Goal: Task Accomplishment & Management: Use online tool/utility

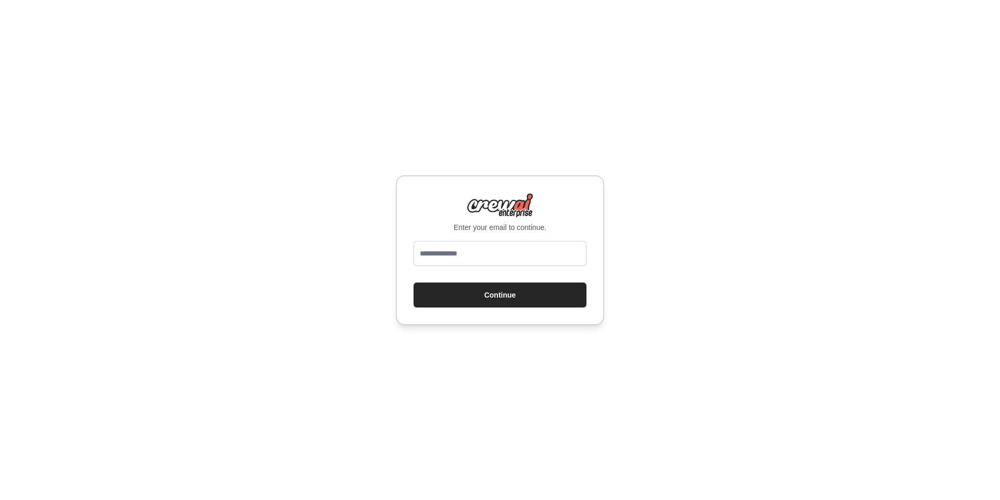
click at [505, 259] on input "email" at bounding box center [499, 253] width 173 height 25
type input "**********"
click at [514, 298] on button "Continue" at bounding box center [499, 295] width 173 height 25
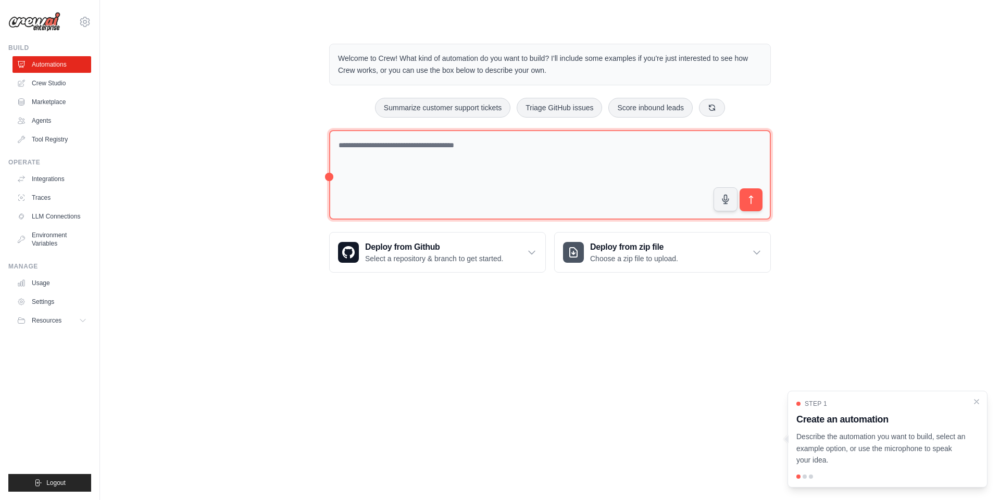
click at [472, 209] on textarea at bounding box center [550, 175] width 442 height 90
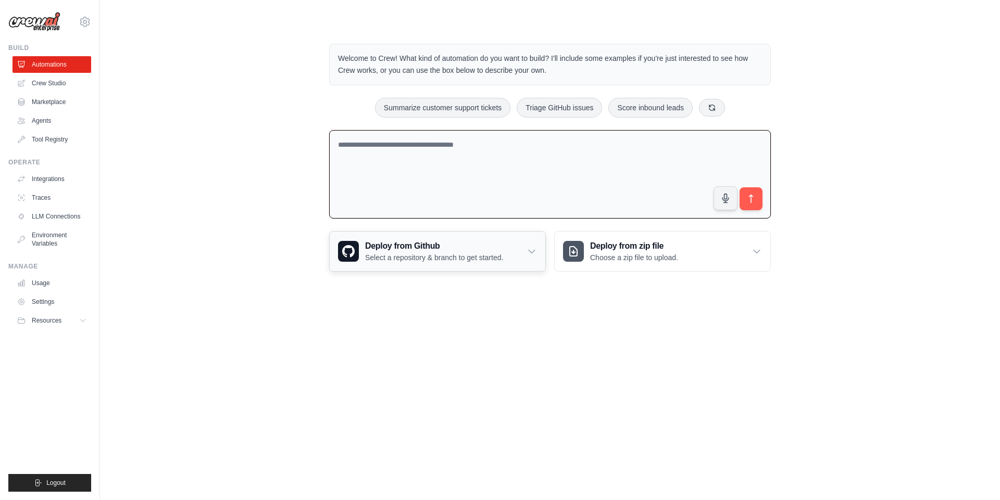
click at [448, 253] on p "Select a repository & branch to get started." at bounding box center [434, 258] width 138 height 10
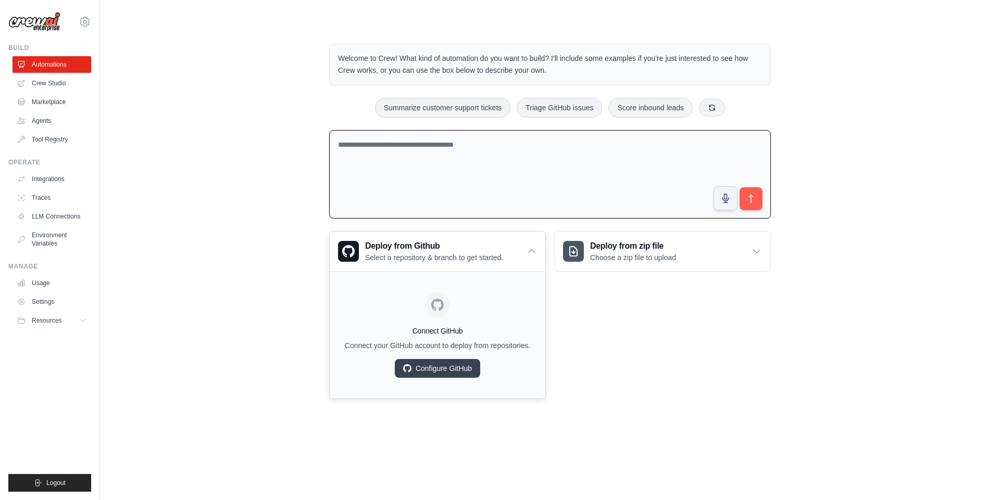
click at [526, 346] on p "Connect your GitHub account to deploy from repositories." at bounding box center [437, 346] width 199 height 10
click at [593, 246] on h3 "Deploy from zip file" at bounding box center [634, 246] width 88 height 12
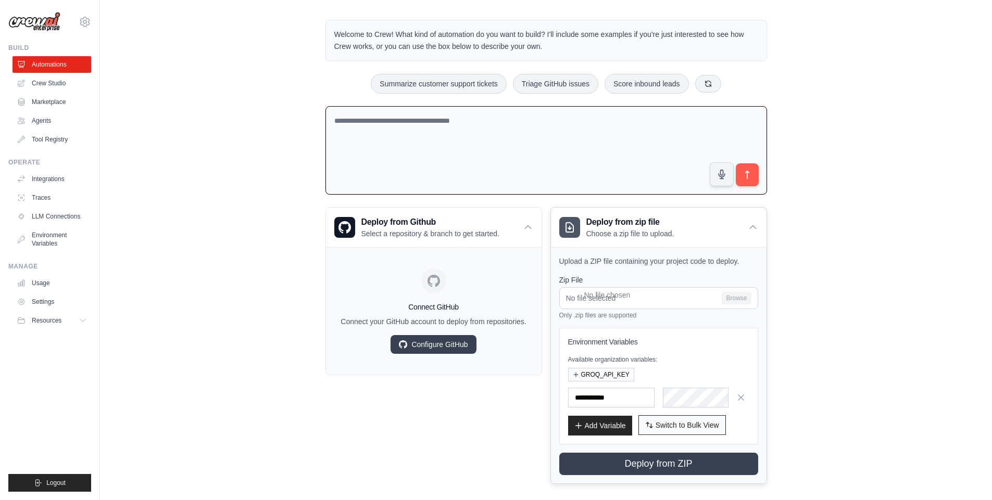
scroll to position [35, 0]
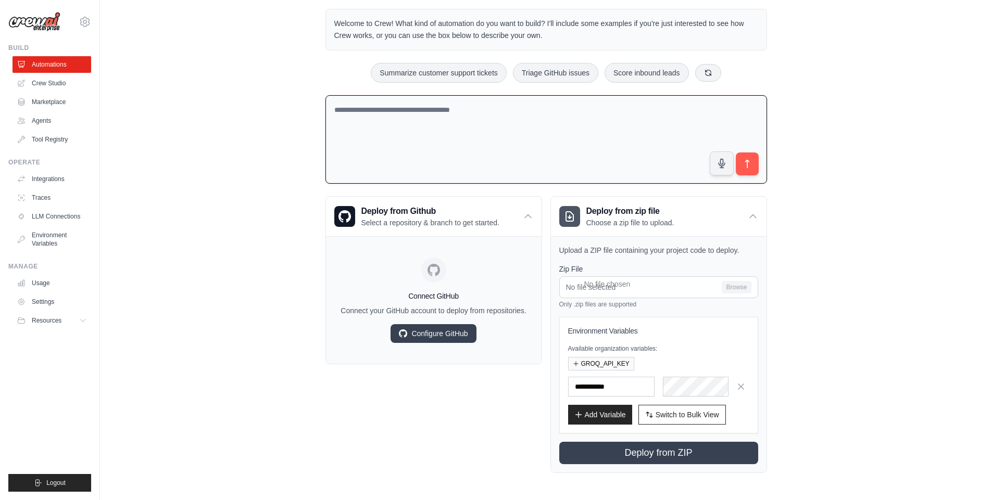
click at [818, 332] on div "Welcome to Crew! What kind of automation do you want to build? I'll include som…" at bounding box center [546, 241] width 859 height 498
click at [746, 217] on div "Deploy from zip file Choose a zip file to upload." at bounding box center [659, 217] width 216 height 40
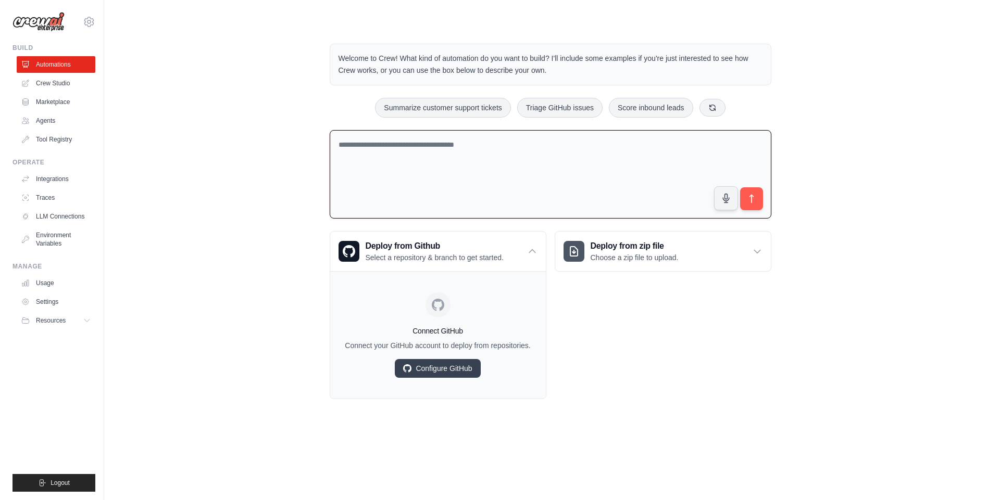
scroll to position [0, 0]
click at [421, 253] on p "Select a repository & branch to get started." at bounding box center [434, 258] width 138 height 10
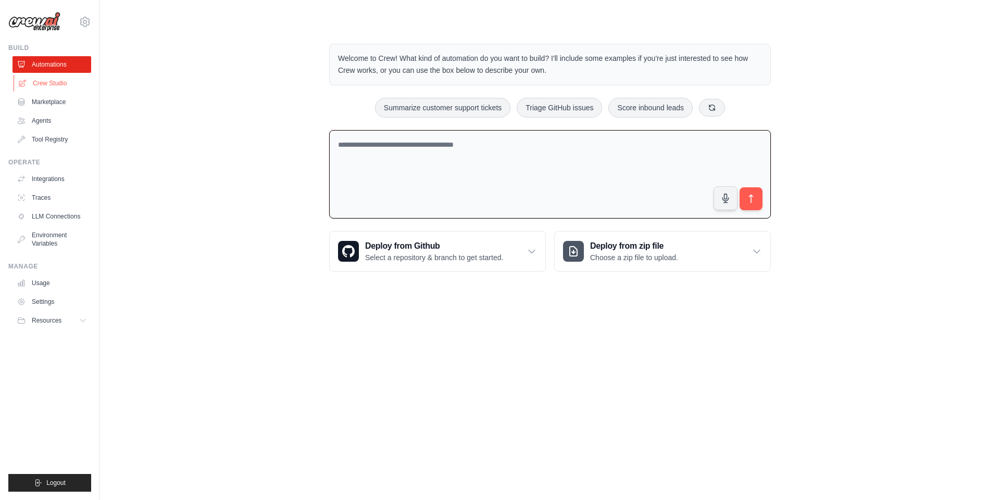
click at [73, 80] on link "Crew Studio" at bounding box center [53, 83] width 79 height 17
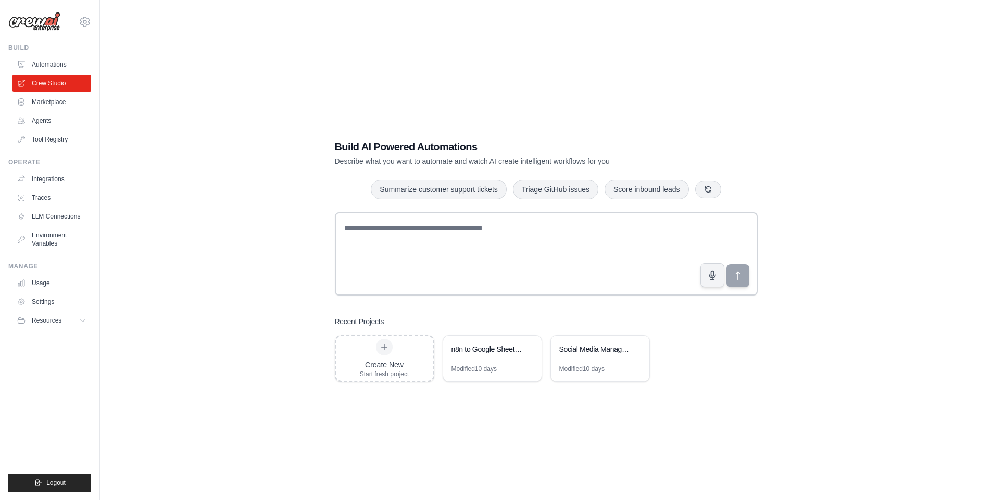
click at [62, 56] on div "Build Automations Crew Studio Marketplace Agents" at bounding box center [49, 96] width 83 height 104
click at [62, 69] on link "Automations" at bounding box center [53, 64] width 79 height 17
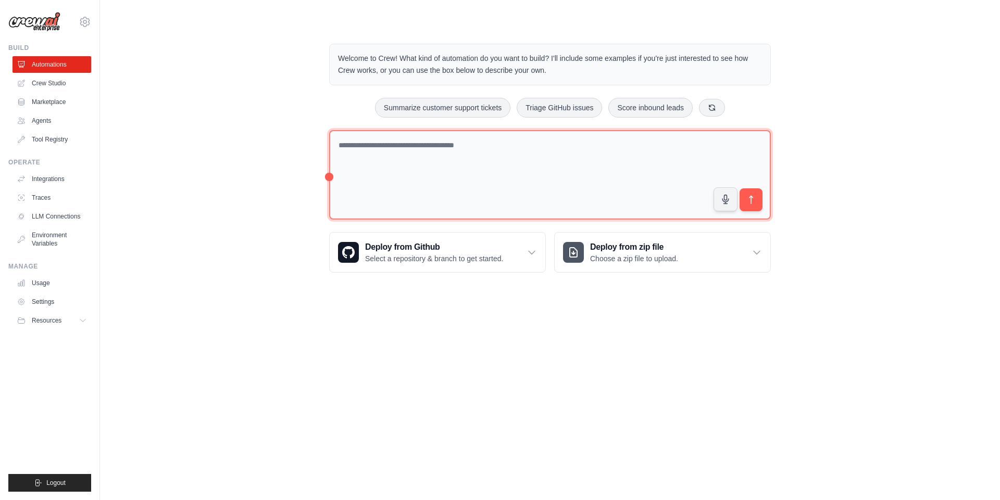
click at [477, 200] on textarea at bounding box center [550, 175] width 442 height 90
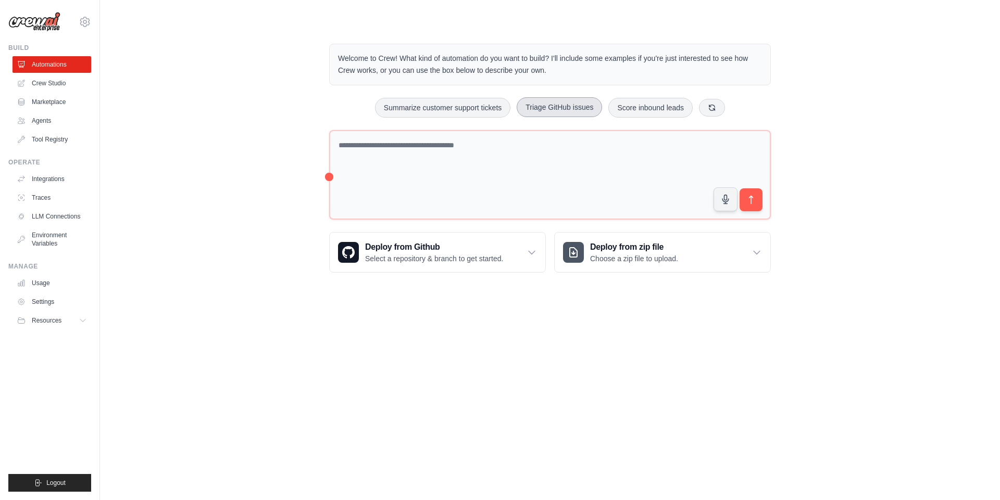
click at [582, 100] on button "Triage GitHub issues" at bounding box center [559, 107] width 85 height 20
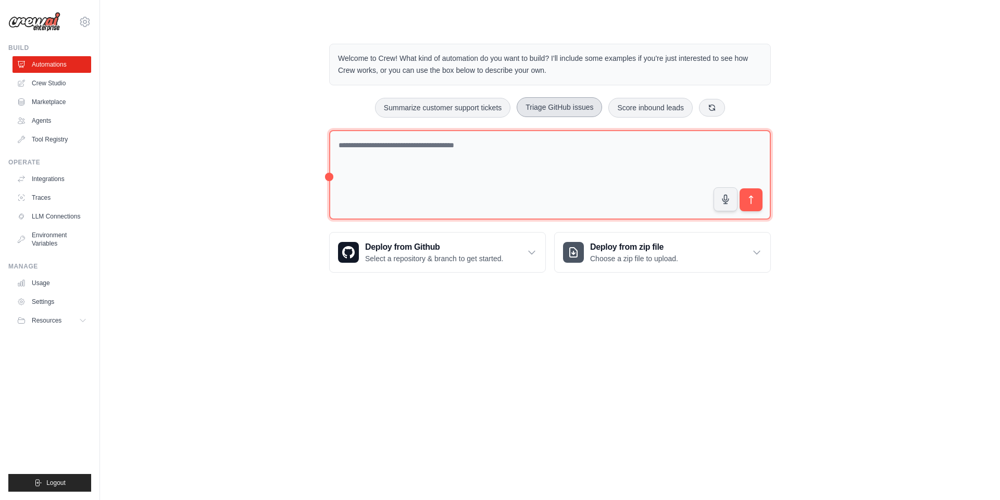
type textarea "**********"
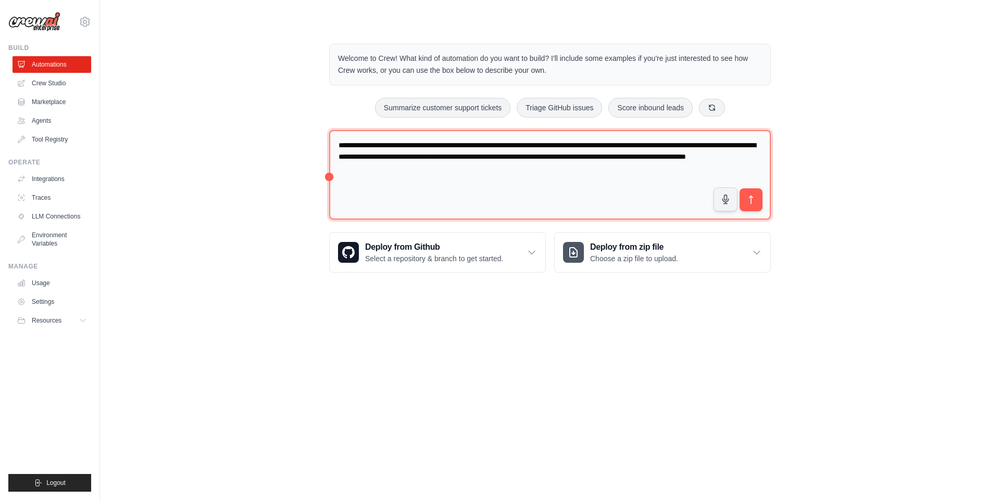
drag, startPoint x: 560, startPoint y: 178, endPoint x: 240, endPoint y: 98, distance: 330.6
click at [275, 86] on div "**********" at bounding box center [550, 158] width 866 height 262
paste textarea
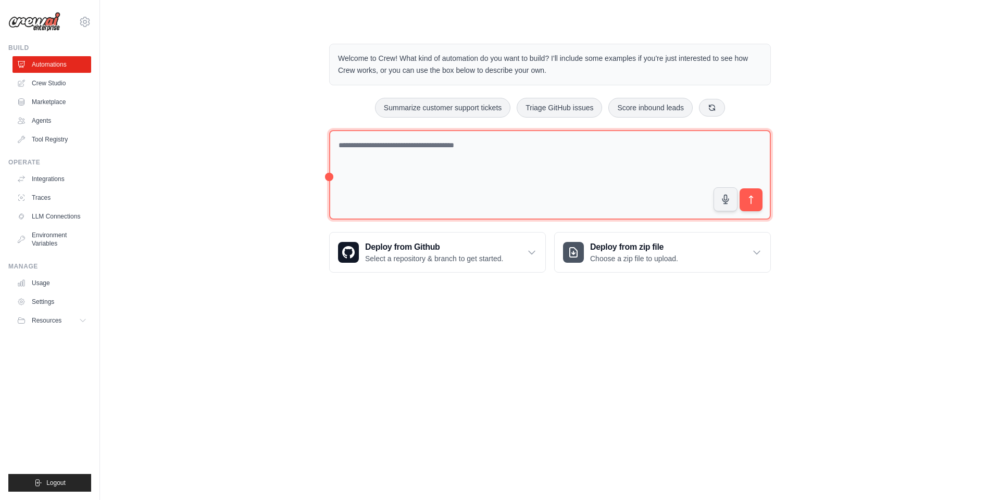
paste textarea
click at [416, 169] on textarea at bounding box center [550, 175] width 442 height 90
paste textarea "**********"
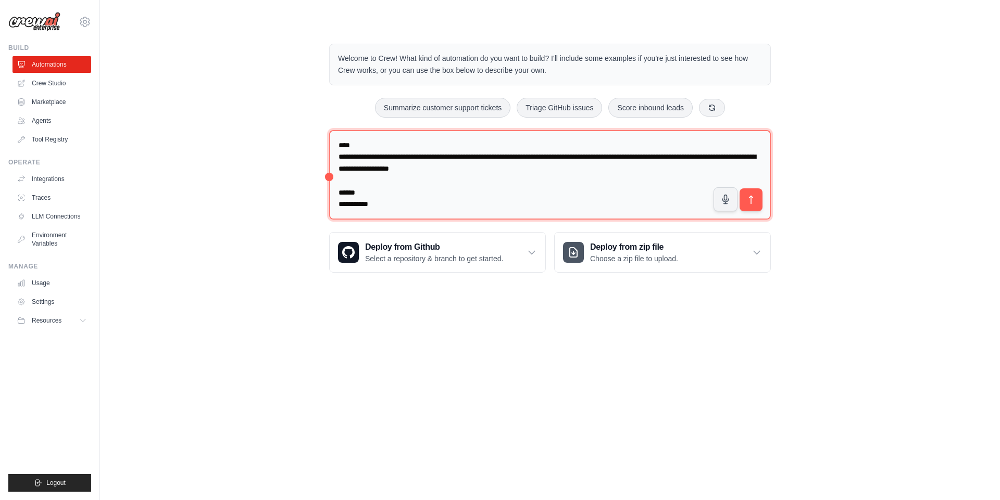
scroll to position [1613, 0]
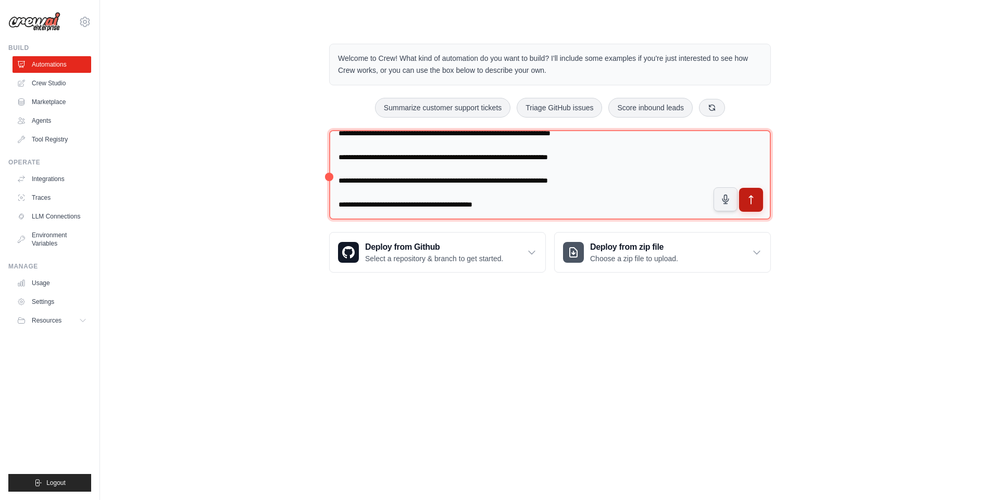
type textarea "**********"
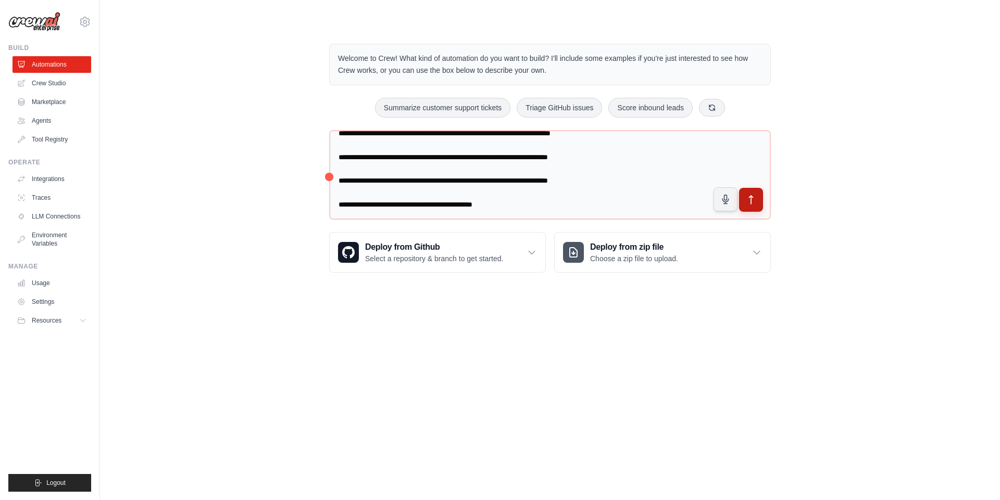
click at [753, 198] on icon "submit" at bounding box center [751, 200] width 11 height 11
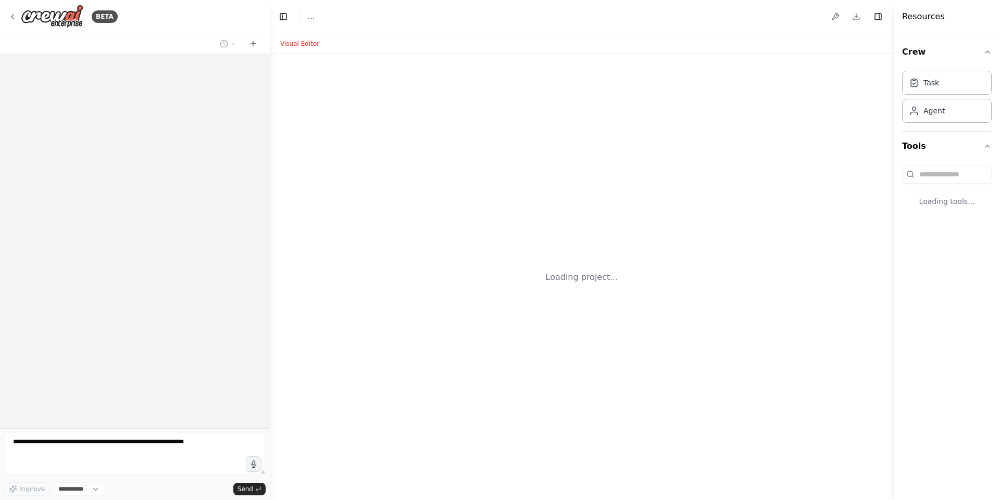
select select "****"
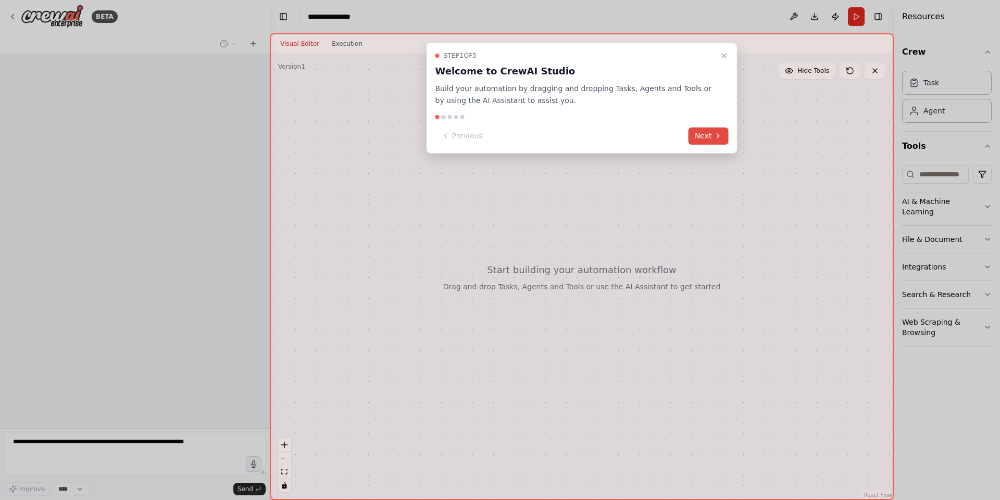
scroll to position [483, 0]
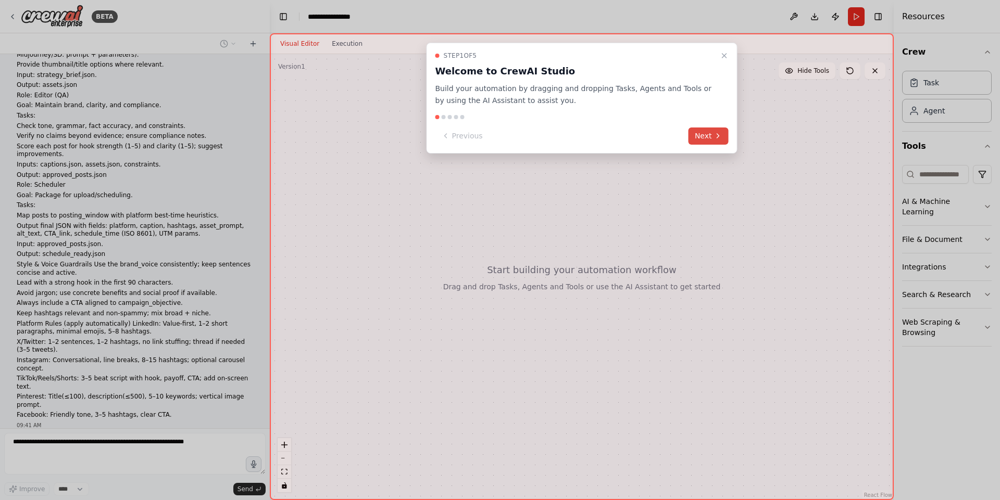
click at [699, 136] on button "Next" at bounding box center [708, 136] width 40 height 17
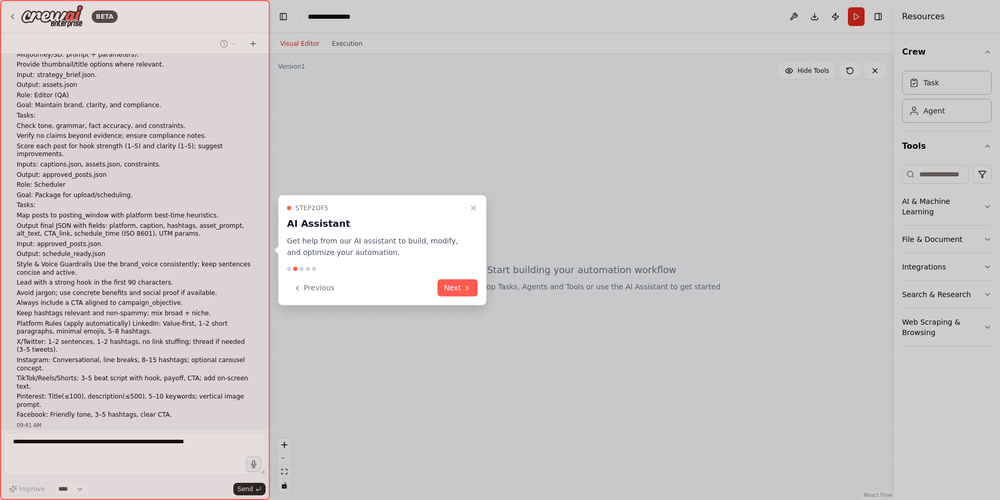
click at [472, 297] on div "Step 2 of 5 AI Assistant Get help from our AI assistant to build, modify, and o…" at bounding box center [382, 250] width 208 height 111
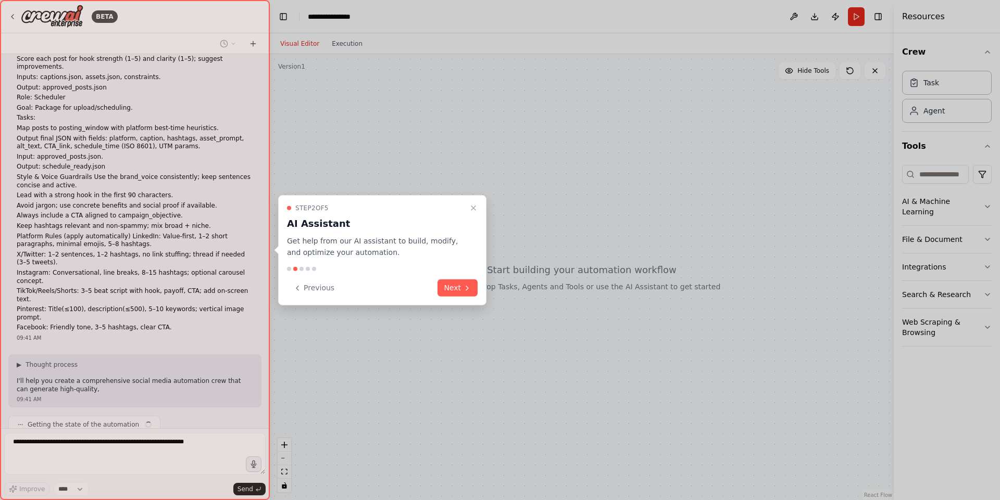
click at [472, 297] on div "Step 2 of 5 AI Assistant Get help from our AI assistant to build, modify, and o…" at bounding box center [382, 250] width 208 height 111
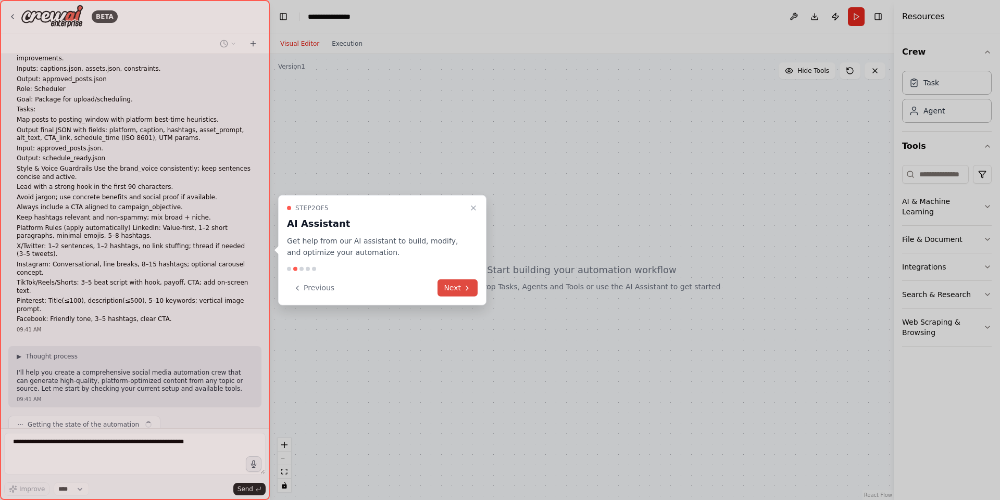
click at [464, 288] on icon at bounding box center [467, 288] width 8 height 8
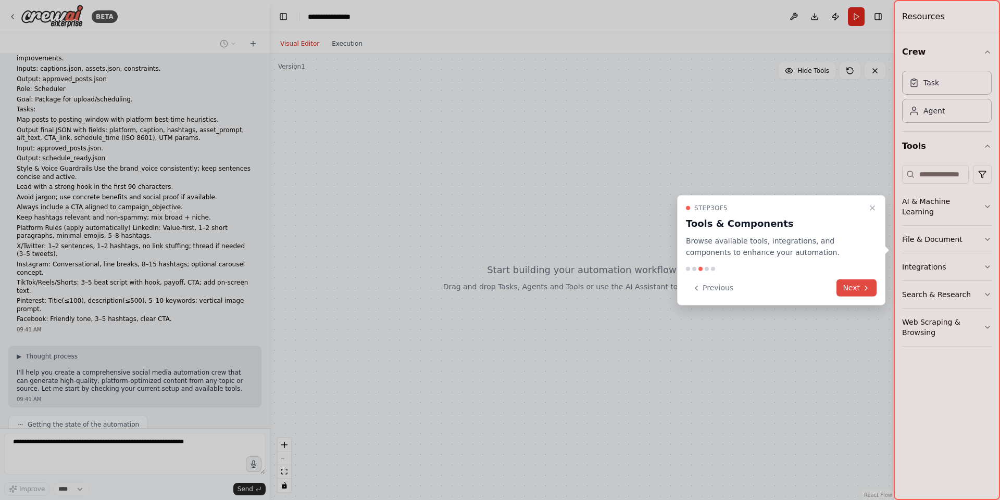
click at [464, 288] on div at bounding box center [500, 250] width 1000 height 500
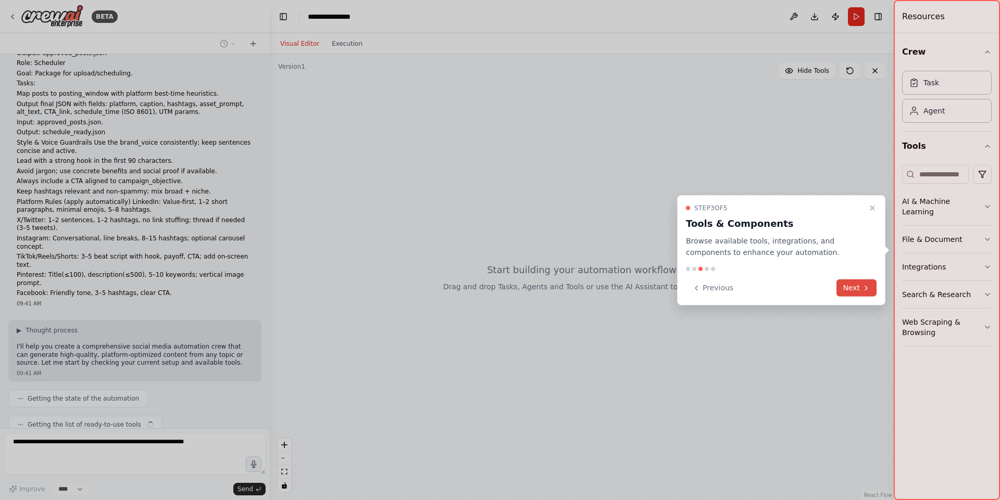
click at [851, 289] on button "Next" at bounding box center [856, 288] width 40 height 17
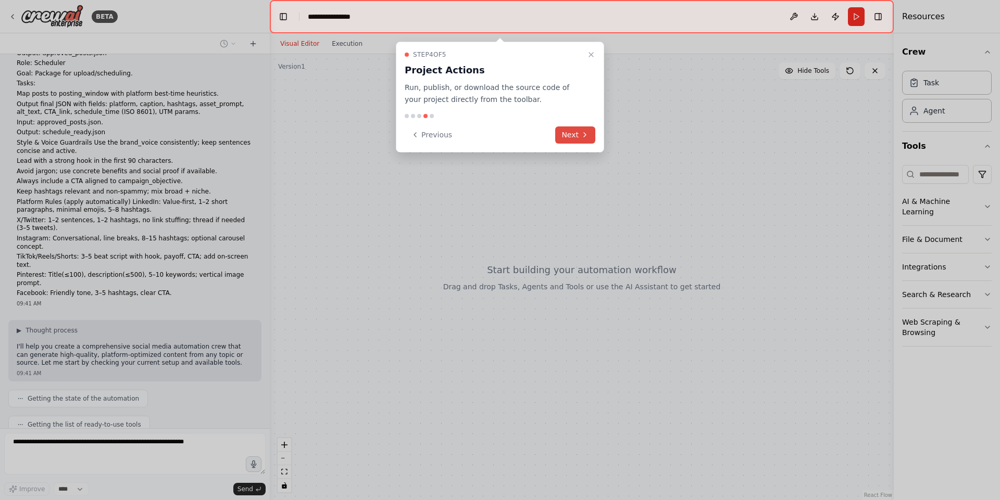
click at [566, 134] on button "Next" at bounding box center [575, 135] width 40 height 17
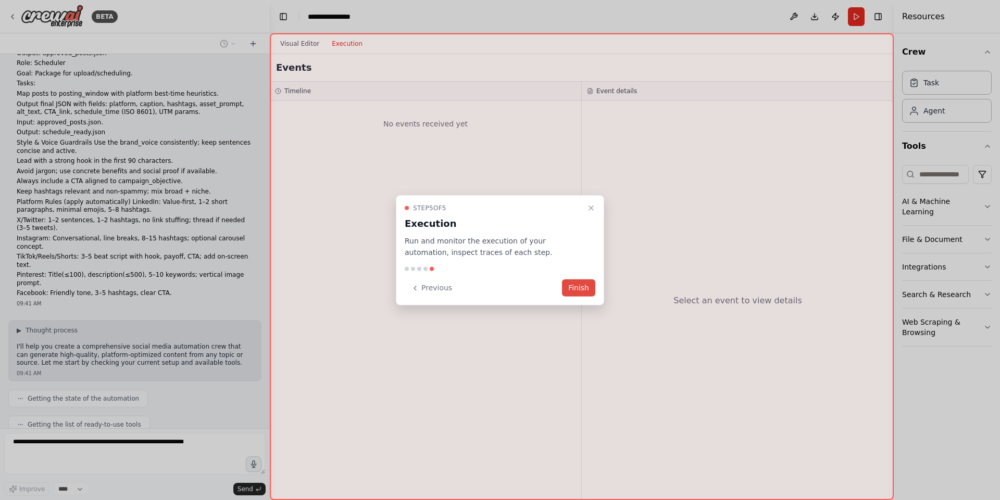
click at [572, 294] on button "Finish" at bounding box center [578, 288] width 33 height 17
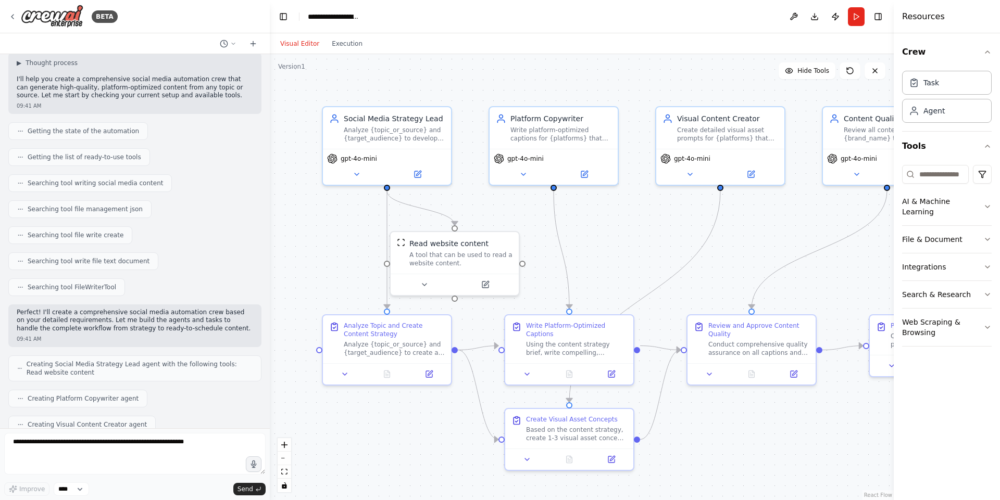
scroll to position [1200, 0]
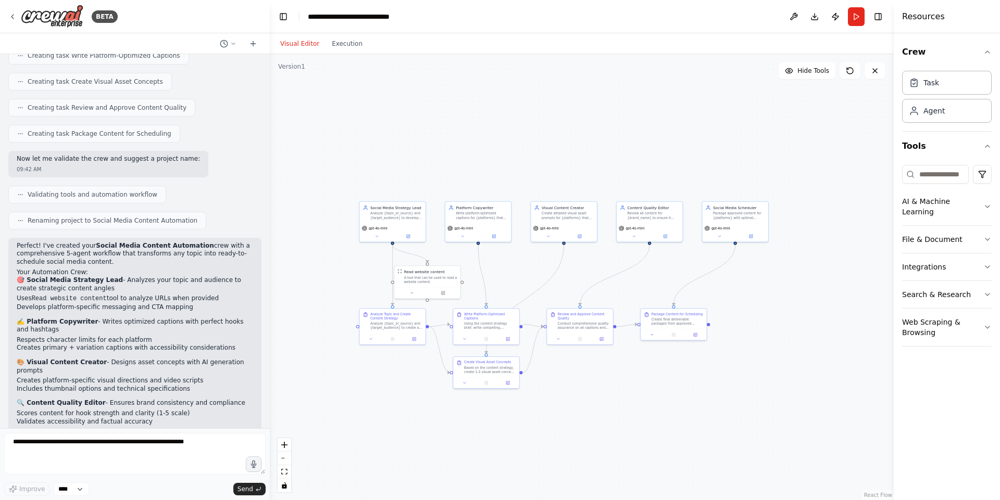
drag, startPoint x: 851, startPoint y: 399, endPoint x: 733, endPoint y: 392, distance: 117.9
click at [733, 392] on div ".deletable-edge-delete-btn { width: 20px; height: 20px; border: 0px solid #ffff…" at bounding box center [582, 277] width 624 height 446
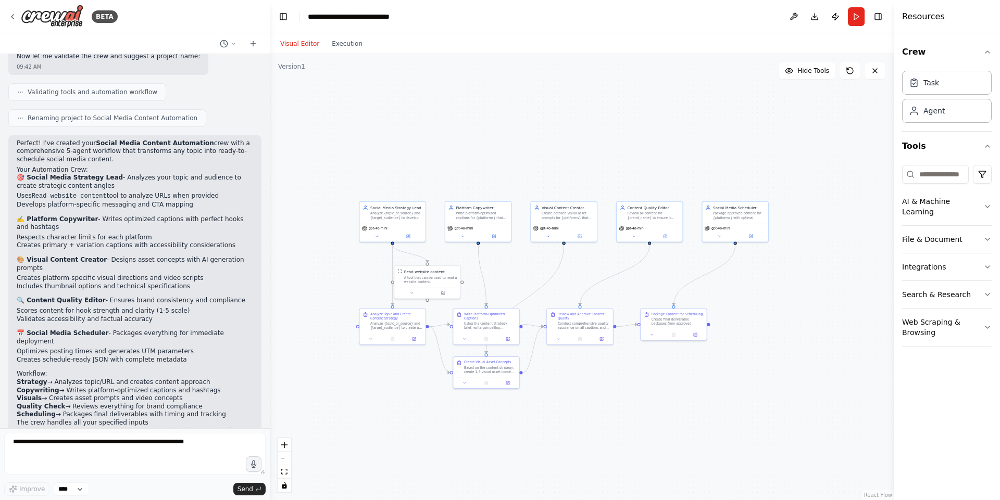
scroll to position [1490, 0]
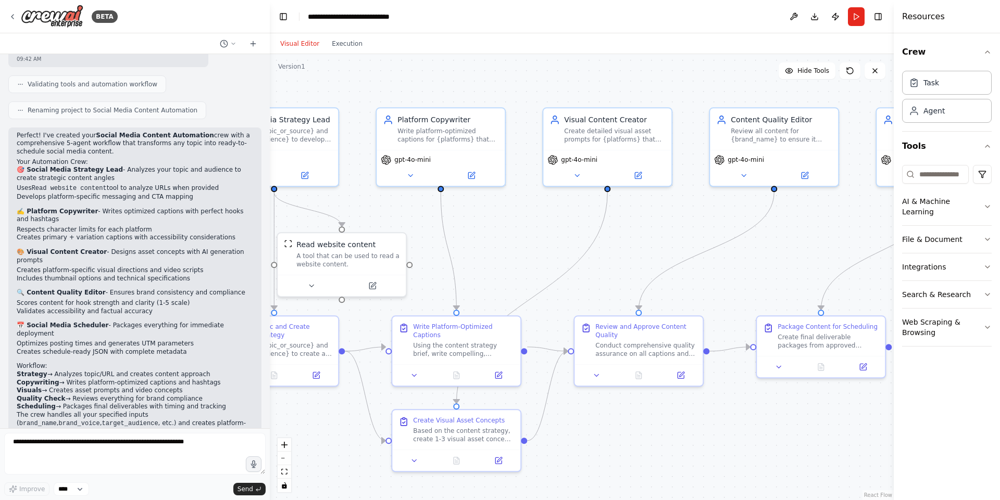
drag, startPoint x: 561, startPoint y: 403, endPoint x: 644, endPoint y: 446, distance: 92.9
click at [638, 451] on div ".deletable-edge-delete-btn { width: 20px; height: 20px; border: 0px solid #ffff…" at bounding box center [582, 277] width 624 height 446
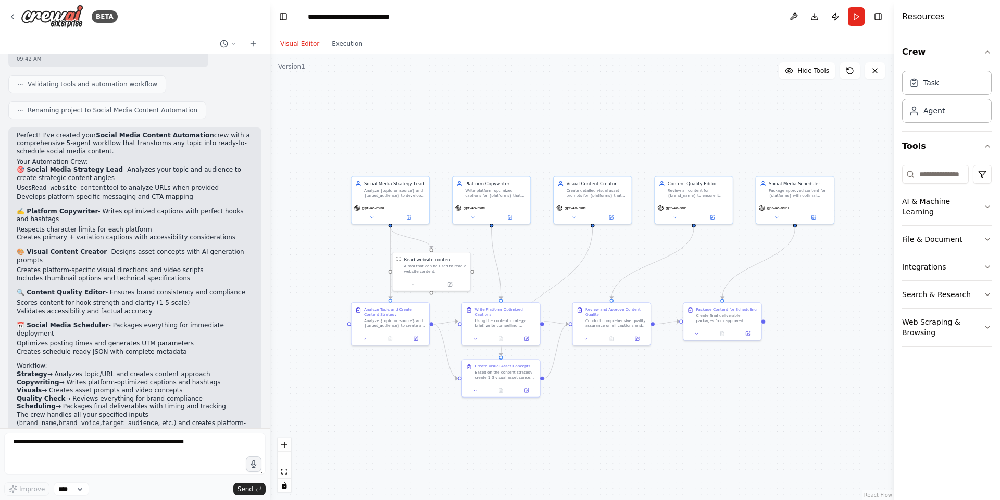
drag, startPoint x: 646, startPoint y: 443, endPoint x: 619, endPoint y: 383, distance: 65.2
click at [616, 383] on div ".deletable-edge-delete-btn { width: 20px; height: 20px; border: 0px solid #ffff…" at bounding box center [582, 277] width 624 height 446
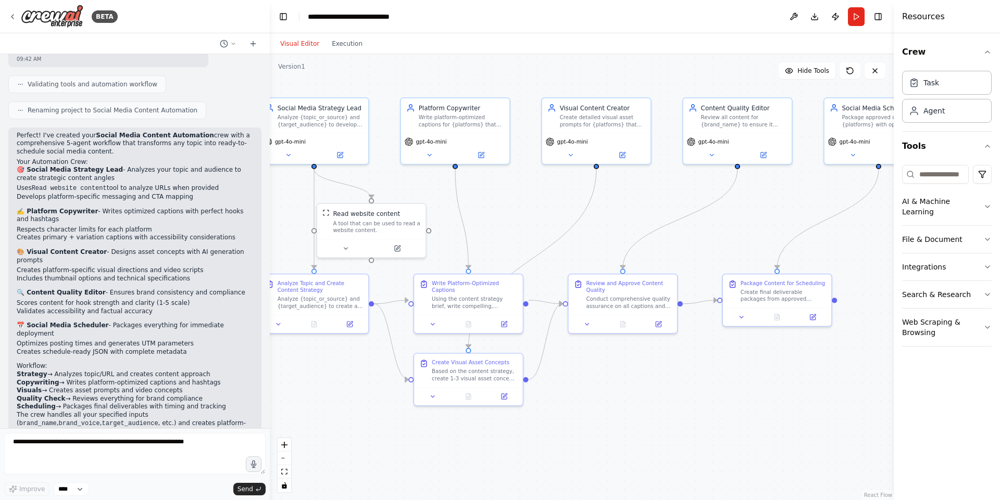
drag, startPoint x: 610, startPoint y: 207, endPoint x: 619, endPoint y: 208, distance: 8.9
click at [619, 208] on div ".deletable-edge-delete-btn { width: 20px; height: 20px; border: 0px solid #ffff…" at bounding box center [582, 277] width 624 height 446
click at [287, 141] on span "gpt-4o-mini" at bounding box center [293, 139] width 31 height 7
click at [290, 147] on div "gpt-4o-mini" at bounding box center [317, 147] width 108 height 30
click at [290, 158] on button at bounding box center [292, 153] width 50 height 10
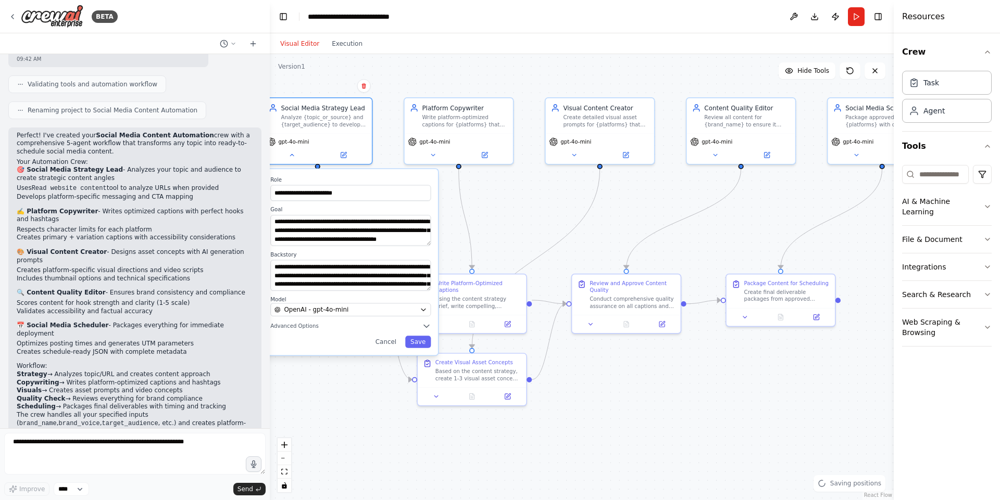
click at [531, 270] on div ".deletable-edge-delete-btn { width: 20px; height: 20px; border: 0px solid #ffff…" at bounding box center [582, 277] width 624 height 446
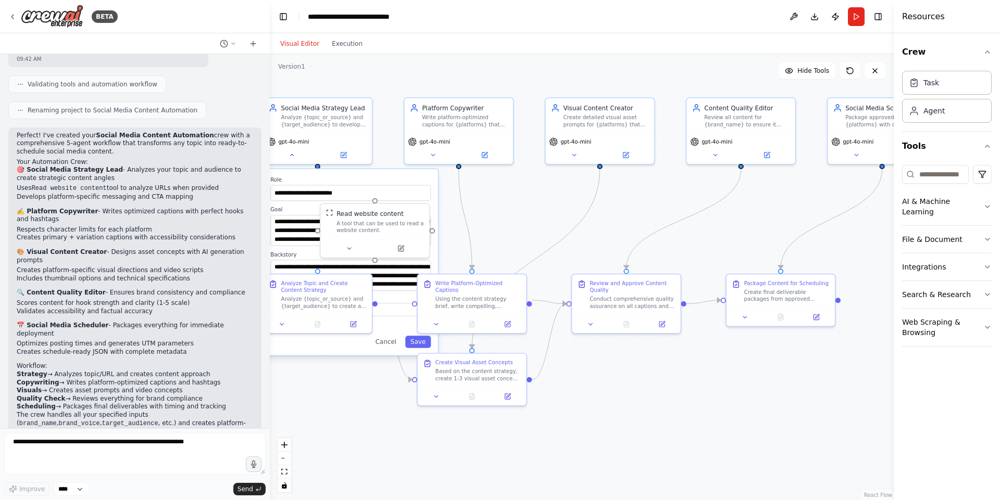
click at [491, 227] on div ".deletable-edge-delete-btn { width: 20px; height: 20px; border: 0px solid #ffff…" at bounding box center [582, 277] width 624 height 446
click at [688, 457] on div ".deletable-edge-delete-btn { width: 20px; height: 20px; border: 0px solid #ffff…" at bounding box center [582, 277] width 624 height 446
click at [682, 446] on div ".deletable-edge-delete-btn { width: 20px; height: 20px; border: 0px solid #ffff…" at bounding box center [582, 277] width 624 height 446
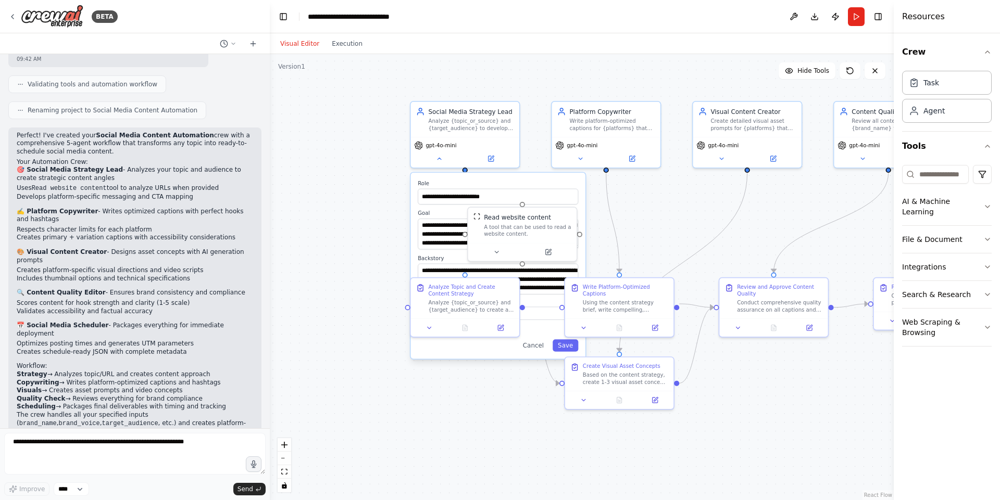
drag, startPoint x: 697, startPoint y: 444, endPoint x: 844, endPoint y: 447, distance: 147.4
click at [844, 447] on div ".deletable-edge-delete-btn { width: 20px; height: 20px; border: 0px solid #ffff…" at bounding box center [582, 277] width 624 height 446
drag, startPoint x: 429, startPoint y: 227, endPoint x: 420, endPoint y: 227, distance: 8.9
click at [420, 227] on textarea "**********" at bounding box center [498, 234] width 160 height 31
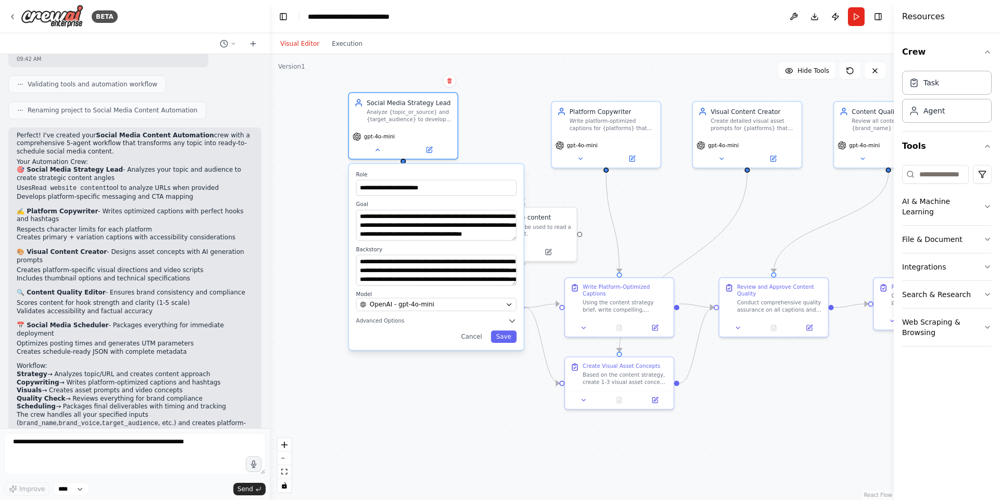
drag, startPoint x: 440, startPoint y: 180, endPoint x: 377, endPoint y: 170, distance: 63.9
click at [377, 170] on div "**********" at bounding box center [436, 257] width 174 height 186
click at [406, 116] on div "Analyze {topic_or_source} and {target_audience} to develop compelling content s…" at bounding box center [409, 114] width 85 height 14
click at [497, 115] on div ".deletable-edge-delete-btn { width: 20px; height: 20px; border: 0px solid #ffff…" at bounding box center [582, 277] width 624 height 446
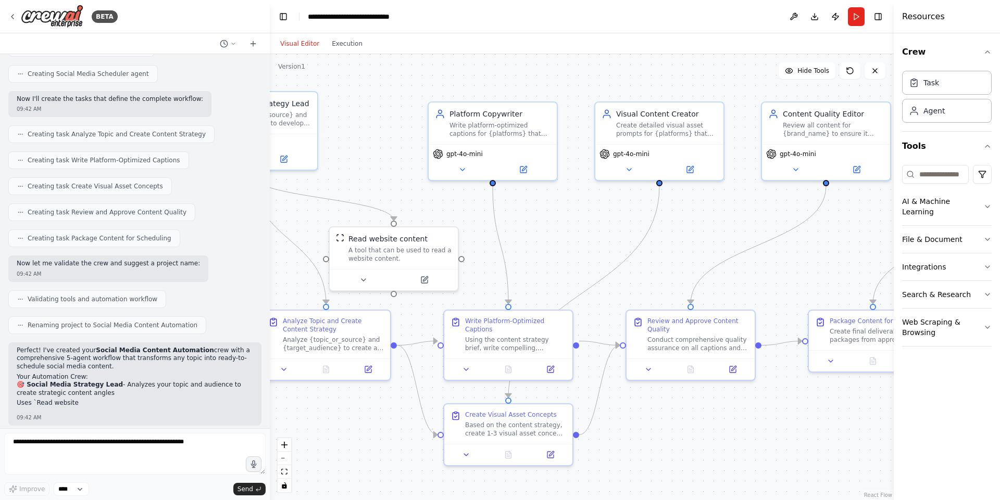
drag, startPoint x: 774, startPoint y: 437, endPoint x: 698, endPoint y: 433, distance: 76.1
click at [698, 433] on div ".deletable-edge-delete-btn { width: 20px; height: 20px; border: 0px solid #ffff…" at bounding box center [582, 277] width 624 height 446
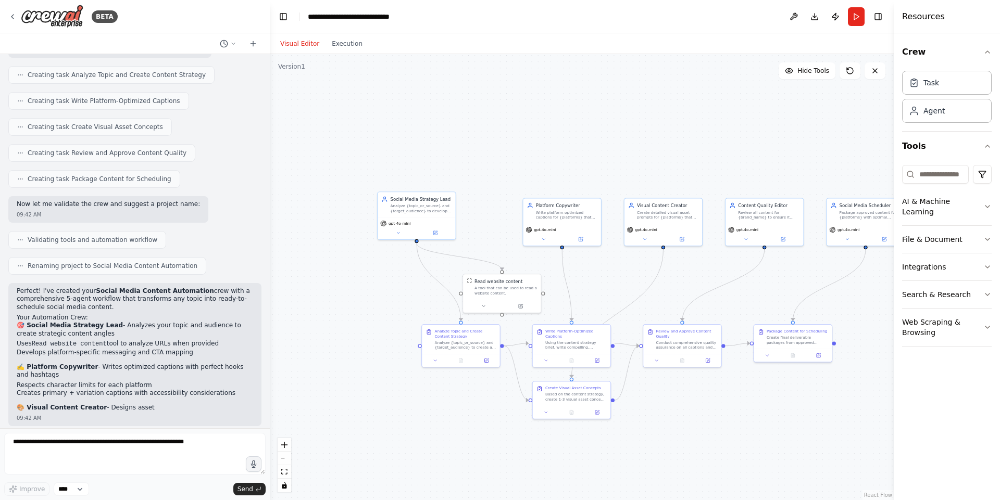
drag, startPoint x: 738, startPoint y: 461, endPoint x: 725, endPoint y: 426, distance: 37.2
click at [726, 426] on div ".deletable-edge-delete-btn { width: 20px; height: 20px; border: 0px solid #ffff…" at bounding box center [582, 277] width 624 height 446
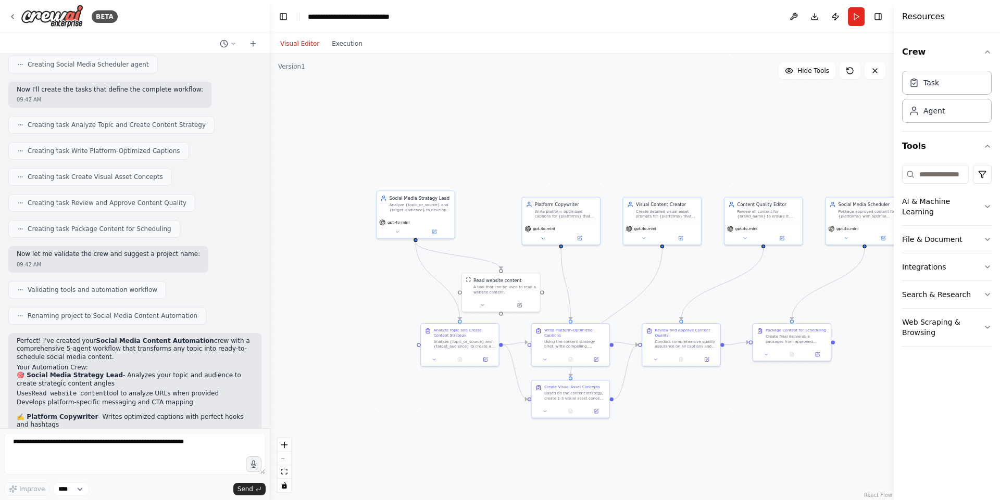
scroll to position [1338, 0]
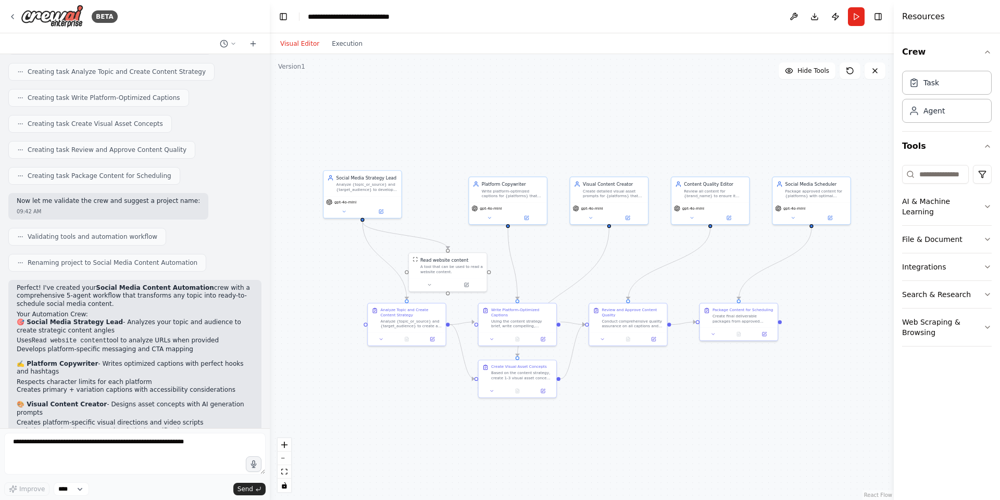
drag, startPoint x: 733, startPoint y: 431, endPoint x: 678, endPoint y: 412, distance: 57.6
click at [678, 412] on div ".deletable-edge-delete-btn { width: 20px; height: 20px; border: 0px solid #ffff…" at bounding box center [582, 277] width 624 height 446
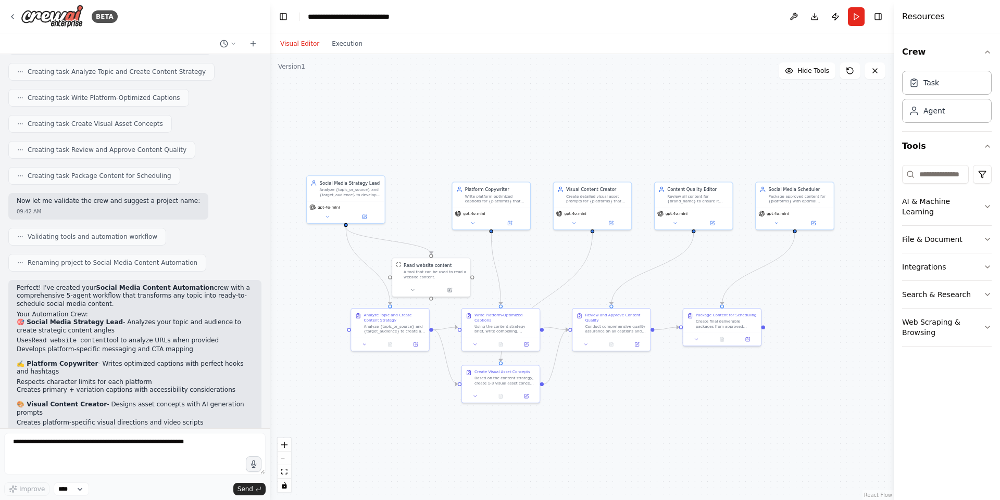
drag, startPoint x: 806, startPoint y: 376, endPoint x: 788, endPoint y: 381, distance: 18.5
click at [789, 381] on div ".deletable-edge-delete-btn { width: 20px; height: 20px; border: 0px solid #ffff…" at bounding box center [582, 277] width 624 height 446
drag, startPoint x: 437, startPoint y: 282, endPoint x: 454, endPoint y: 263, distance: 25.8
click at [454, 263] on div at bounding box center [453, 269] width 78 height 13
click at [821, 500] on div ".deletable-edge-delete-btn { width: 20px; height: 20px; border: 0px solid #ffff…" at bounding box center [582, 277] width 624 height 446
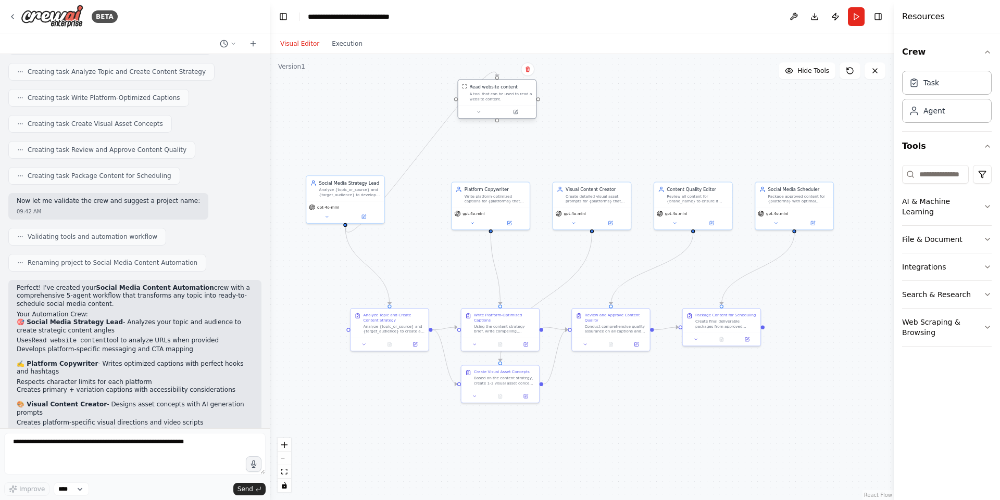
drag, startPoint x: 442, startPoint y: 247, endPoint x: 488, endPoint y: 92, distance: 161.8
click at [488, 92] on div "Read website content A tool that can be used to read a website content." at bounding box center [501, 93] width 62 height 18
click at [633, 423] on div ".deletable-edge-delete-btn { width: 20px; height: 20px; border: 0px solid #ffff…" at bounding box center [582, 277] width 624 height 446
click at [325, 203] on div "gpt-4o-mini" at bounding box center [324, 206] width 30 height 6
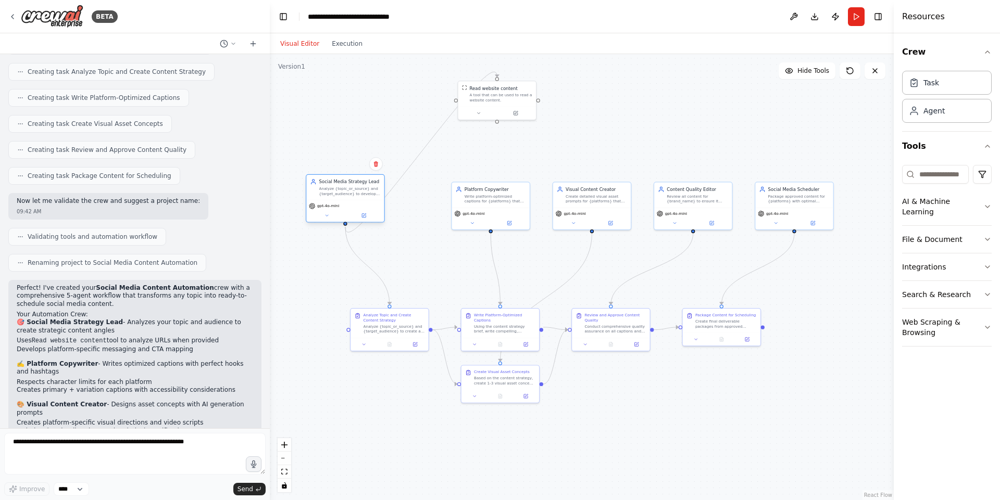
click at [325, 203] on div "gpt-4o-mini" at bounding box center [324, 206] width 30 height 6
click at [356, 185] on div "Social Media Strategy Lead Analyze {topic_or_source} and {target_audience} to d…" at bounding box center [349, 188] width 61 height 18
click at [322, 220] on div "gpt-4o-mini" at bounding box center [345, 211] width 78 height 22
click at [329, 215] on icon at bounding box center [326, 215] width 5 height 5
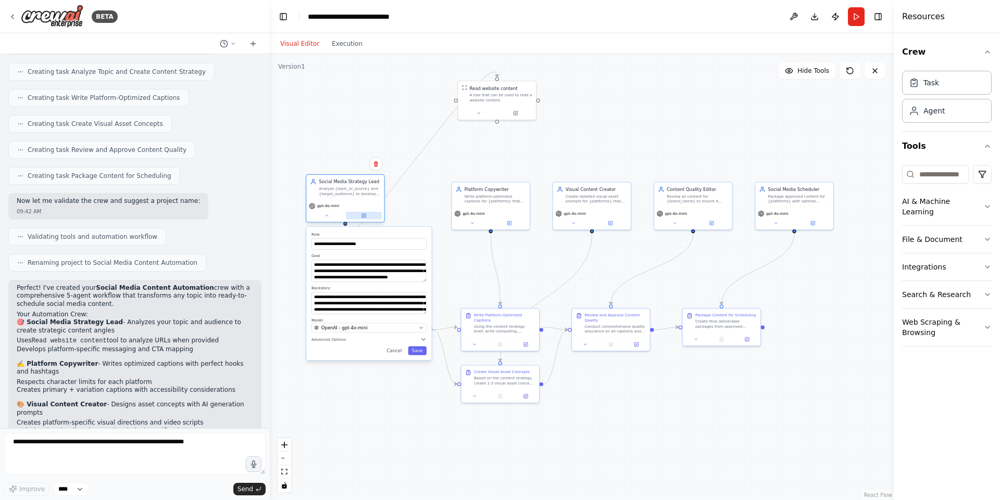
click at [350, 216] on button at bounding box center [364, 216] width 36 height 8
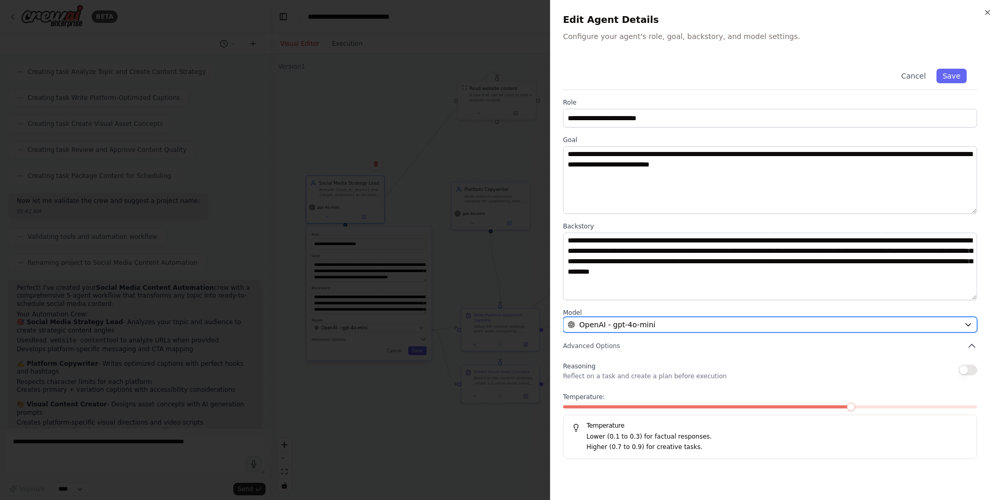
click at [656, 331] on button "OpenAI - gpt-4o-mini" at bounding box center [770, 325] width 414 height 16
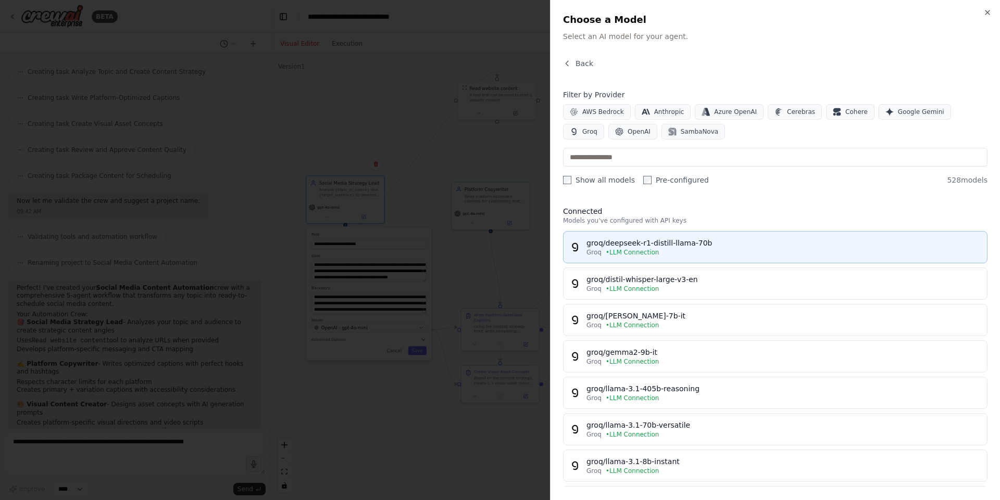
click at [675, 250] on div "Groq • LLM Connection" at bounding box center [783, 252] width 394 height 8
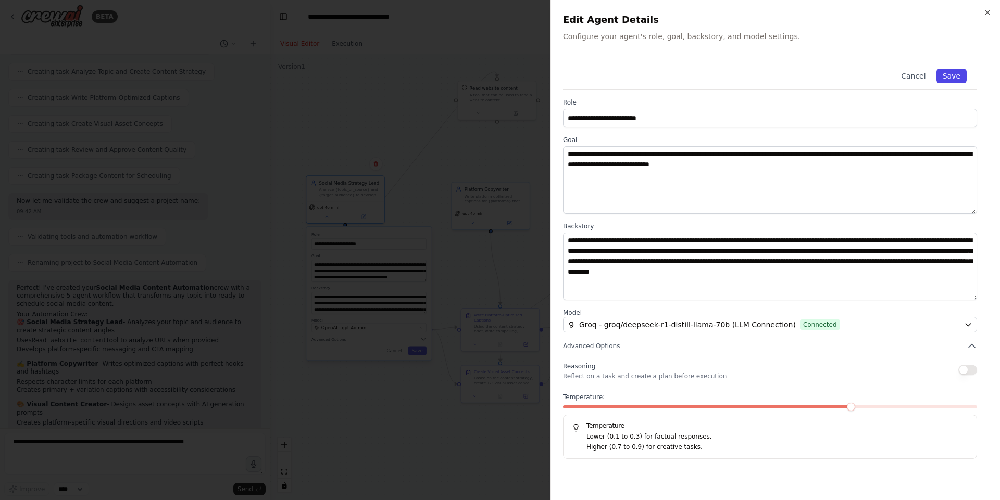
click at [958, 77] on button "Save" at bounding box center [951, 76] width 30 height 15
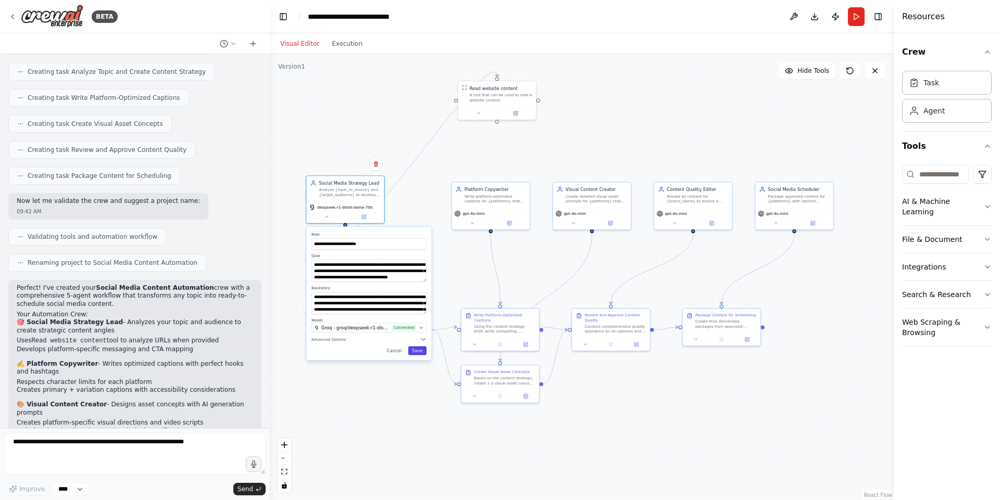
click at [417, 353] on button "Save" at bounding box center [417, 351] width 18 height 9
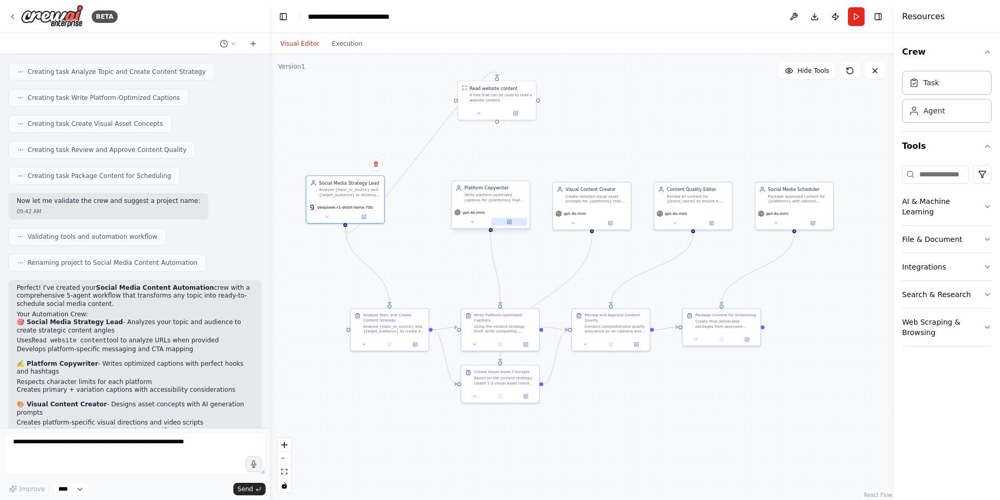
click at [510, 225] on button at bounding box center [509, 222] width 36 height 8
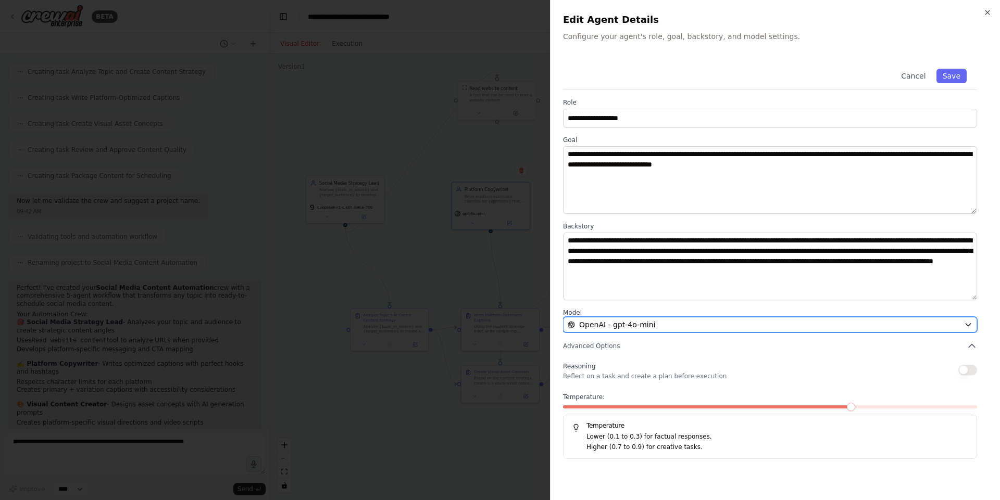
click at [777, 321] on div "OpenAI - gpt-4o-mini" at bounding box center [764, 325] width 392 height 10
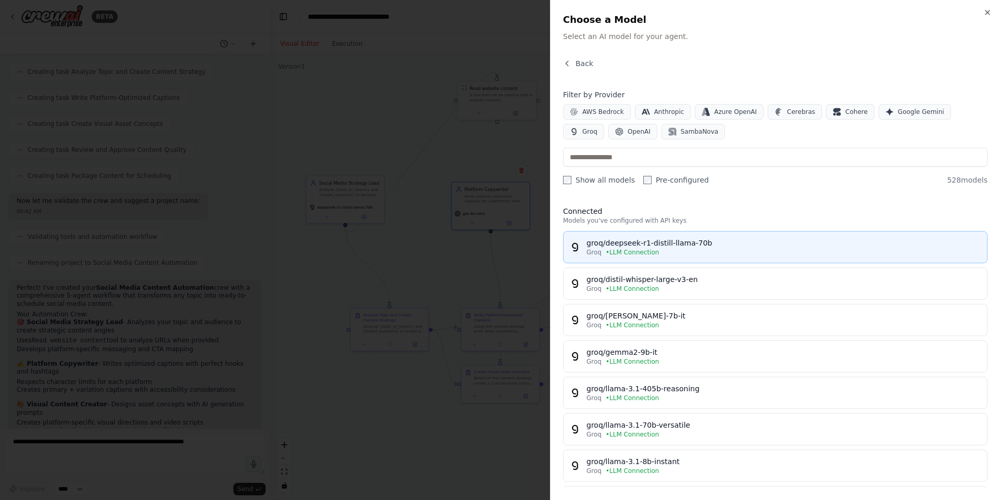
click at [677, 252] on div "Groq • LLM Connection" at bounding box center [783, 252] width 394 height 8
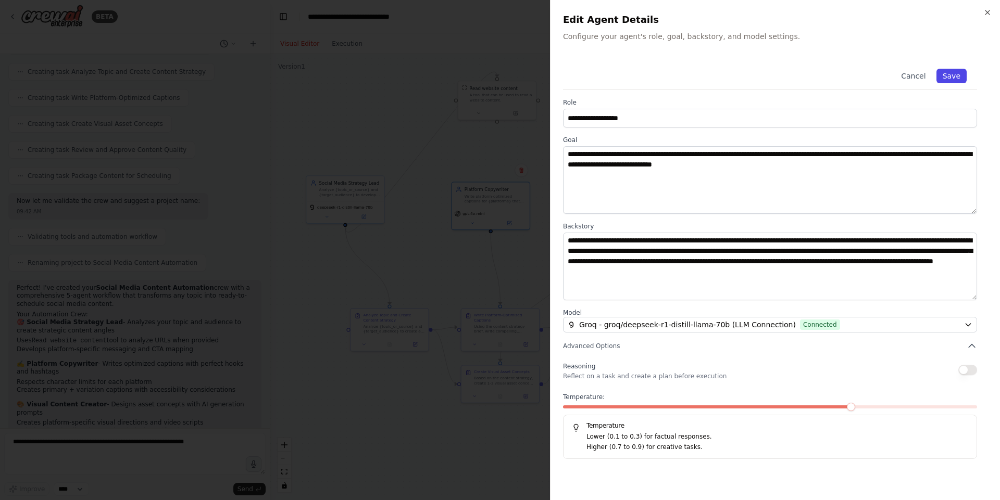
click at [959, 74] on button "Save" at bounding box center [951, 76] width 30 height 15
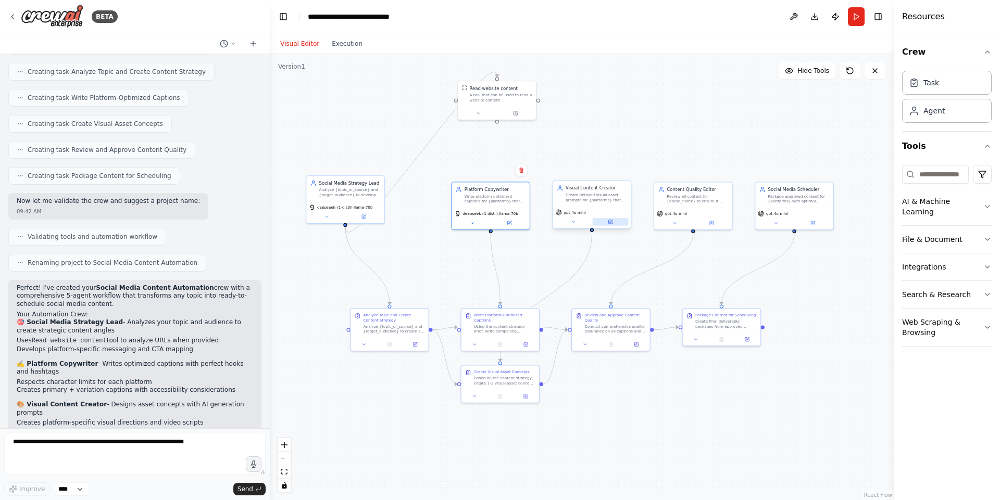
click at [606, 220] on button at bounding box center [611, 222] width 36 height 8
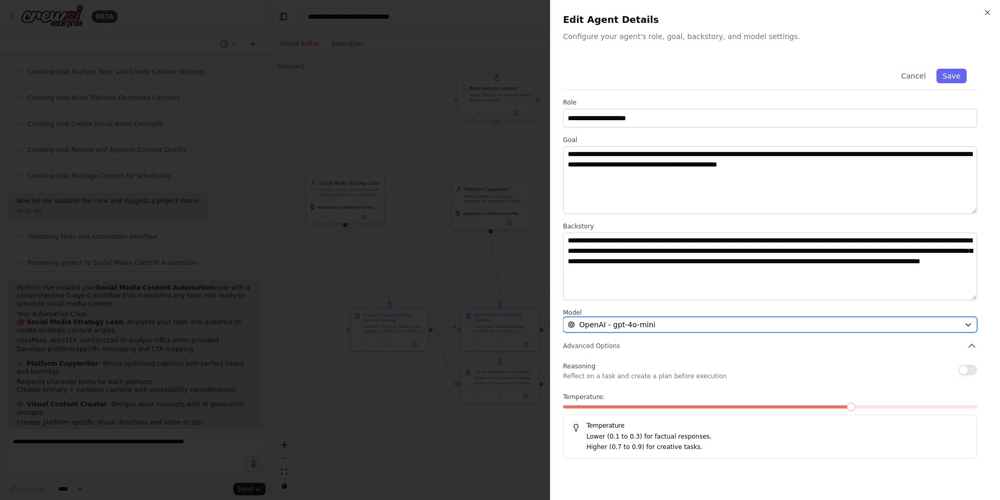
click at [626, 323] on span "OpenAI - gpt-4o-mini" at bounding box center [617, 325] width 76 height 10
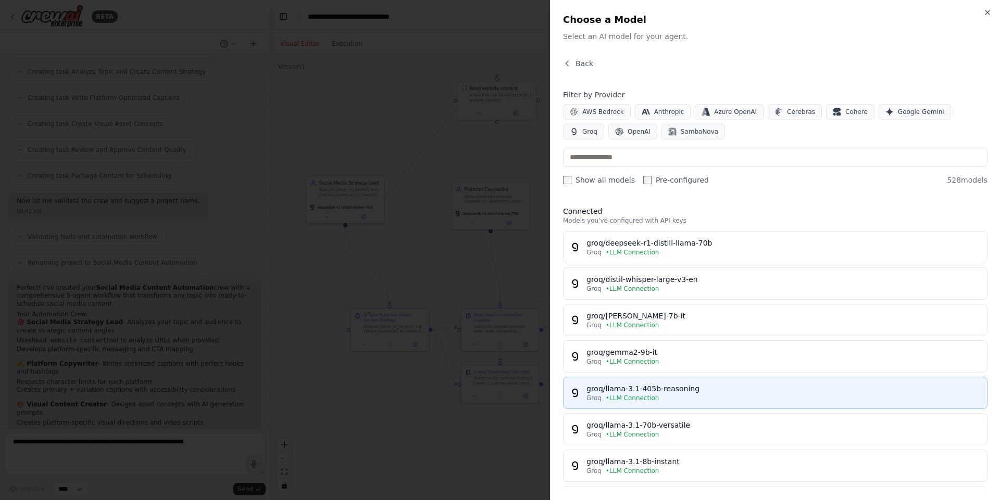
click at [671, 397] on div "Groq • LLM Connection" at bounding box center [783, 398] width 394 height 8
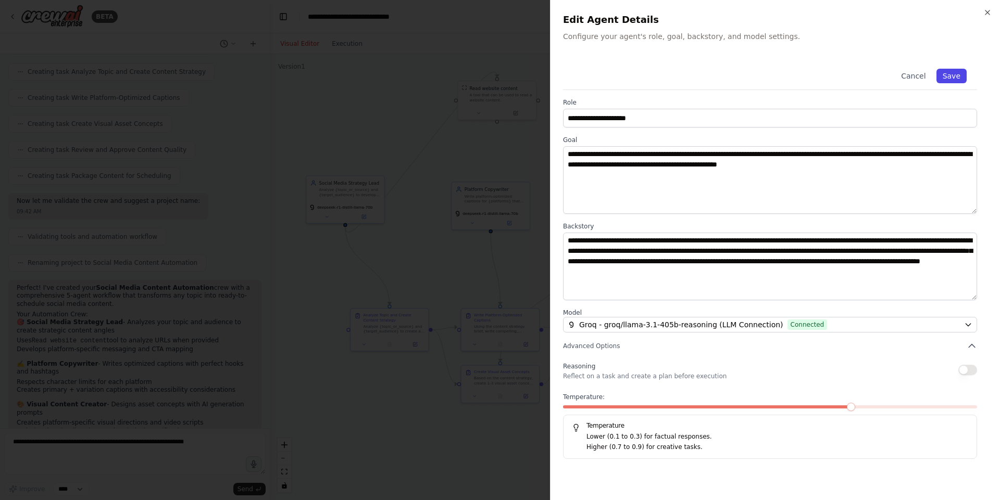
click at [960, 78] on button "Save" at bounding box center [951, 76] width 30 height 15
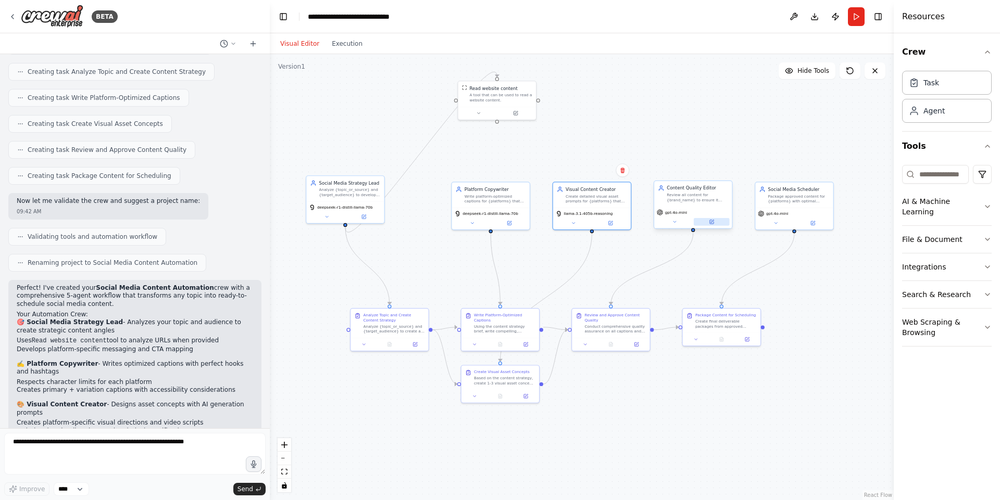
click at [717, 224] on button at bounding box center [712, 222] width 36 height 8
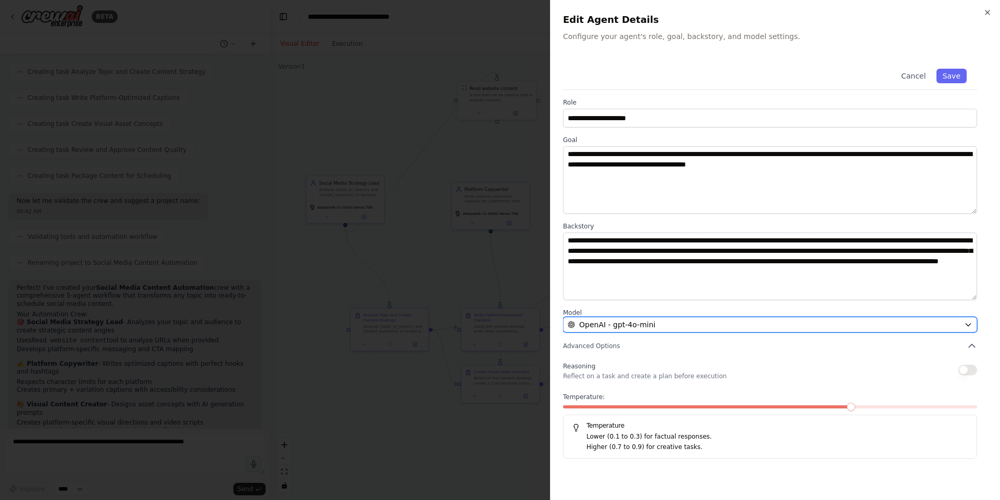
click at [687, 332] on button "OpenAI - gpt-4o-mini" at bounding box center [770, 325] width 414 height 16
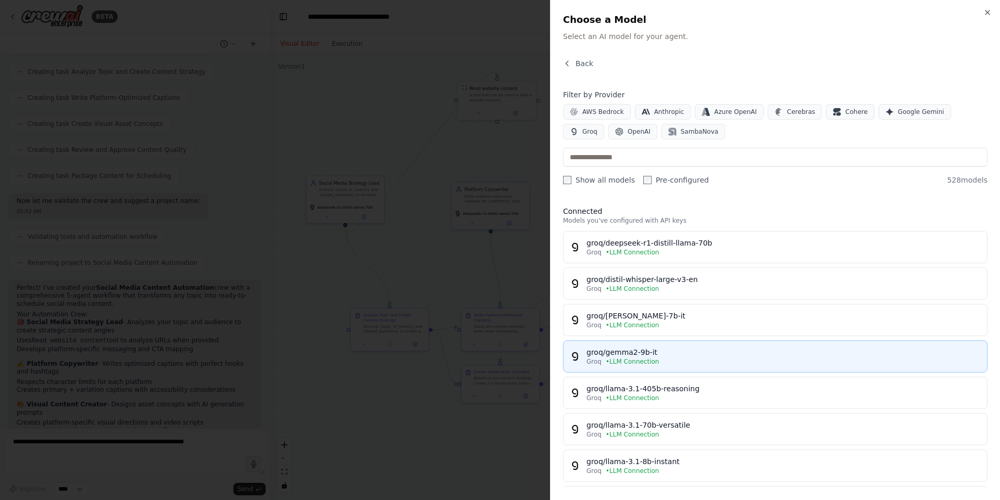
click at [693, 365] on div "Groq • LLM Connection" at bounding box center [783, 362] width 394 height 8
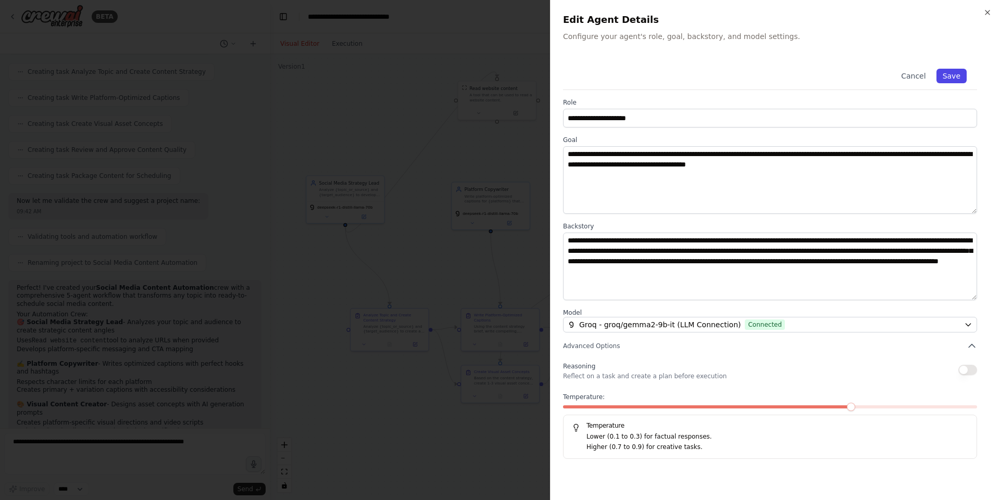
click at [954, 80] on button "Save" at bounding box center [951, 76] width 30 height 15
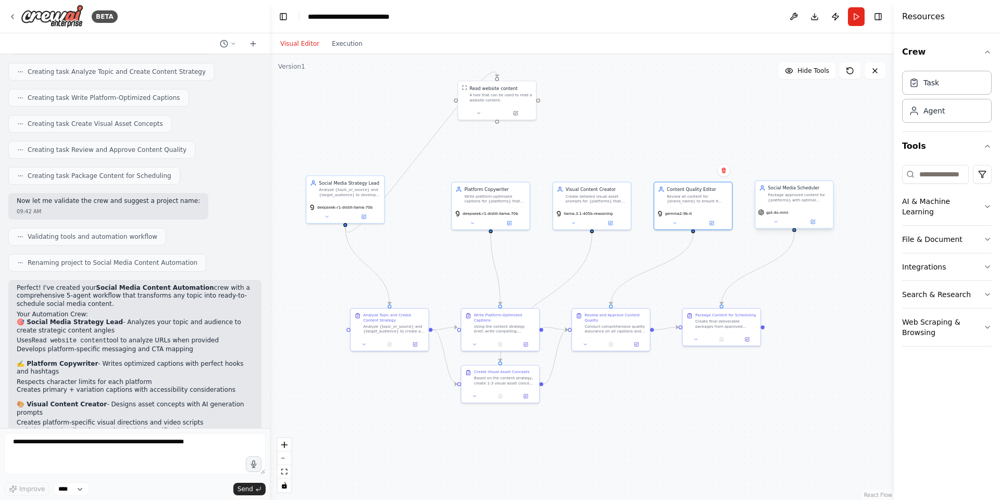
click at [780, 215] on span "gpt-4o-mini" at bounding box center [777, 212] width 22 height 5
click at [778, 221] on icon at bounding box center [775, 222] width 5 height 5
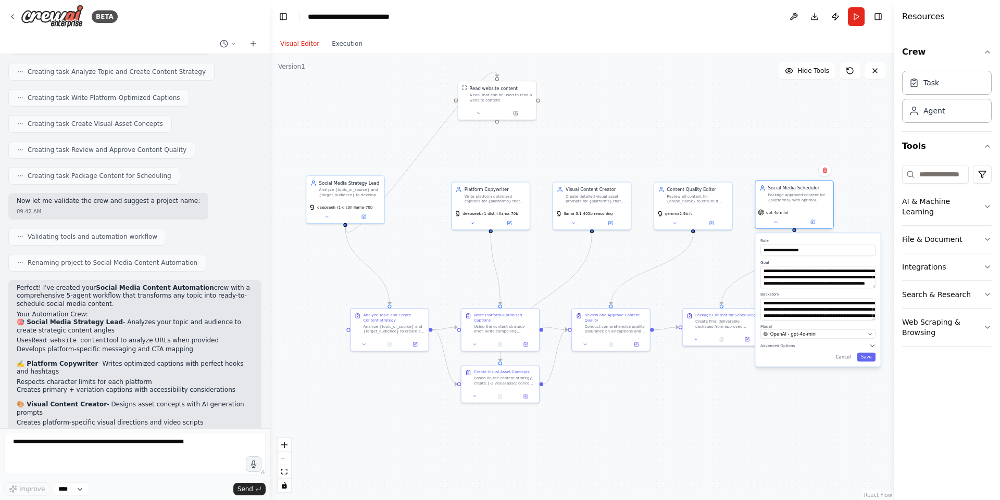
click at [815, 217] on div "gpt-4o-mini" at bounding box center [794, 218] width 78 height 22
click at [814, 221] on icon at bounding box center [813, 221] width 3 height 3
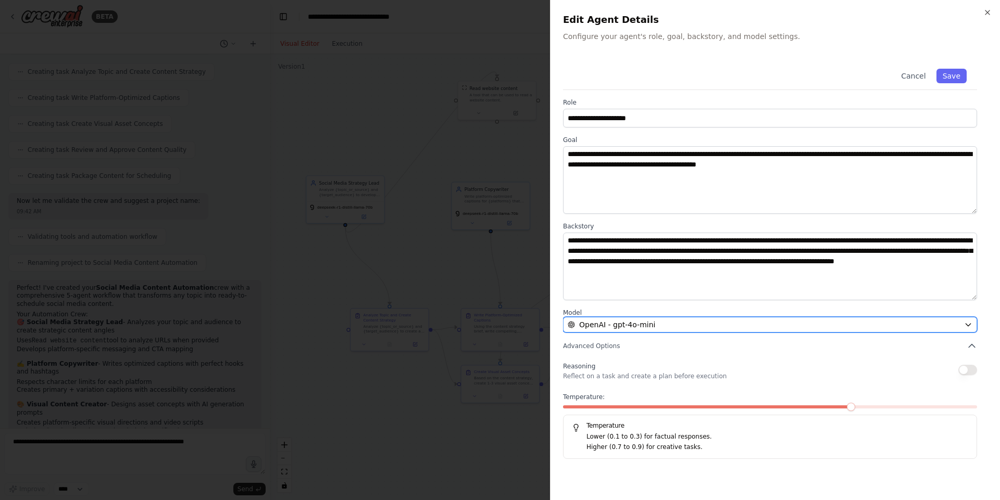
click at [711, 326] on div "OpenAI - gpt-4o-mini" at bounding box center [764, 325] width 392 height 10
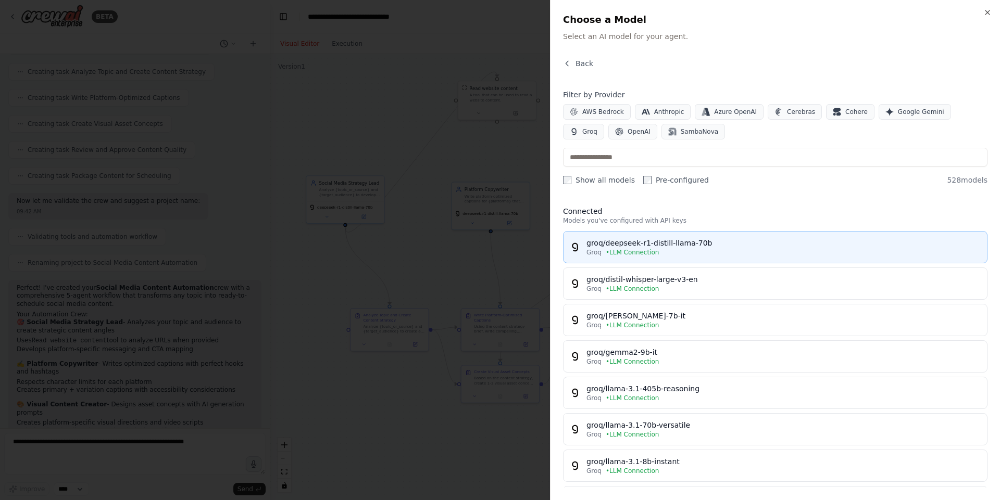
click at [690, 256] on div "Groq • LLM Connection" at bounding box center [783, 252] width 394 height 8
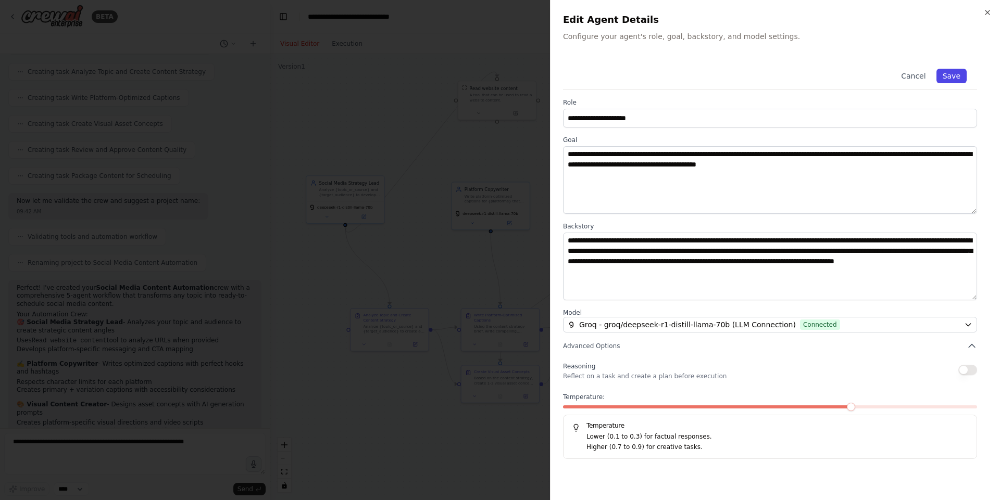
click at [954, 78] on button "Save" at bounding box center [951, 76] width 30 height 15
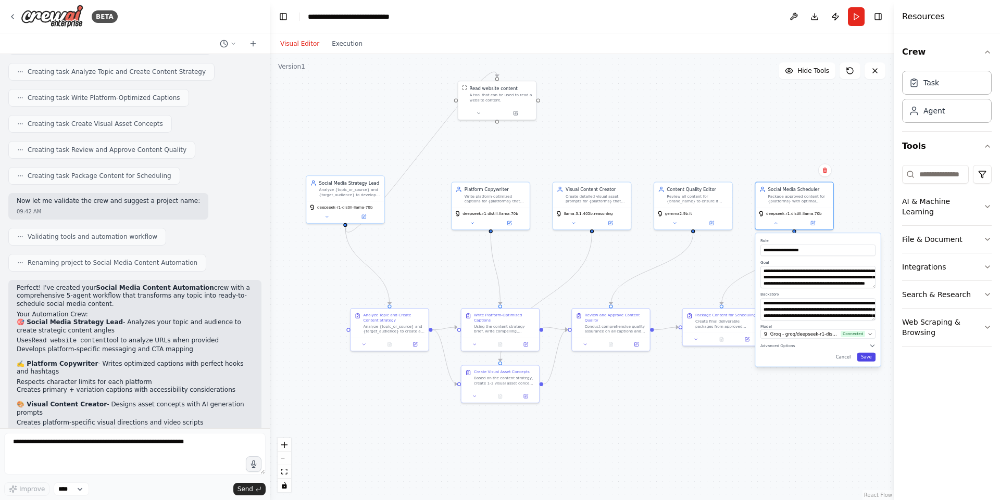
click at [863, 359] on button "Save" at bounding box center [866, 357] width 18 height 9
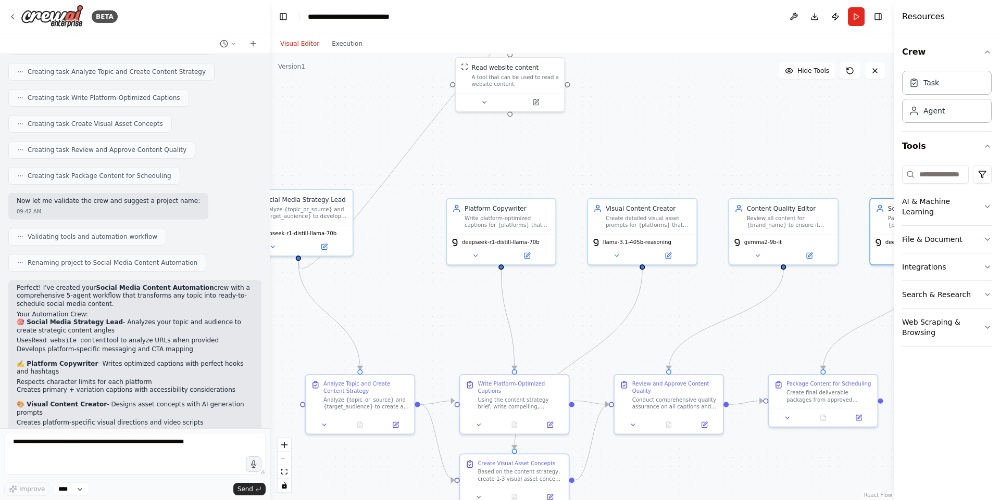
drag, startPoint x: 736, startPoint y: 397, endPoint x: 838, endPoint y: 500, distance: 145.4
click at [838, 500] on div ".deletable-edge-delete-btn { width: 20px; height: 20px; border: 0px solid #ffff…" at bounding box center [582, 277] width 624 height 446
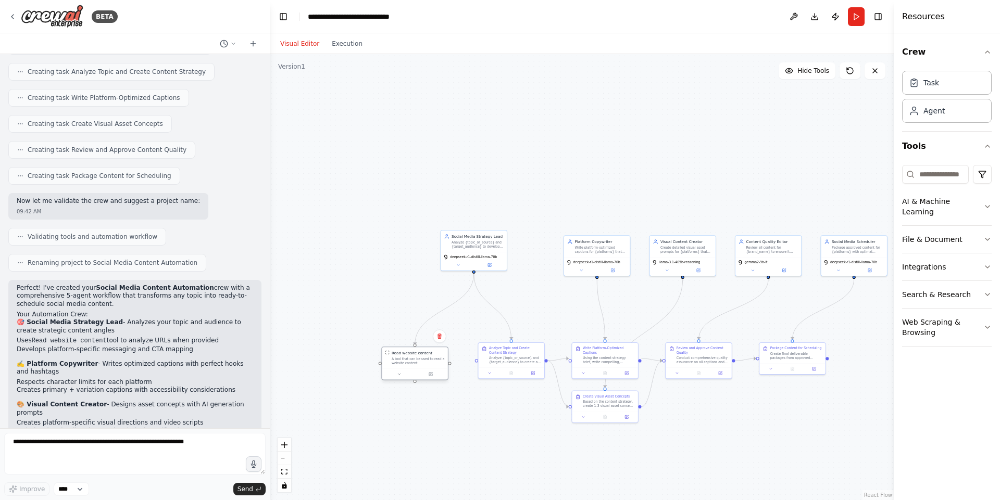
drag, startPoint x: 589, startPoint y: 159, endPoint x: 404, endPoint y: 357, distance: 271.5
click at [404, 357] on div "A tool that can be used to read a website content." at bounding box center [418, 361] width 53 height 8
click at [438, 395] on div ".deletable-edge-delete-btn { width: 20px; height: 20px; border: 0px solid #ffff…" at bounding box center [582, 277] width 624 height 446
click at [852, 18] on button "Run" at bounding box center [856, 16] width 17 height 19
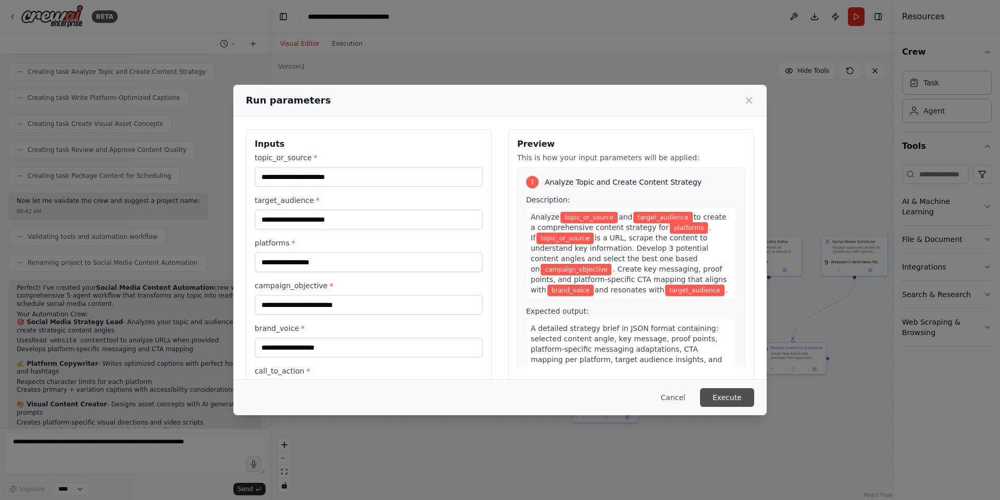
click at [730, 402] on button "Execute" at bounding box center [727, 397] width 54 height 19
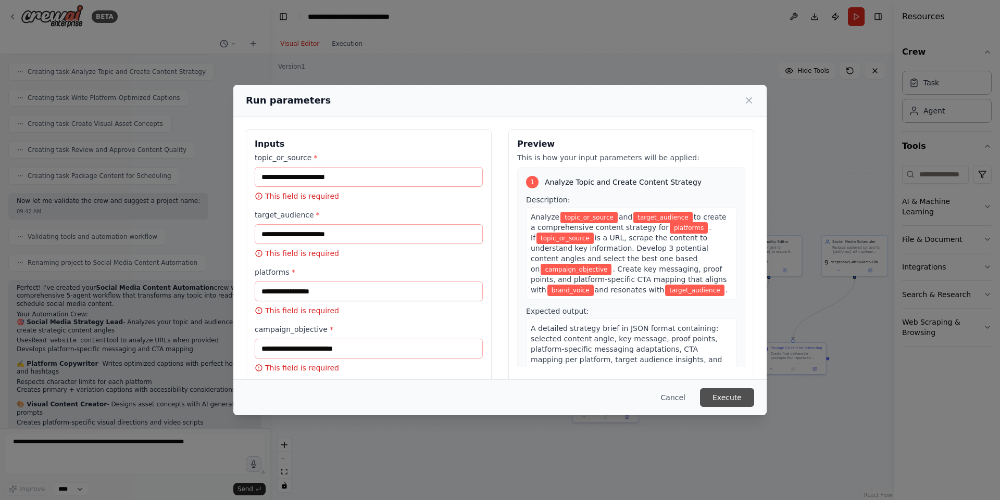
click at [730, 402] on button "Execute" at bounding box center [727, 397] width 54 height 19
click at [306, 173] on input "topic_or_source *" at bounding box center [369, 177] width 228 height 20
click at [744, 103] on icon at bounding box center [749, 100] width 10 height 10
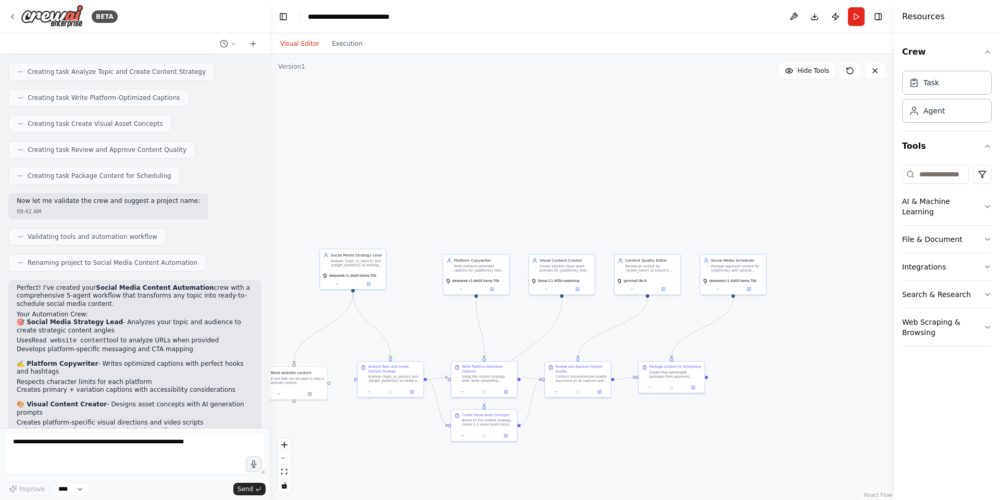
drag, startPoint x: 744, startPoint y: 103, endPoint x: 622, endPoint y: 122, distance: 123.4
click at [622, 122] on div ".deletable-edge-delete-btn { width: 20px; height: 20px; border: 0px solid #ffff…" at bounding box center [582, 277] width 624 height 446
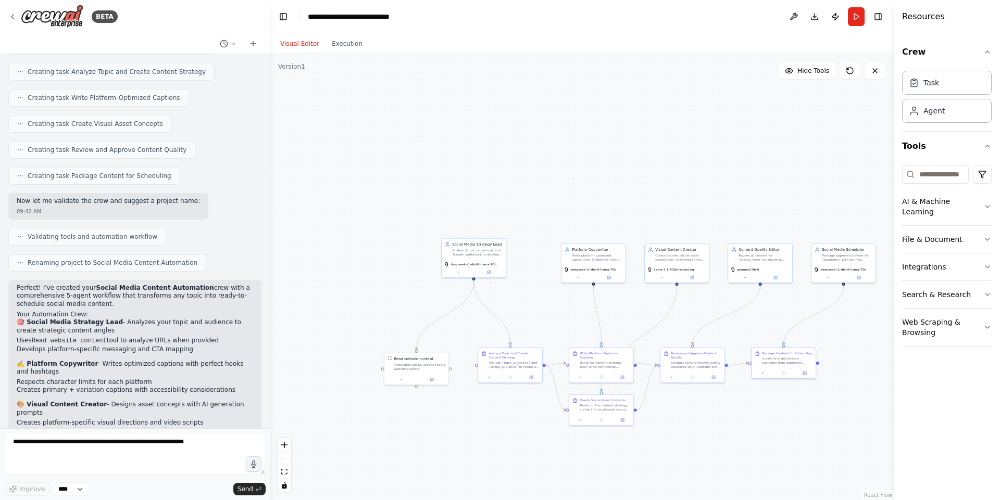
drag, startPoint x: 595, startPoint y: 165, endPoint x: 689, endPoint y: 156, distance: 94.1
click at [702, 158] on div ".deletable-edge-delete-btn { width: 20px; height: 20px; border: 0px solid #ffff…" at bounding box center [582, 277] width 624 height 446
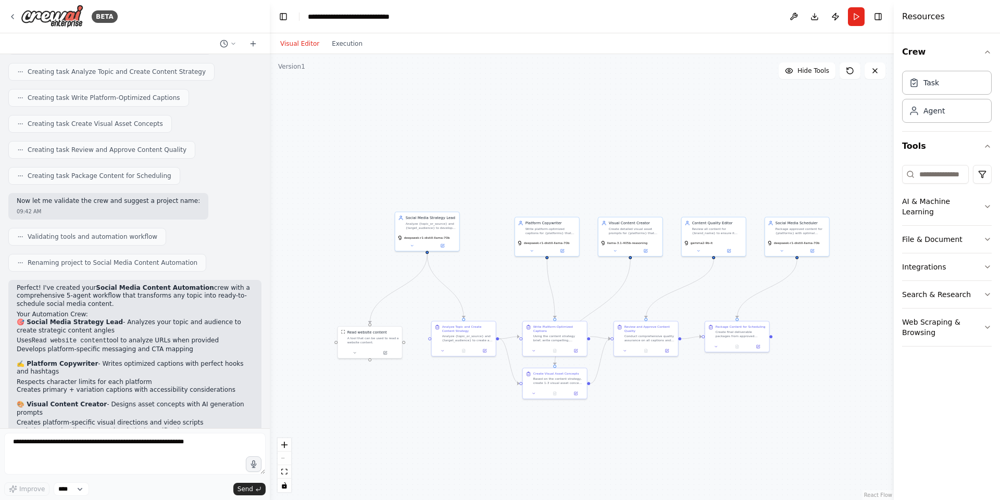
drag, startPoint x: 629, startPoint y: 134, endPoint x: 587, endPoint y: 106, distance: 51.0
click at [587, 106] on div ".deletable-edge-delete-btn { width: 20px; height: 20px; border: 0px solid #ffff…" at bounding box center [582, 277] width 624 height 446
click at [576, 463] on div ".deletable-edge-delete-btn { width: 20px; height: 20px; border: 0px solid #ffff…" at bounding box center [582, 277] width 624 height 446
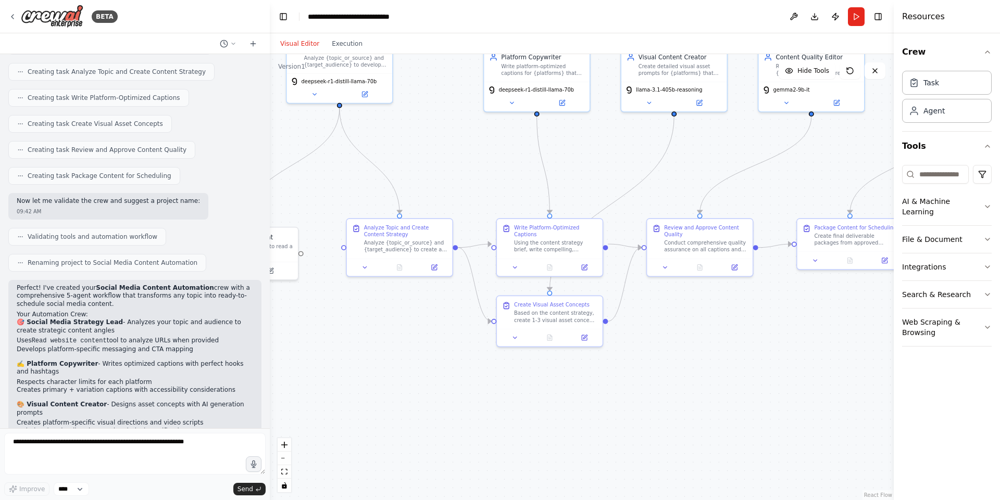
drag, startPoint x: 690, startPoint y: 429, endPoint x: 620, endPoint y: 500, distance: 99.8
click at [621, 500] on div ".deletable-edge-delete-btn { width: 20px; height: 20px; border: 0px solid #ffff…" at bounding box center [582, 277] width 624 height 446
drag, startPoint x: 686, startPoint y: 389, endPoint x: 661, endPoint y: 436, distance: 53.8
click at [661, 436] on div ".deletable-edge-delete-btn { width: 20px; height: 20px; border: 0px solid #ffff…" at bounding box center [582, 277] width 624 height 446
drag, startPoint x: 664, startPoint y: 395, endPoint x: 635, endPoint y: 418, distance: 37.8
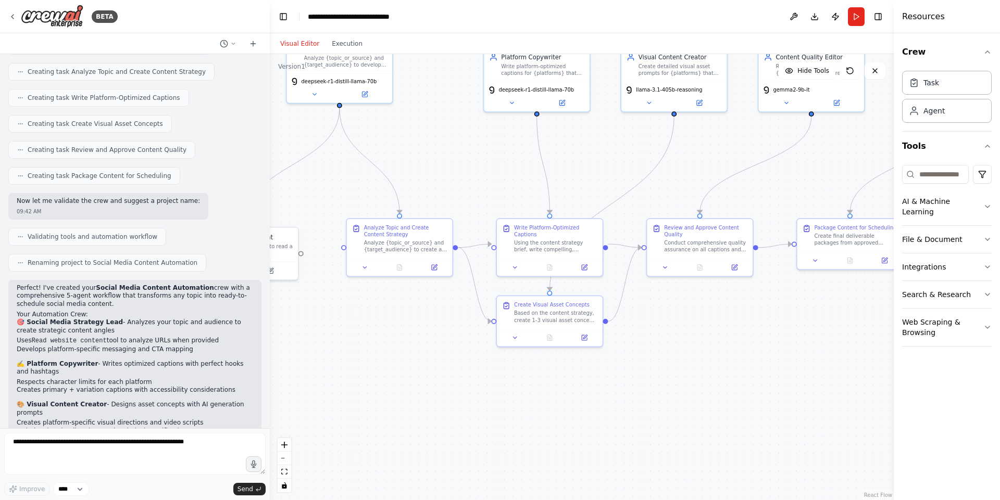
click at [639, 418] on div ".deletable-edge-delete-btn { width: 20px; height: 20px; border: 0px solid #ffff…" at bounding box center [582, 277] width 624 height 446
click at [588, 261] on button at bounding box center [585, 266] width 30 height 10
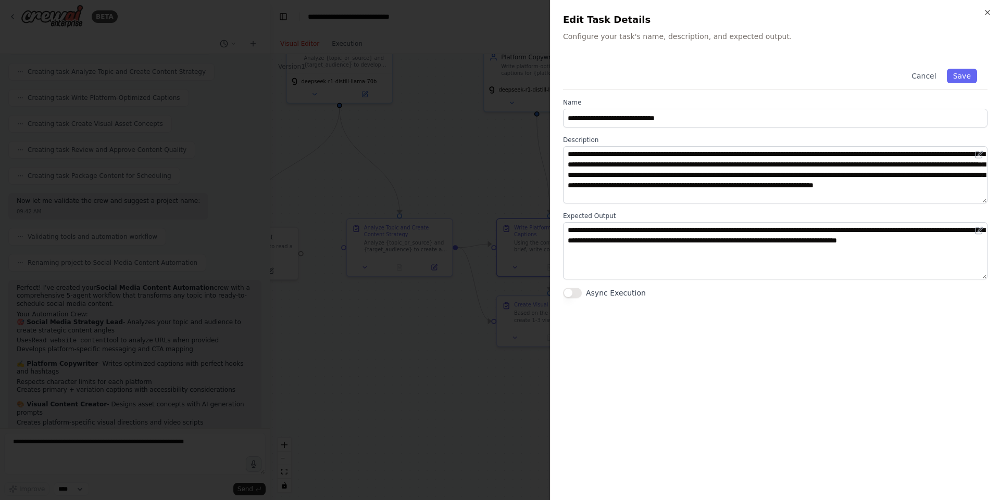
click at [642, 282] on div "**********" at bounding box center [775, 178] width 424 height 240
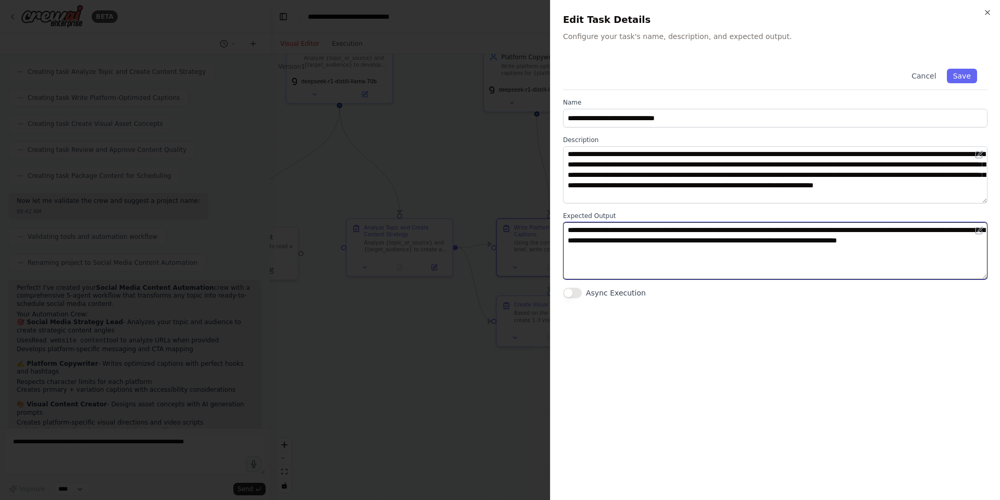
click at [653, 268] on textarea "**********" at bounding box center [775, 250] width 424 height 57
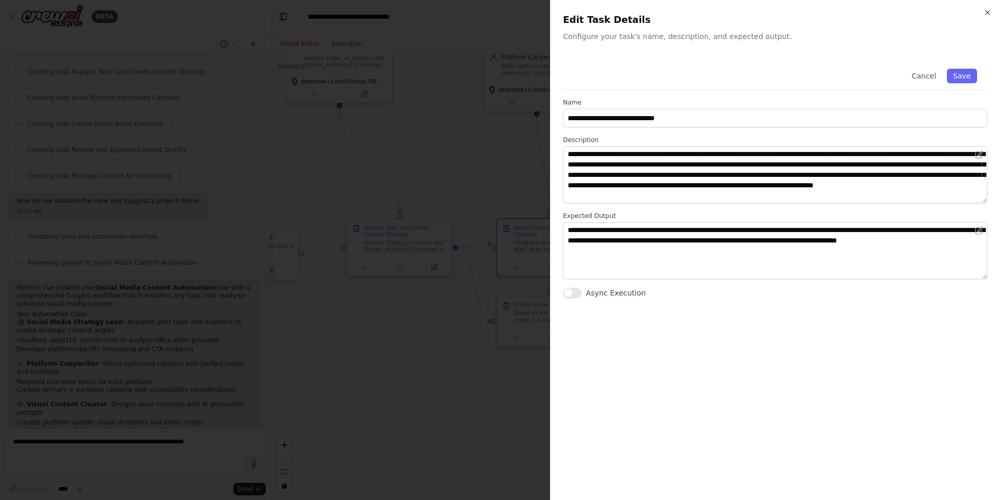
click at [378, 278] on div at bounding box center [500, 250] width 1000 height 500
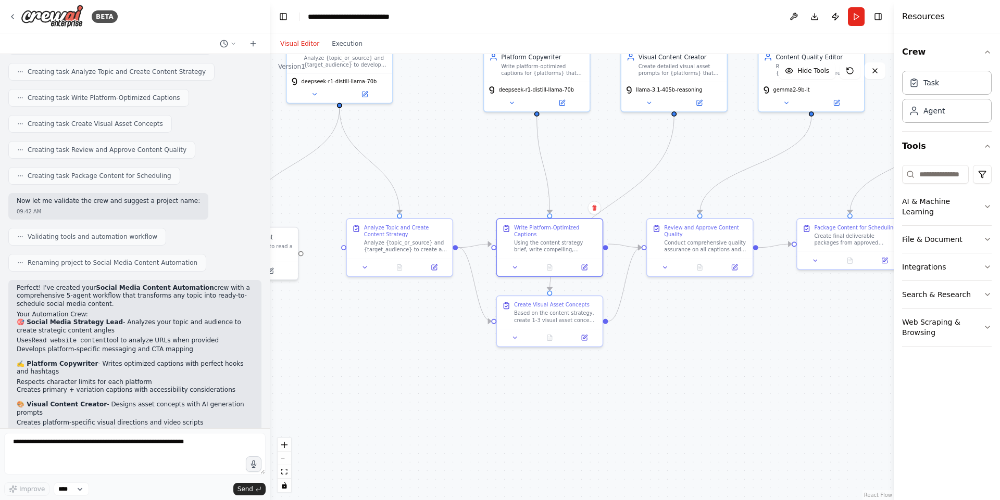
click at [270, 119] on div ".deletable-edge-delete-btn { width: 20px; height: 20px; border: 0px solid #ffff…" at bounding box center [582, 277] width 624 height 446
click at [14, 14] on icon at bounding box center [12, 16] width 8 height 8
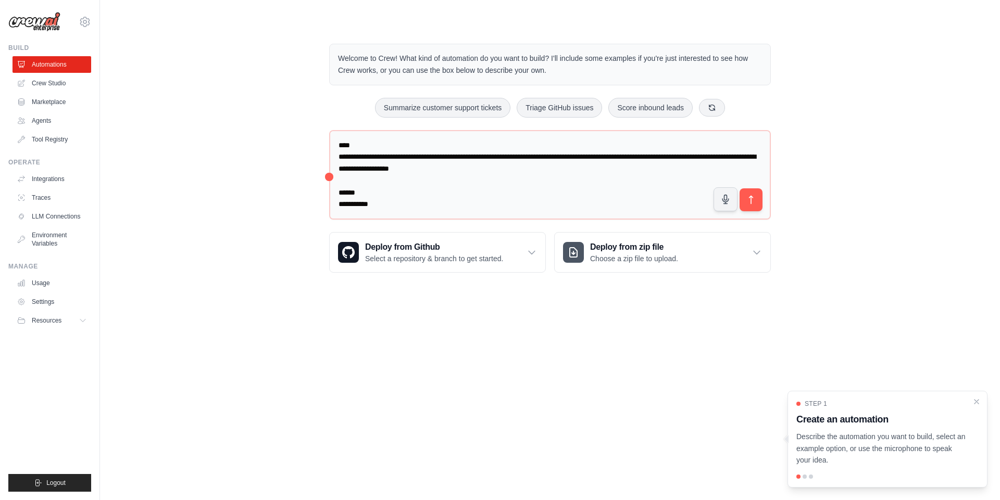
click at [906, 451] on p "Describe the automation you want to build, select an example option, or use the…" at bounding box center [881, 448] width 170 height 35
click at [57, 83] on link "Crew Studio" at bounding box center [53, 83] width 79 height 17
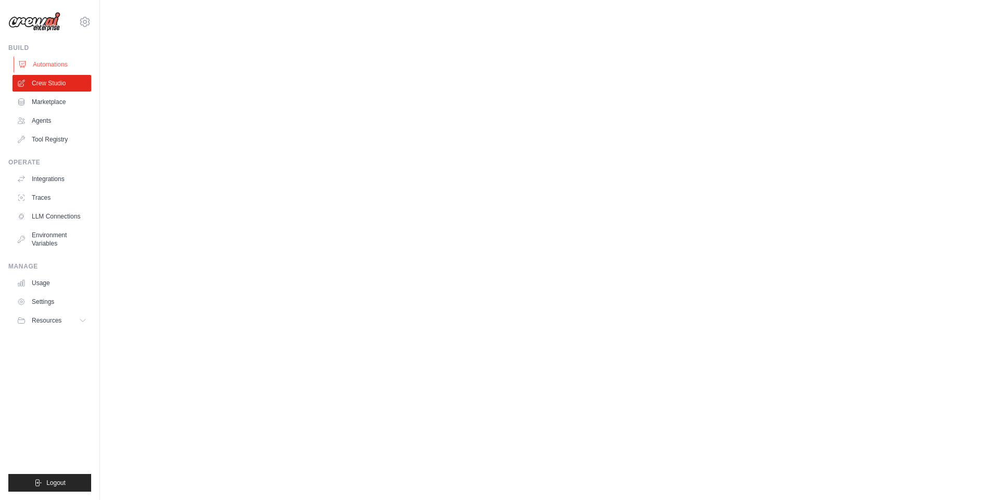
click at [43, 60] on link "Automations" at bounding box center [53, 64] width 79 height 17
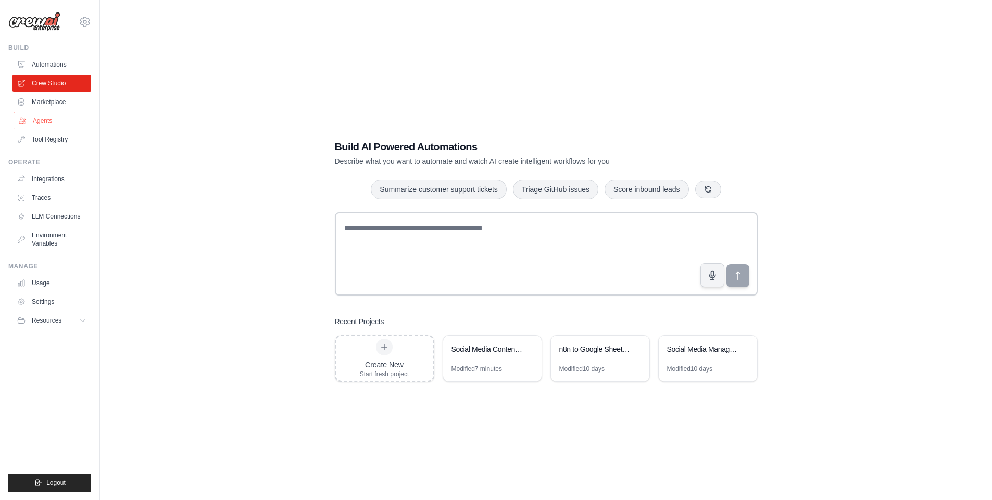
click at [53, 120] on link "Agents" at bounding box center [53, 120] width 79 height 17
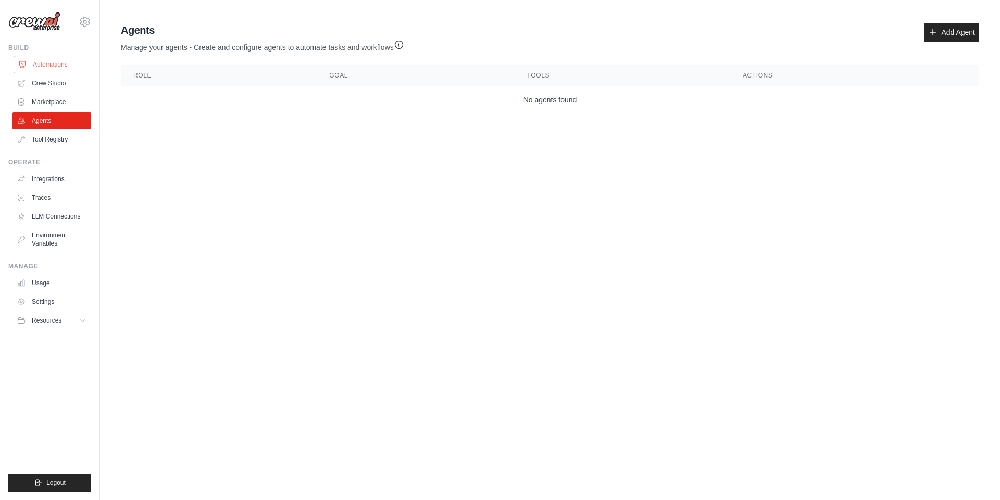
click at [52, 60] on link "Automations" at bounding box center [53, 64] width 79 height 17
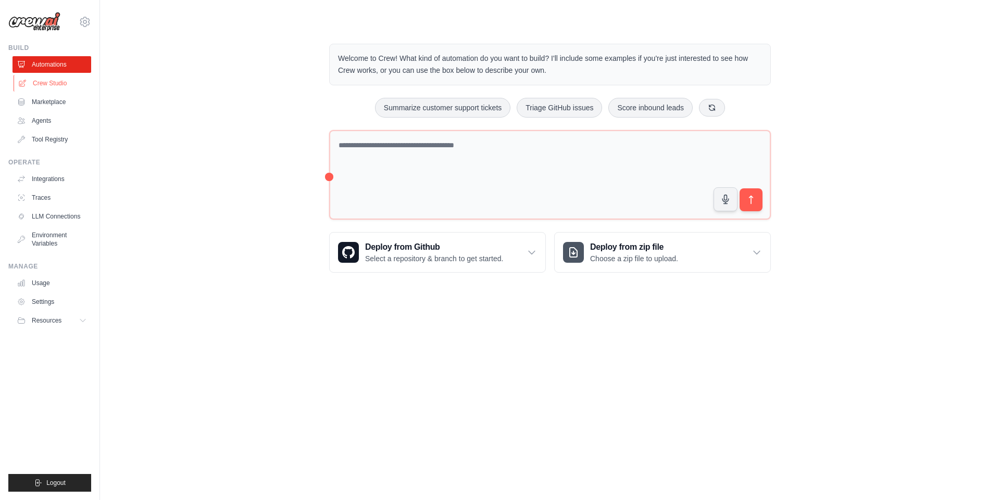
click at [25, 81] on icon at bounding box center [22, 83] width 8 height 8
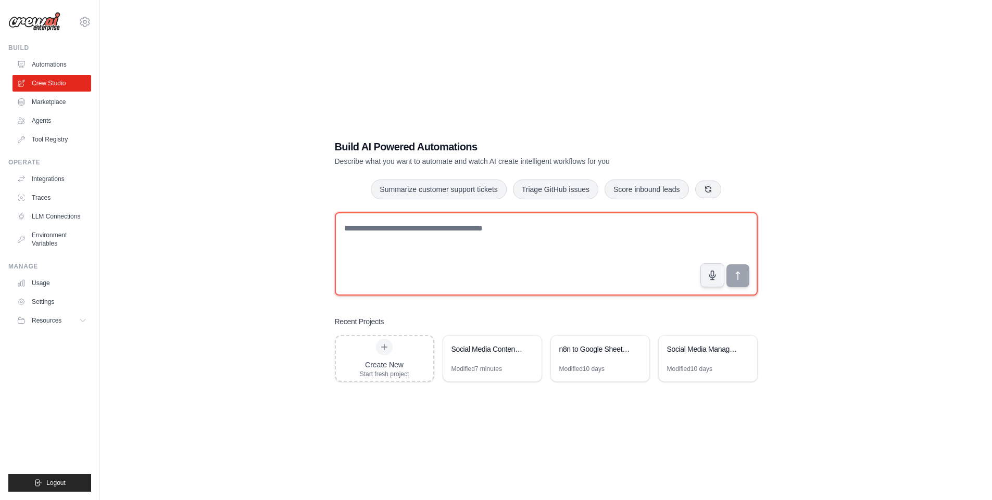
click at [436, 258] on textarea at bounding box center [546, 253] width 423 height 83
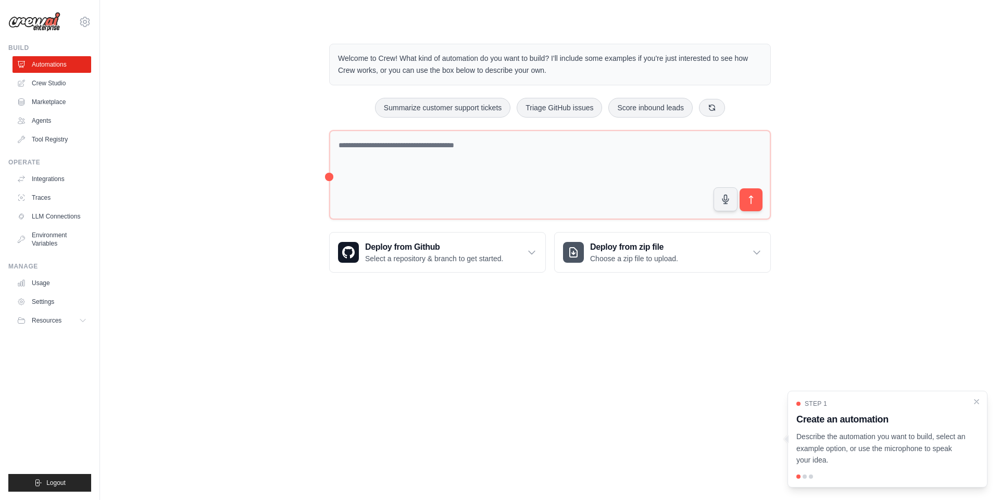
click at [561, 307] on body "[EMAIL_ADDRESS][DOMAIN_NAME] Settings Build Automations Crew Studio Resources" at bounding box center [500, 250] width 1000 height 500
click at [863, 448] on p "Describe the automation you want to build, select an example option, or use the…" at bounding box center [881, 448] width 170 height 35
click at [975, 397] on icon "Close walkthrough" at bounding box center [976, 401] width 9 height 9
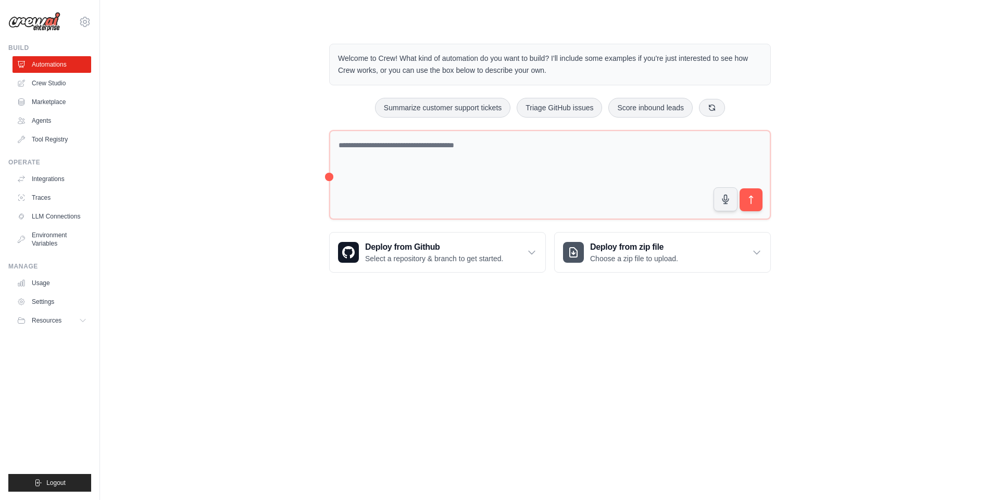
click at [691, 370] on body "ajitkhior.conversantech@gmail.com Settings Build Automations Crew Studio Resour…" at bounding box center [500, 250] width 1000 height 500
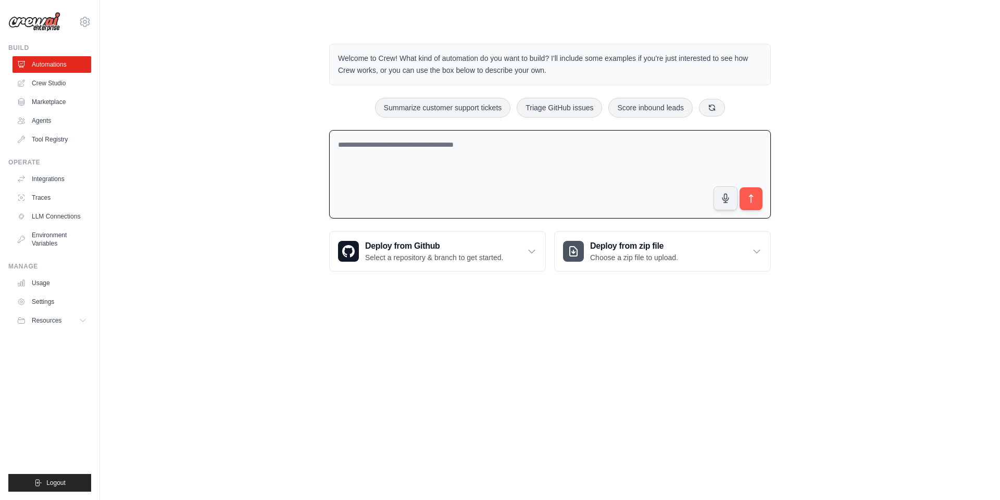
click at [412, 189] on textarea at bounding box center [550, 174] width 442 height 89
click at [42, 212] on link "LLM Connections" at bounding box center [53, 216] width 79 height 17
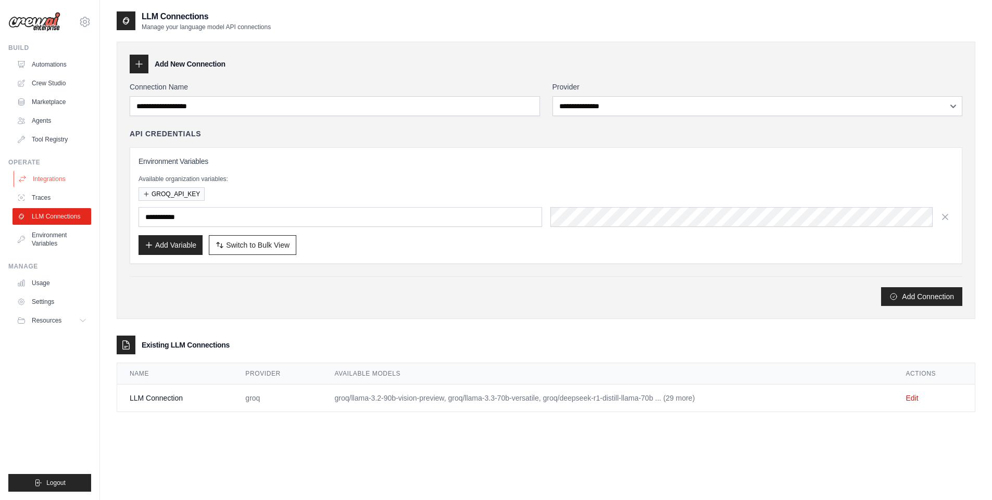
click at [60, 183] on link "Integrations" at bounding box center [53, 179] width 79 height 17
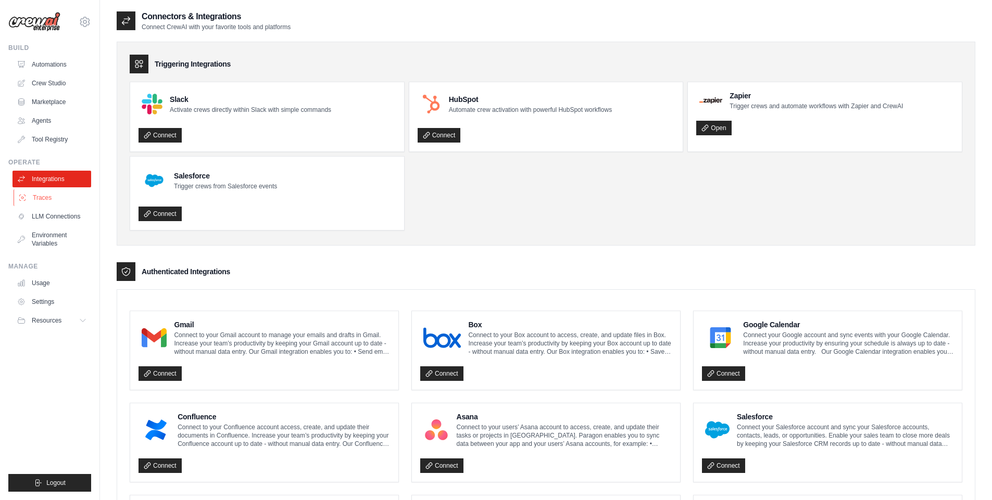
click at [43, 204] on link "Traces" at bounding box center [53, 198] width 79 height 17
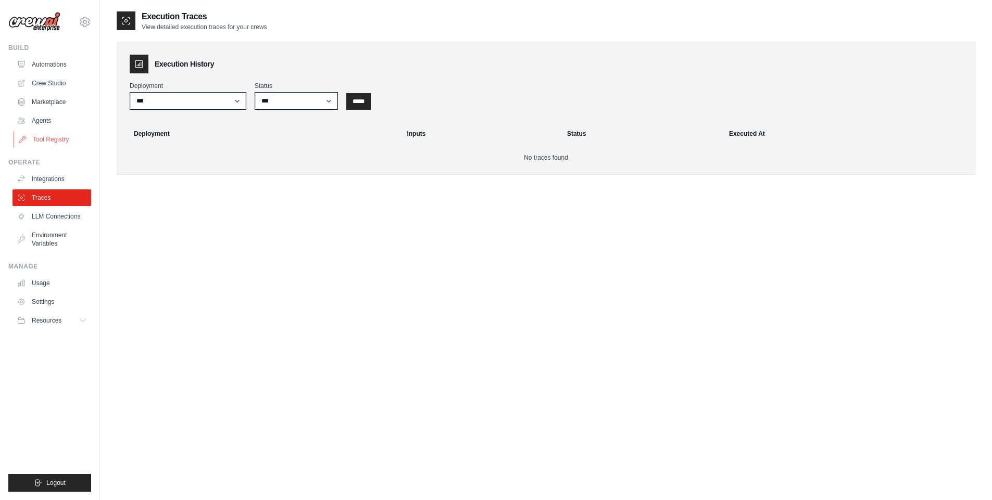
click at [58, 141] on link "Tool Registry" at bounding box center [53, 139] width 79 height 17
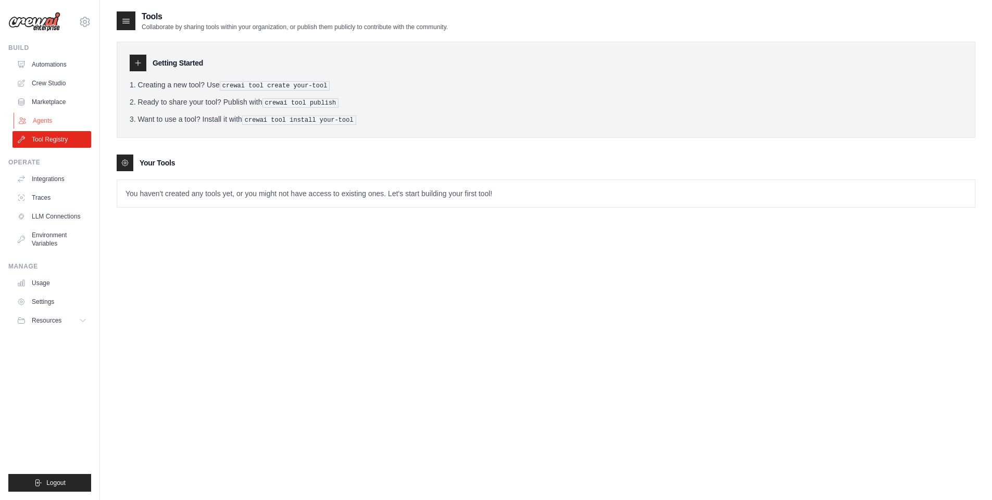
click at [64, 123] on link "Agents" at bounding box center [53, 120] width 79 height 17
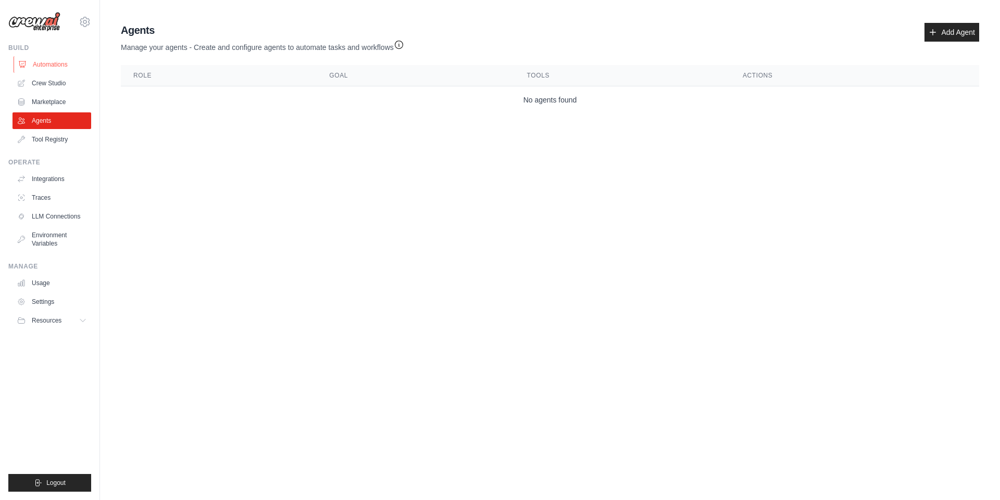
click at [77, 59] on link "Automations" at bounding box center [53, 64] width 79 height 17
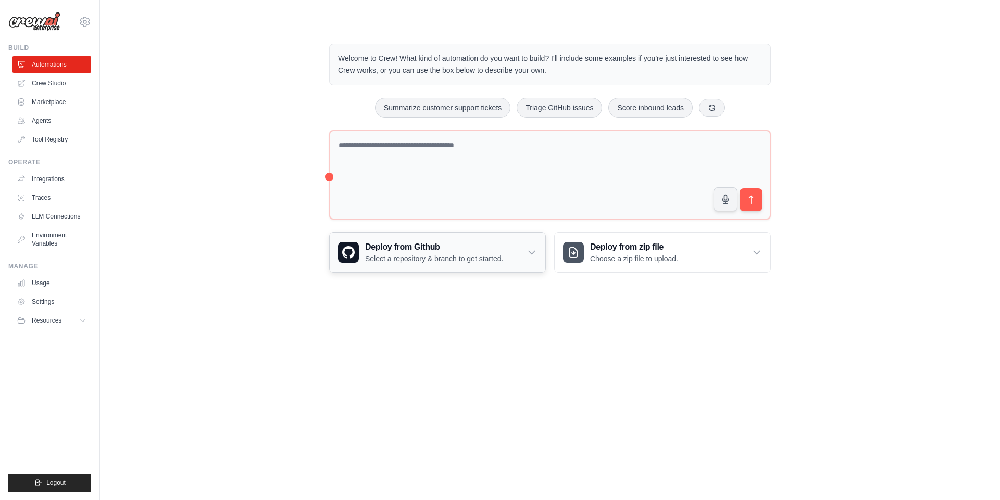
click at [462, 260] on p "Select a repository & branch to get started." at bounding box center [434, 259] width 138 height 10
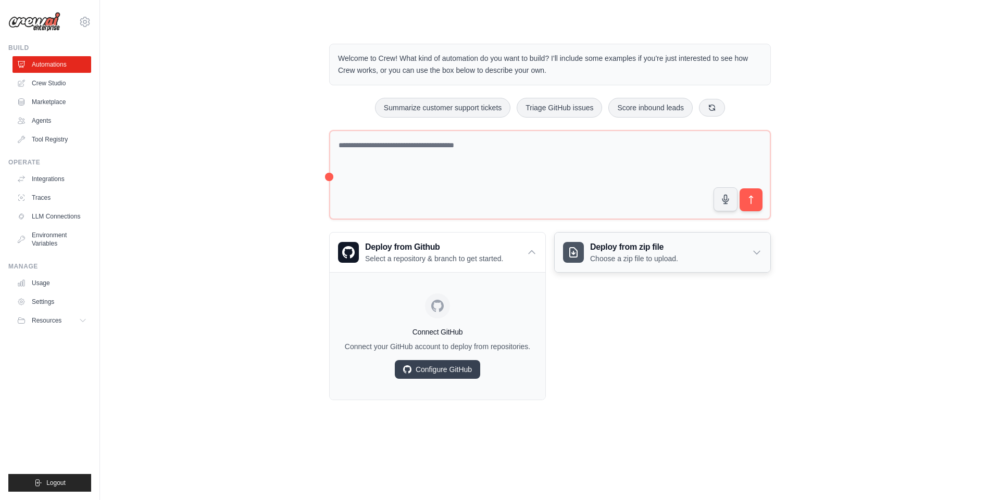
click at [655, 259] on p "Choose a zip file to upload." at bounding box center [634, 259] width 88 height 10
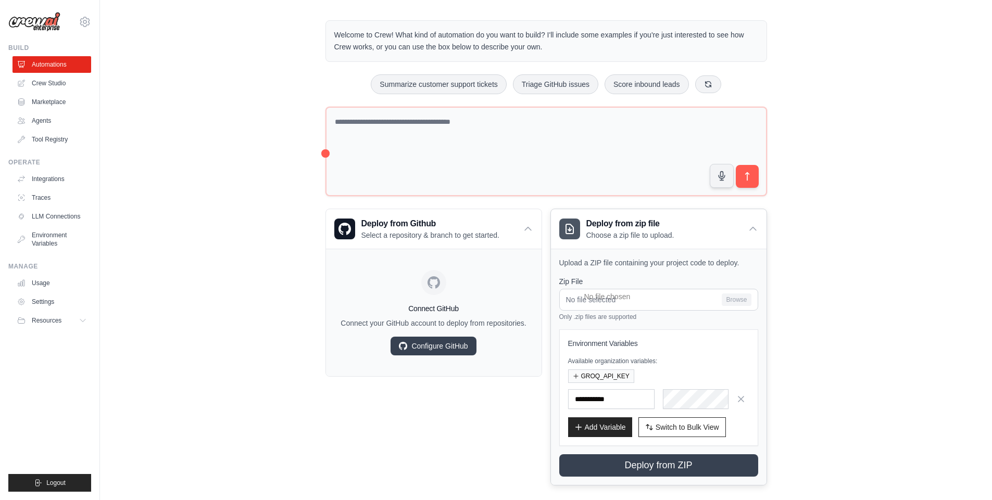
scroll to position [36, 0]
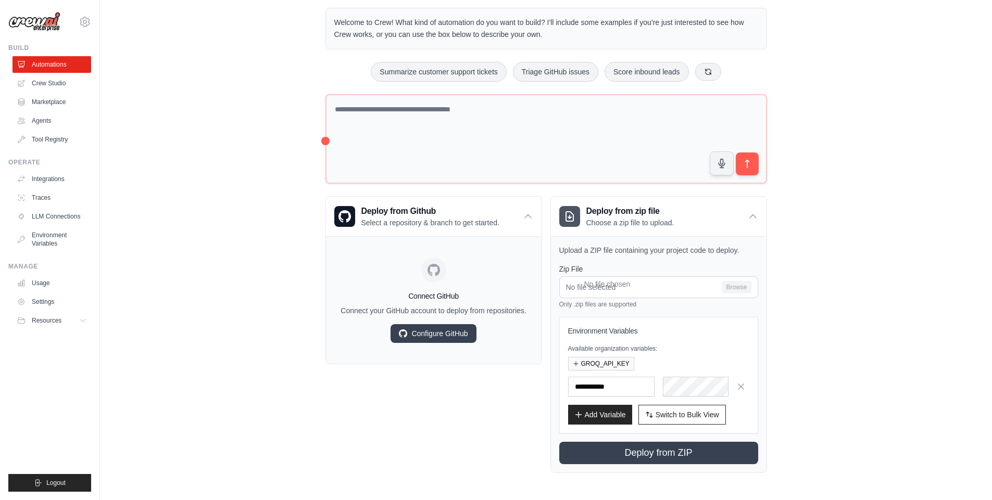
click at [833, 393] on div "Welcome to Crew! What kind of automation do you want to build? I'll include som…" at bounding box center [546, 240] width 859 height 499
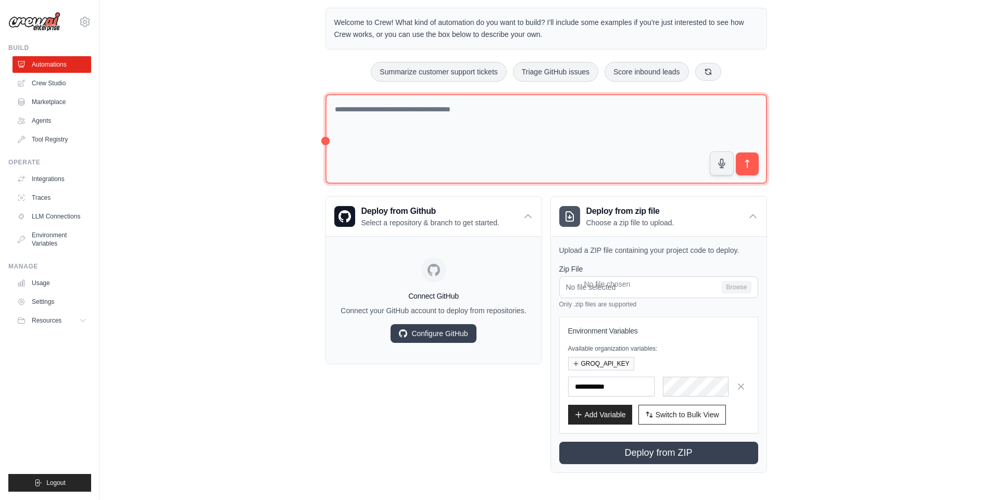
click at [476, 118] on textarea at bounding box center [546, 139] width 442 height 90
click at [425, 135] on textarea at bounding box center [546, 139] width 442 height 90
paste textarea "**********"
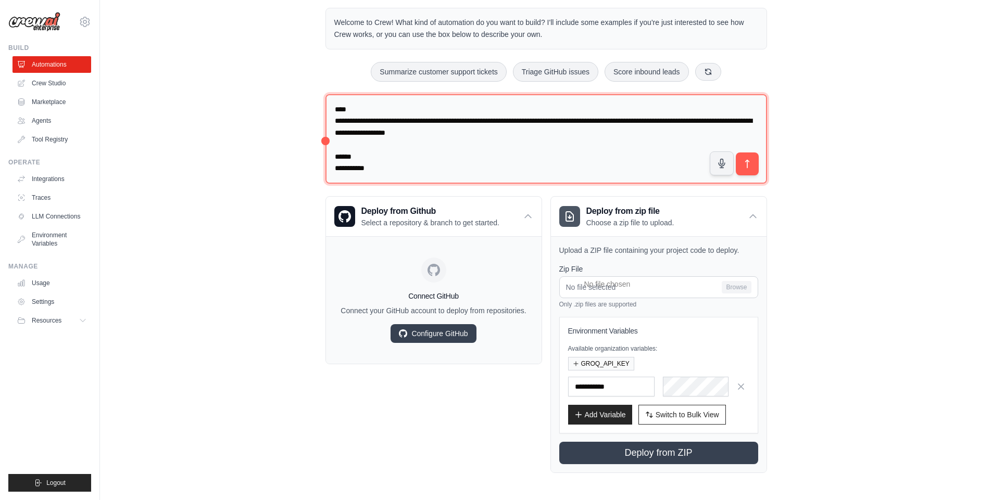
scroll to position [1921, 0]
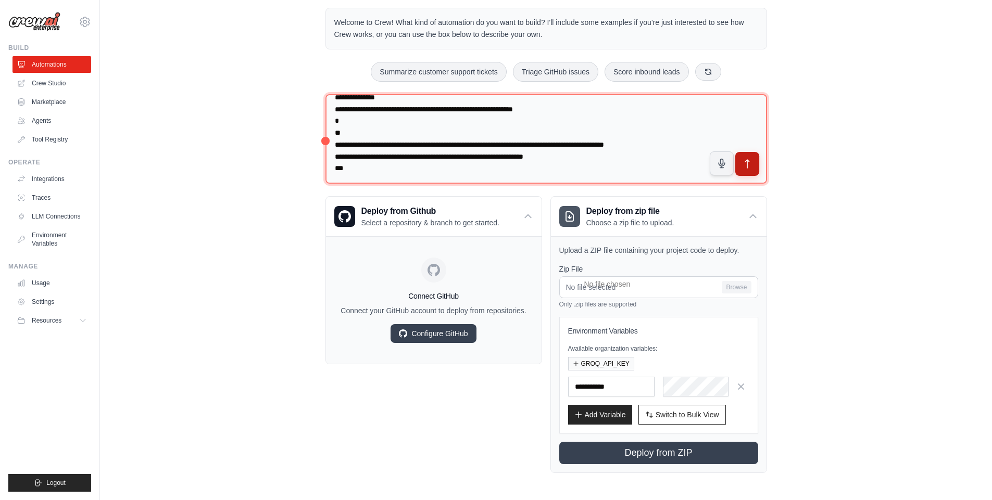
type textarea "**********"
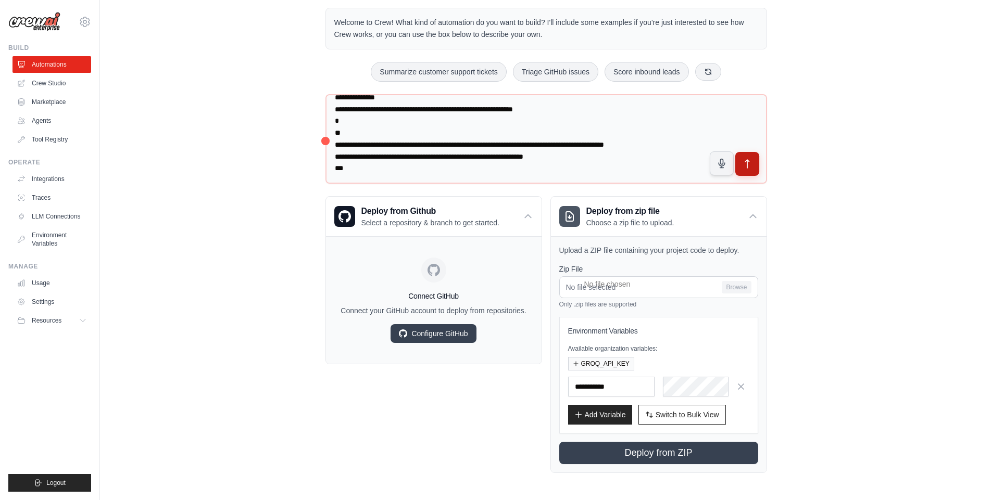
click at [747, 168] on icon "submit" at bounding box center [747, 164] width 4 height 8
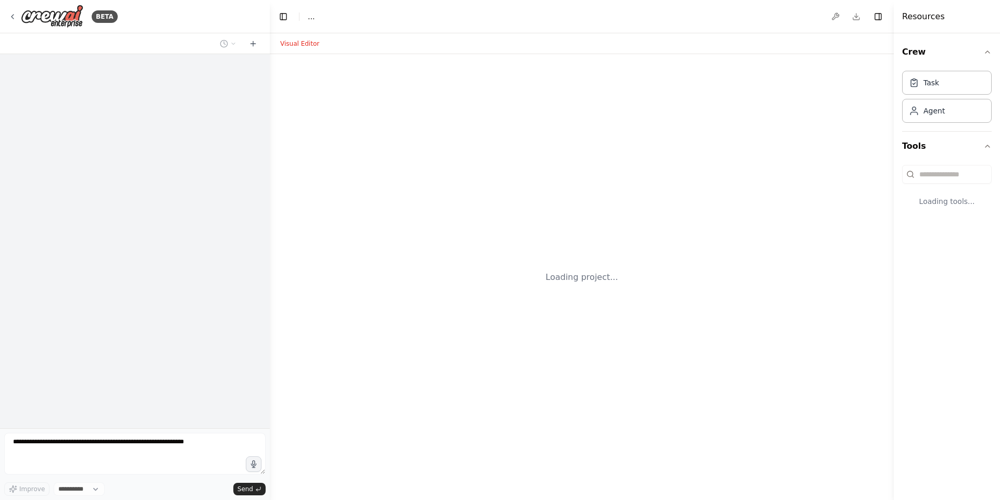
select select "****"
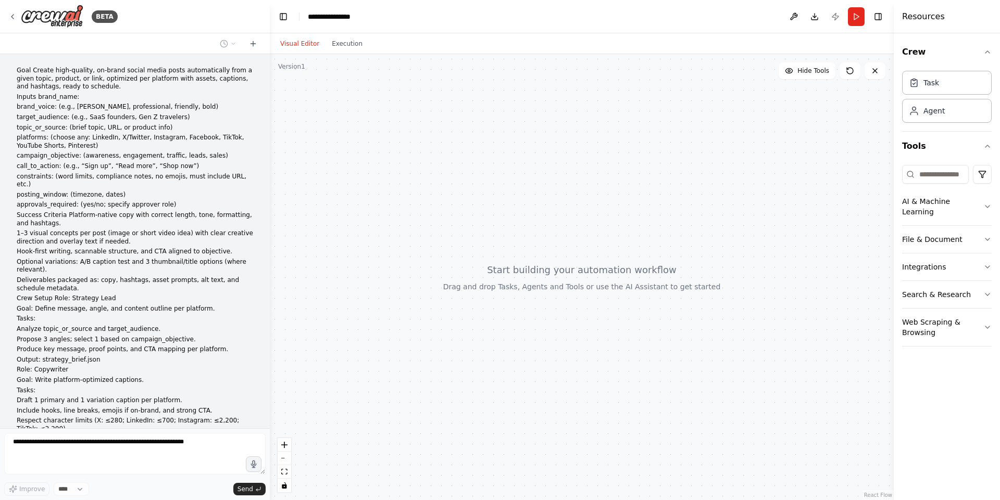
scroll to position [566, 0]
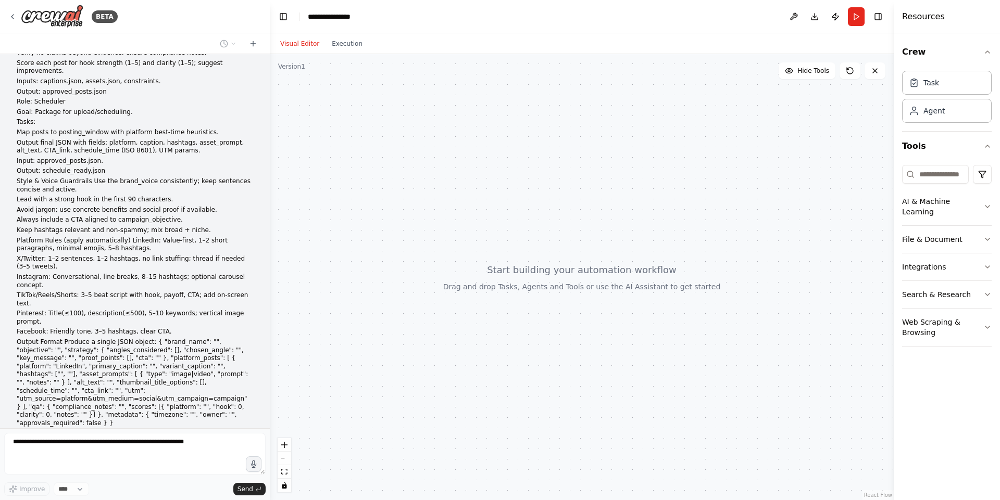
drag, startPoint x: 486, startPoint y: 356, endPoint x: 501, endPoint y: 296, distance: 62.3
click at [501, 296] on div at bounding box center [582, 277] width 624 height 446
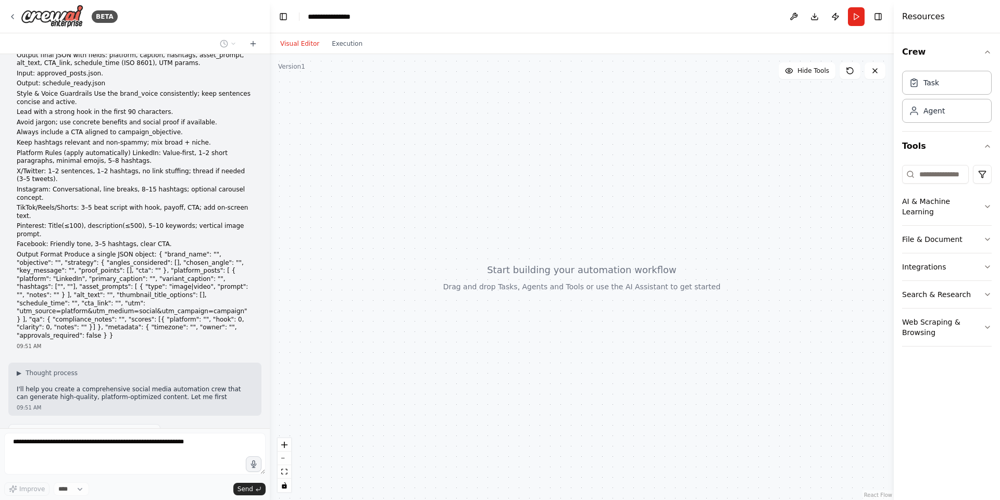
scroll to position [662, 0]
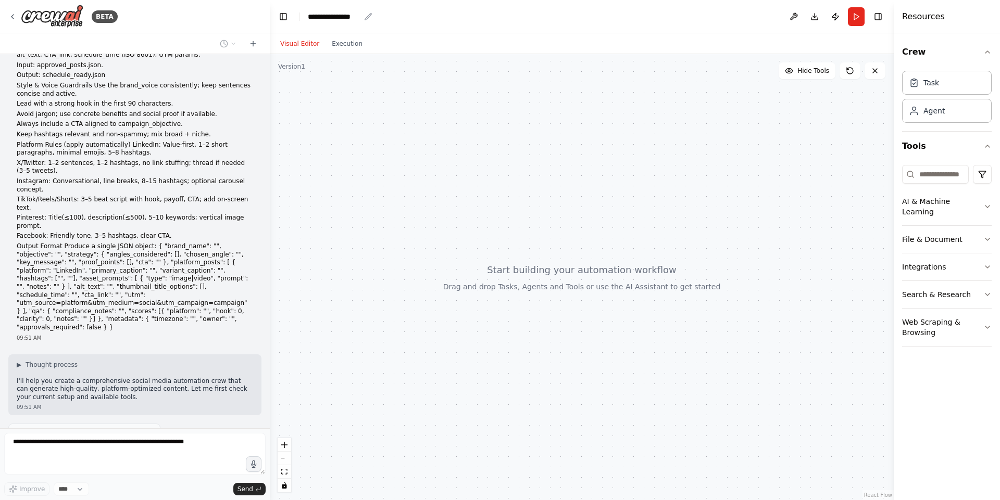
click at [337, 20] on div "**********" at bounding box center [334, 16] width 52 height 10
click at [344, 16] on div "**********" at bounding box center [347, 16] width 78 height 10
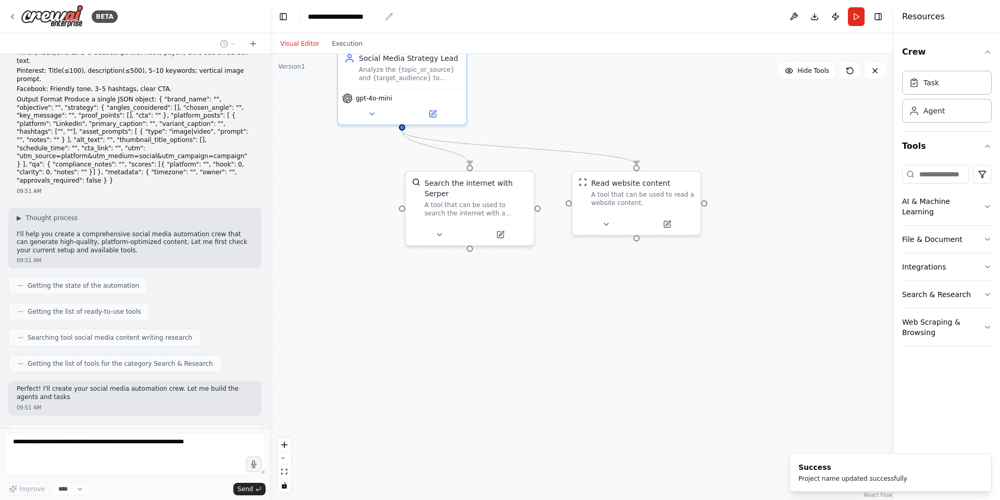
scroll to position [817, 0]
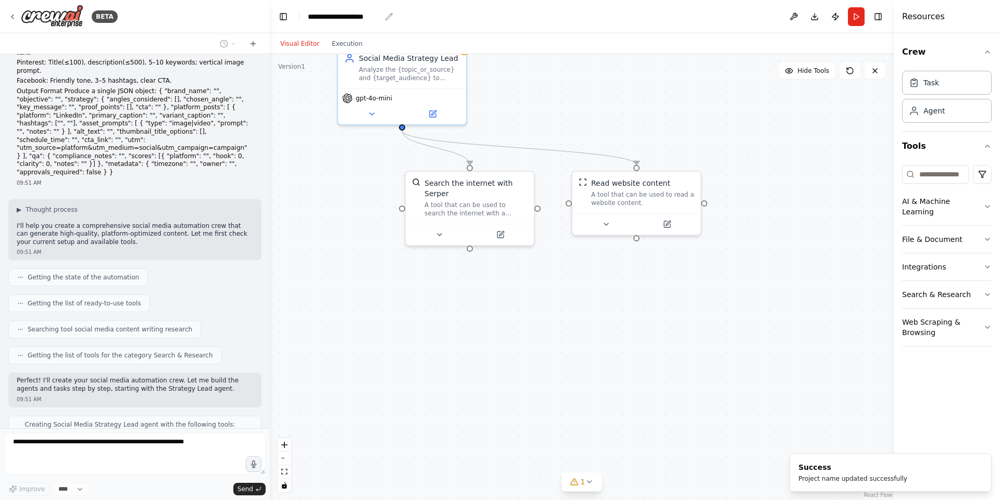
click at [381, 15] on div "**********" at bounding box center [344, 16] width 73 height 10
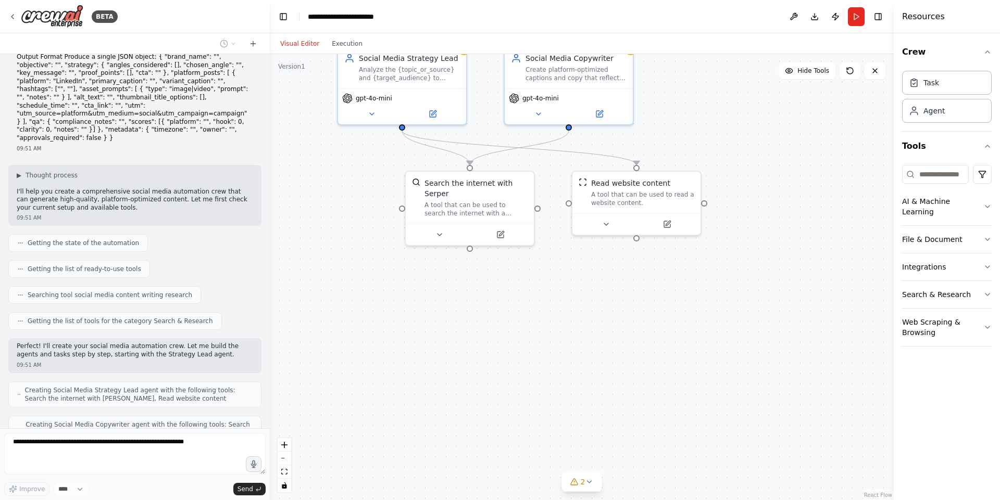
scroll to position [886, 0]
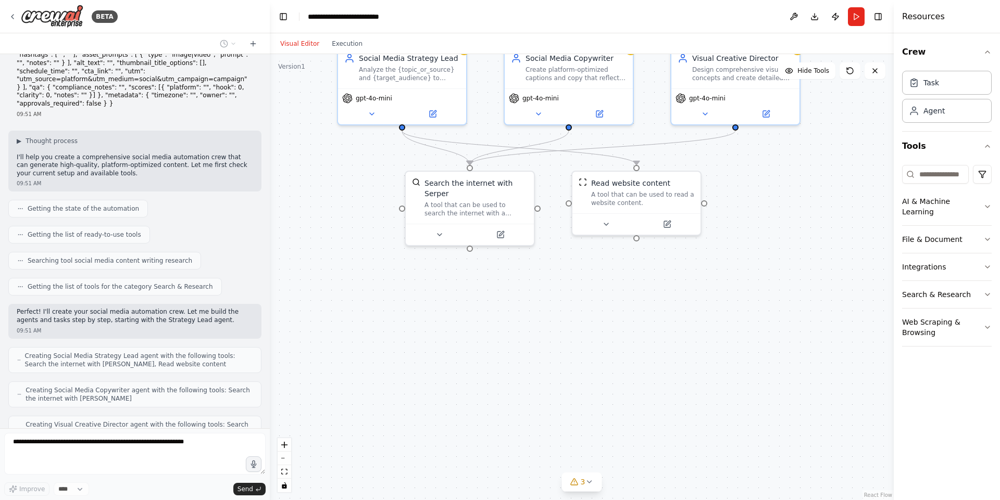
click at [776, 337] on div ".deletable-edge-delete-btn { width: 20px; height: 20px; border: 0px solid #ffff…" at bounding box center [582, 277] width 624 height 446
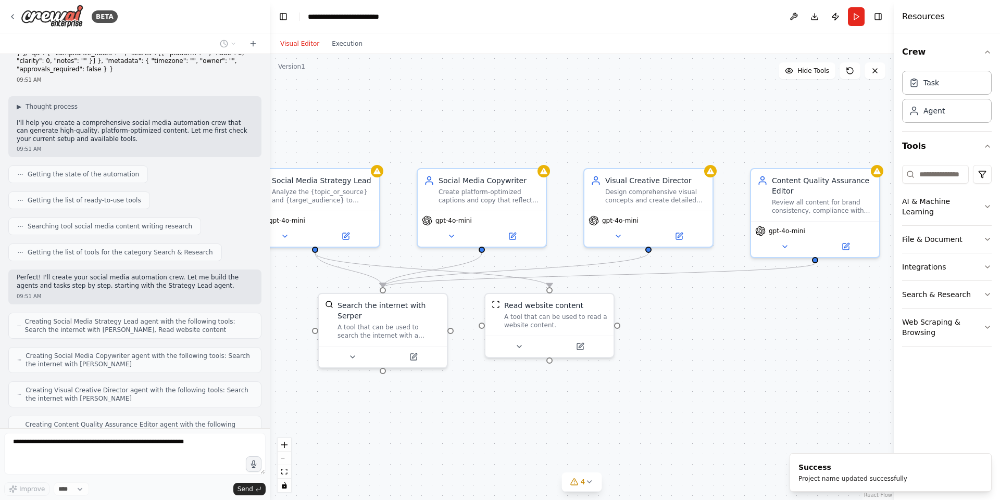
drag, startPoint x: 613, startPoint y: 324, endPoint x: 526, endPoint y: 446, distance: 150.1
click at [526, 446] on div ".deletable-edge-delete-btn { width: 20px; height: 20px; border: 0px solid #ffff…" at bounding box center [582, 277] width 624 height 446
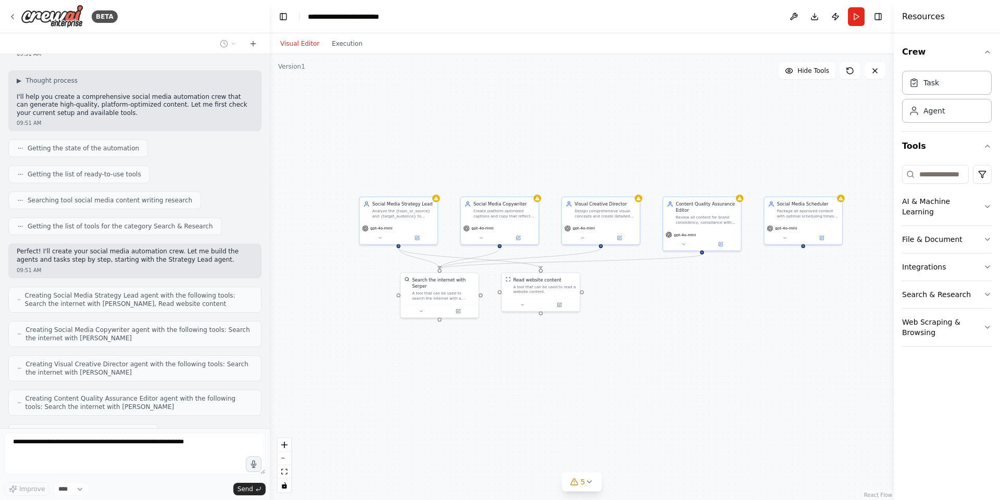
drag, startPoint x: 718, startPoint y: 375, endPoint x: 651, endPoint y: 316, distance: 89.3
click at [651, 316] on div ".deletable-edge-delete-btn { width: 20px; height: 20px; border: 0px solid #ffff…" at bounding box center [582, 277] width 624 height 446
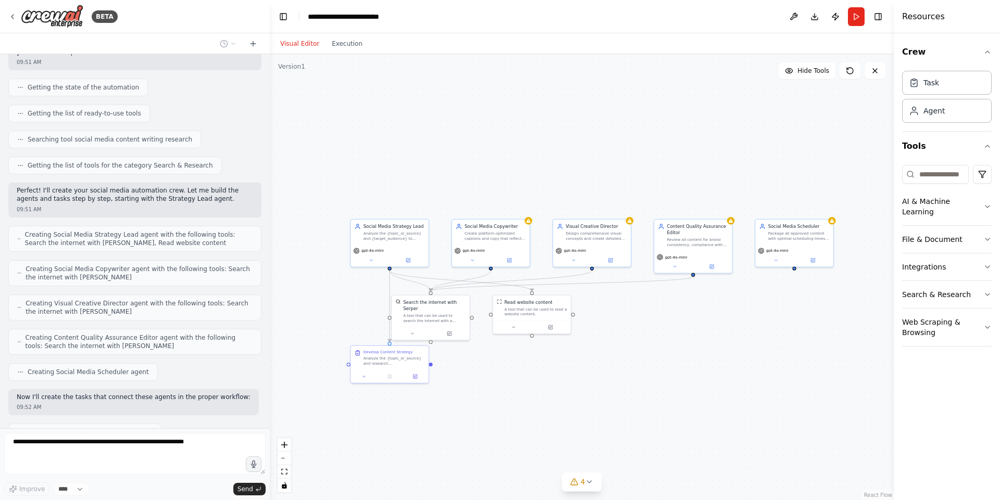
drag, startPoint x: 387, startPoint y: 362, endPoint x: 376, endPoint y: 391, distance: 31.0
click at [376, 391] on div ".deletable-edge-delete-btn { width: 20px; height: 20px; border: 0px solid #ffff…" at bounding box center [582, 277] width 624 height 446
click at [356, 400] on div ".deletable-edge-delete-btn { width: 20px; height: 20px; border: 0px solid #ffff…" at bounding box center [582, 277] width 624 height 446
click at [505, 448] on div ".deletable-edge-delete-btn { width: 20px; height: 20px; border: 0px solid #ffff…" at bounding box center [582, 277] width 624 height 446
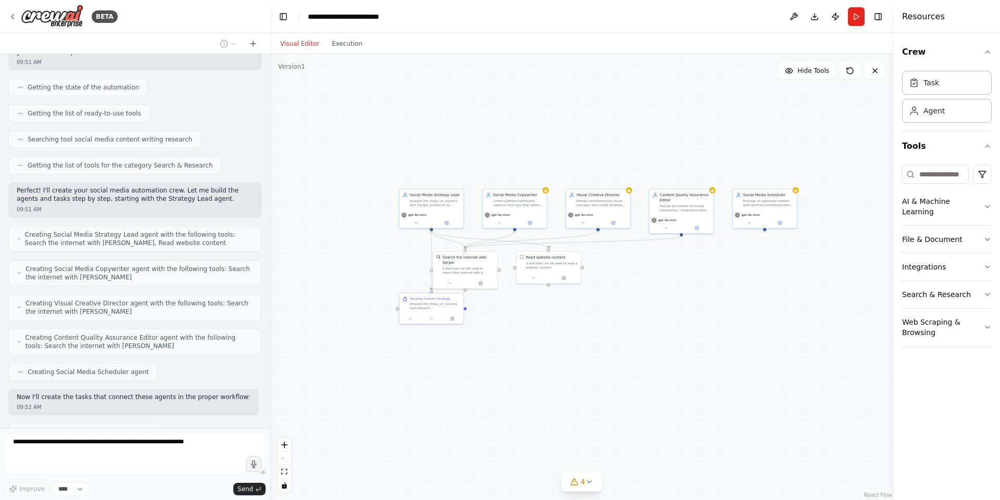
drag, startPoint x: 647, startPoint y: 372, endPoint x: 667, endPoint y: 285, distance: 89.3
click at [673, 284] on div ".deletable-edge-delete-btn { width: 20px; height: 20px; border: 0px solid #ffff…" at bounding box center [582, 277] width 624 height 446
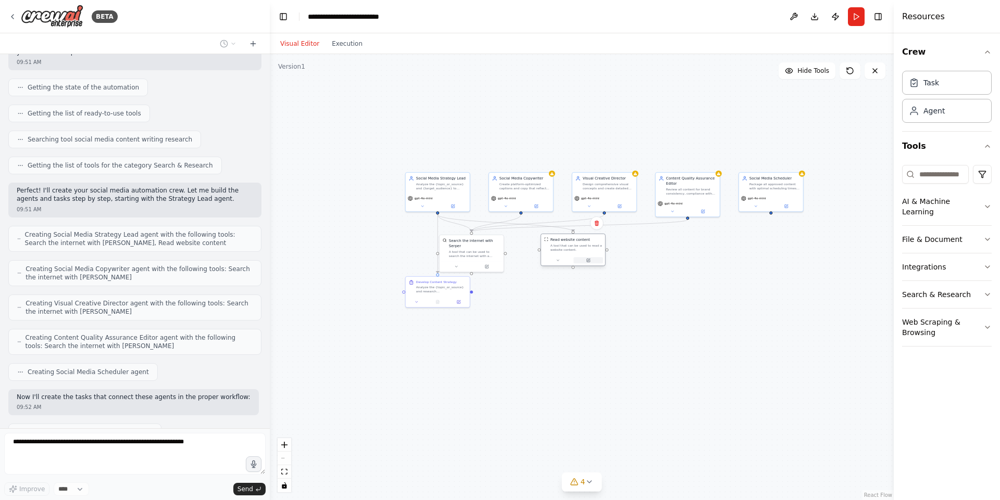
drag, startPoint x: 563, startPoint y: 259, endPoint x: 579, endPoint y: 260, distance: 15.7
click at [579, 260] on button at bounding box center [588, 260] width 30 height 6
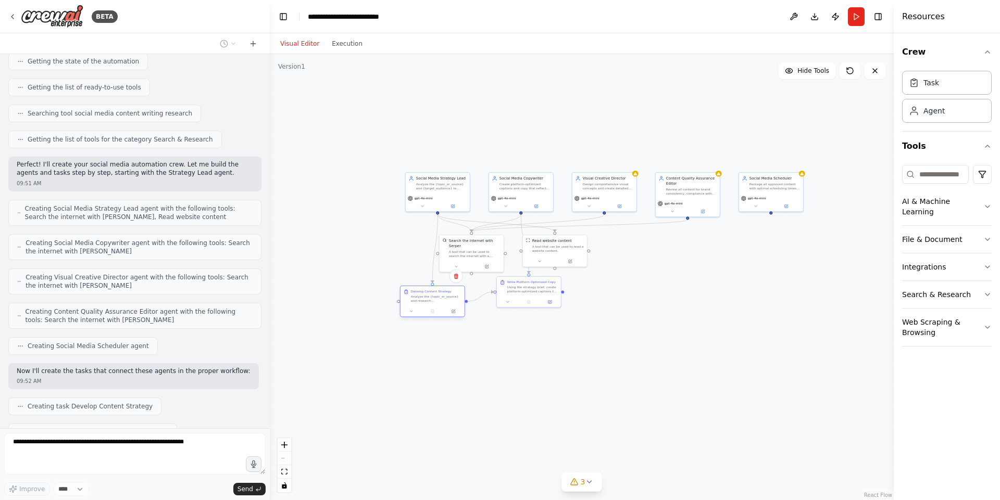
drag, startPoint x: 433, startPoint y: 290, endPoint x: 428, endPoint y: 298, distance: 10.1
click at [428, 298] on div "Analyze the {topic_or_source} and research {target_audience} to develop a compr…" at bounding box center [436, 299] width 51 height 8
click at [523, 350] on div ".deletable-edge-delete-btn { width: 20px; height: 20px; border: 0px solid #ffff…" at bounding box center [582, 277] width 624 height 446
drag, startPoint x: 530, startPoint y: 294, endPoint x: 537, endPoint y: 304, distance: 12.3
click at [537, 304] on div "Write Platform-Optimized Copy Using the strategy brief, create platform-optimiz…" at bounding box center [537, 296] width 64 height 20
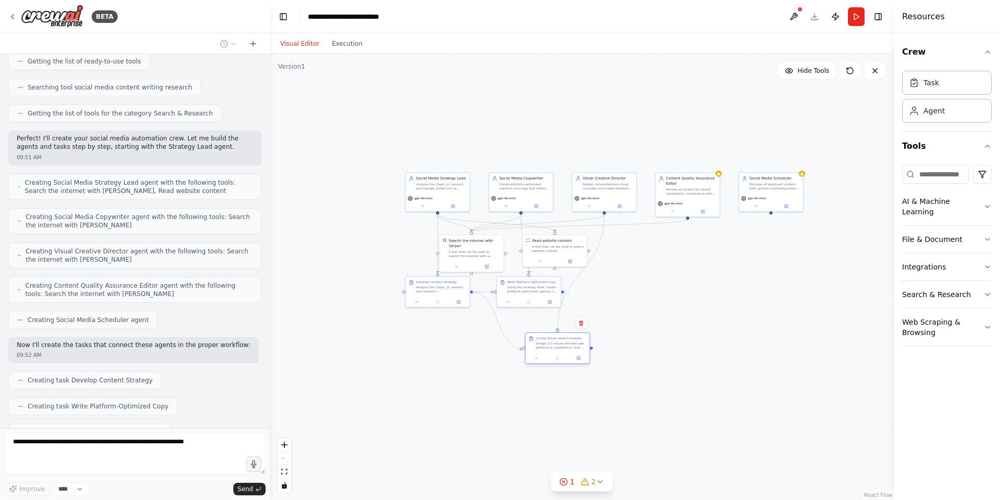
scroll to position [1085, 0]
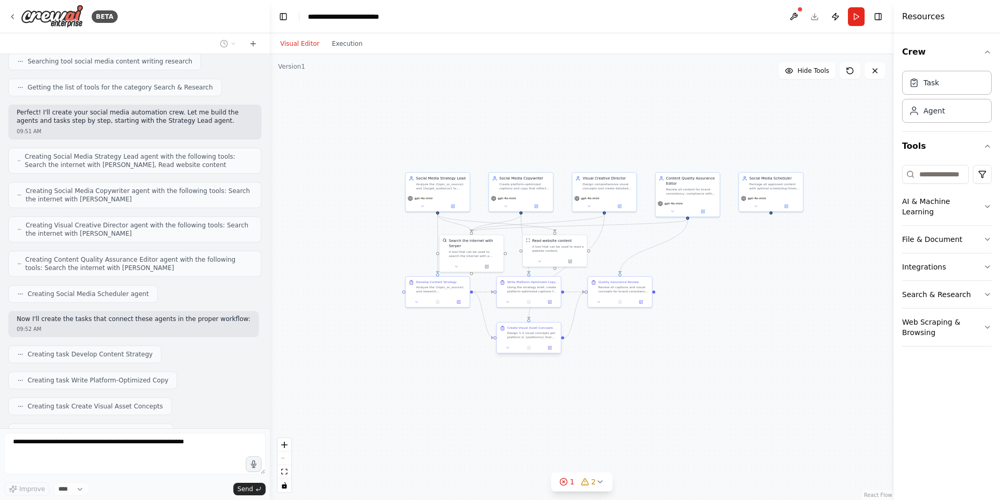
drag, startPoint x: 548, startPoint y: 343, endPoint x: 577, endPoint y: 351, distance: 30.3
click at [577, 351] on div ".deletable-edge-delete-btn { width: 20px; height: 20px; border: 0px solid #ffff…" at bounding box center [582, 277] width 624 height 446
click at [624, 343] on div ".deletable-edge-delete-btn { width: 20px; height: 20px; border: 0px solid #ffff…" at bounding box center [582, 277] width 624 height 446
click at [927, 341] on div "AI & Machine Learning File & Document Integrations Search & Research Web Scrapi…" at bounding box center [947, 258] width 90 height 194
click at [753, 328] on div ".deletable-edge-delete-btn { width: 20px; height: 20px; border: 0px solid #ffff…" at bounding box center [582, 277] width 624 height 446
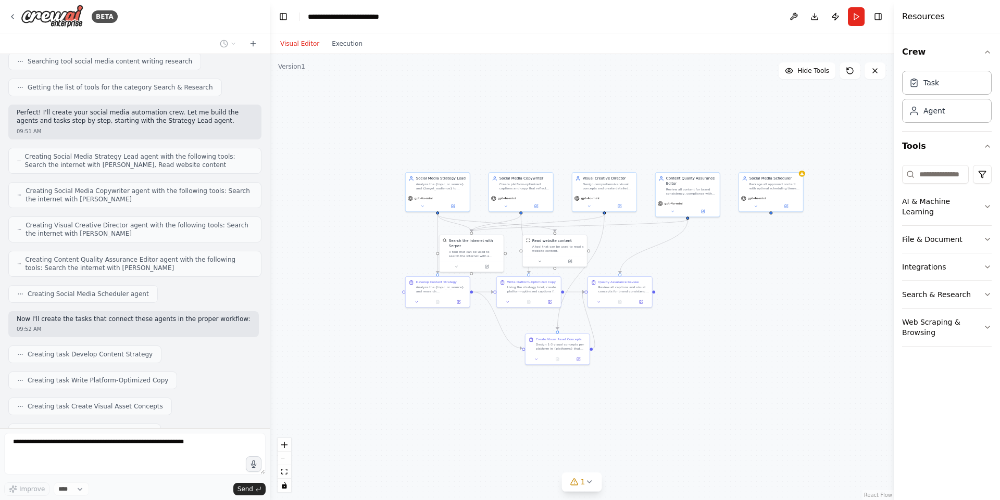
click at [683, 292] on div ".deletable-edge-delete-btn { width: 20px; height: 20px; border: 0px solid #ffff…" at bounding box center [582, 277] width 624 height 446
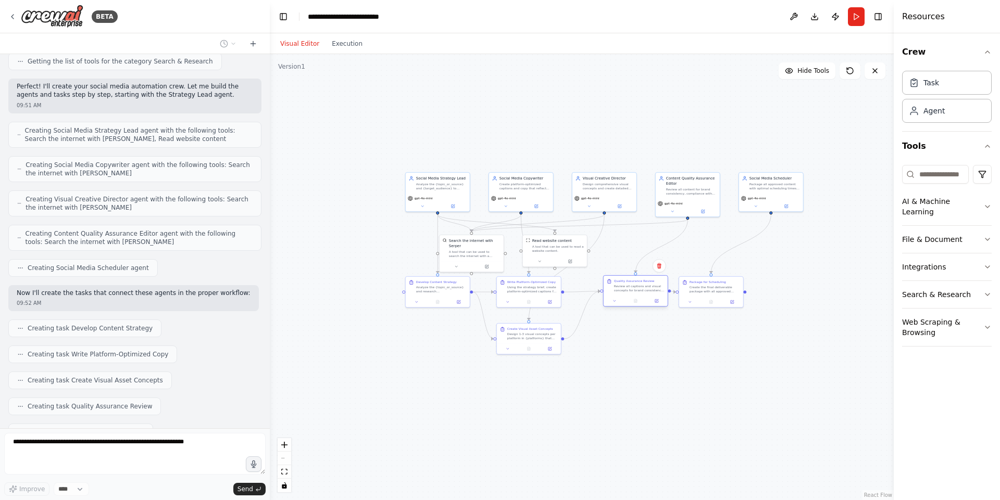
drag, startPoint x: 627, startPoint y: 283, endPoint x: 645, endPoint y: 284, distance: 17.8
click at [645, 284] on div "Quality Assurance Review Review all captions and visual concepts for brand cons…" at bounding box center [639, 286] width 51 height 14
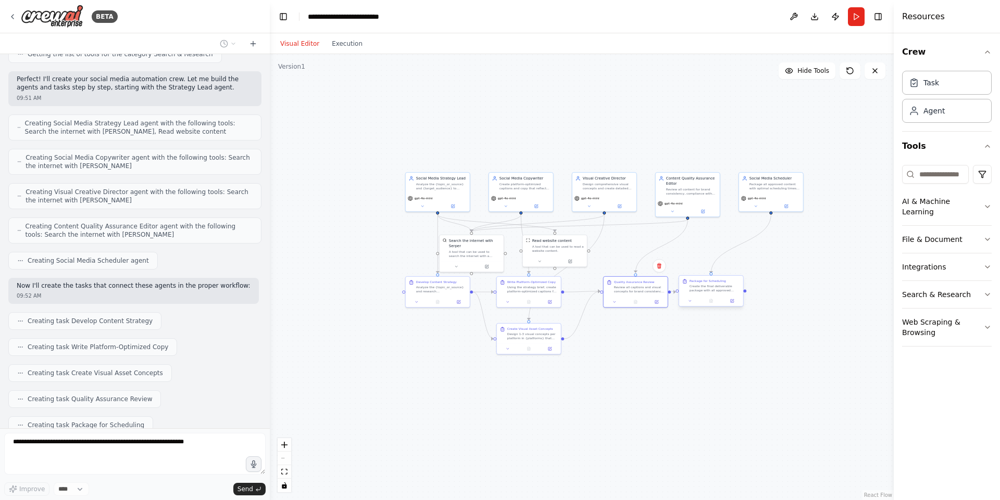
scroll to position [1172, 0]
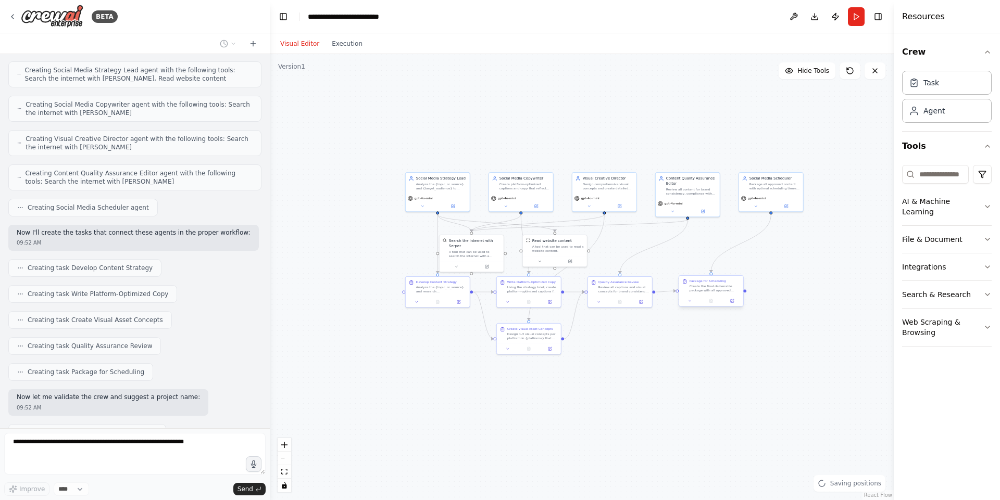
drag, startPoint x: 698, startPoint y: 283, endPoint x: 734, endPoint y: 286, distance: 36.1
click at [734, 286] on div "Package for Scheduling Create the final deliverable package with all approved c…" at bounding box center [714, 286] width 51 height 14
click at [703, 329] on div ".deletable-edge-delete-btn { width: 20px; height: 20px; border: 0px solid #ffff…" at bounding box center [582, 277] width 624 height 446
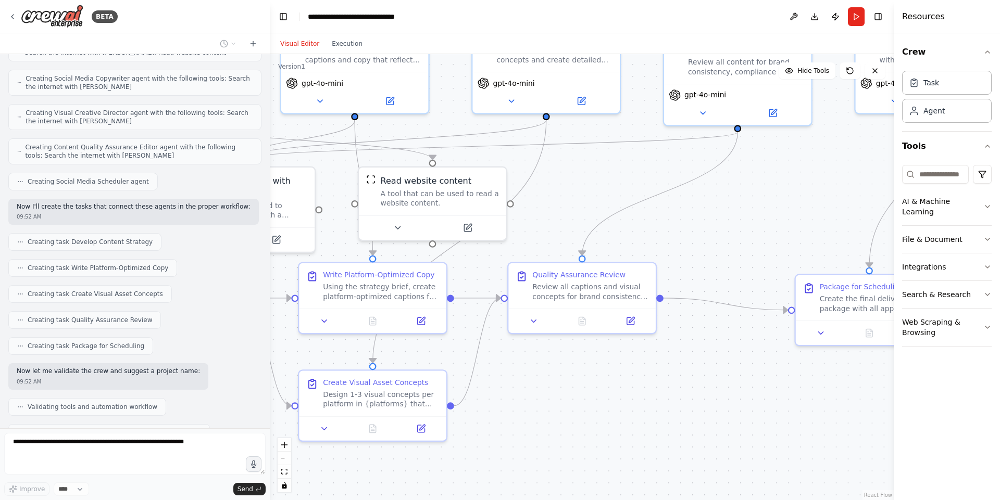
drag, startPoint x: 674, startPoint y: 306, endPoint x: 712, endPoint y: 420, distance: 120.9
click at [712, 420] on div ".deletable-edge-delete-btn { width: 20px; height: 20px; border: 0px solid #ffff…" at bounding box center [582, 277] width 624 height 446
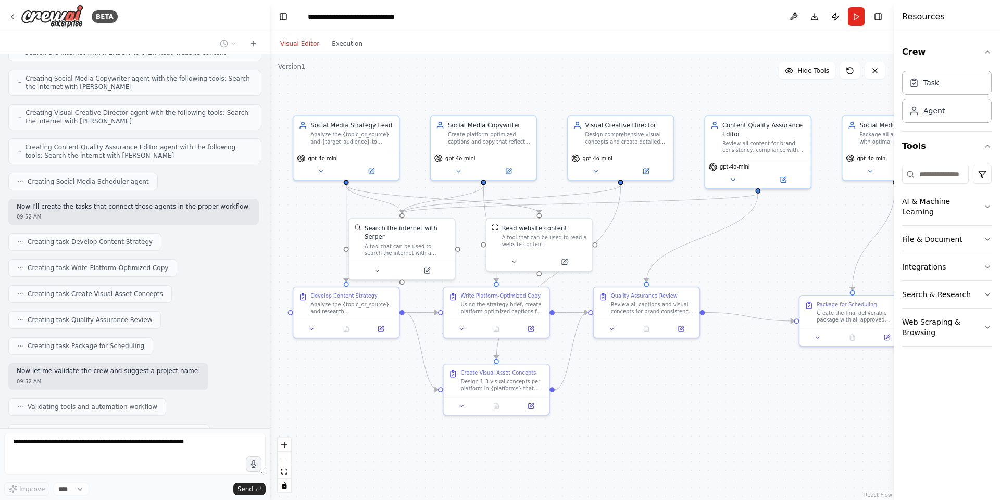
drag, startPoint x: 707, startPoint y: 453, endPoint x: 724, endPoint y: 425, distance: 31.8
click at [724, 425] on div ".deletable-edge-delete-btn { width: 20px; height: 20px; border: 0px solid #ffff…" at bounding box center [582, 277] width 624 height 446
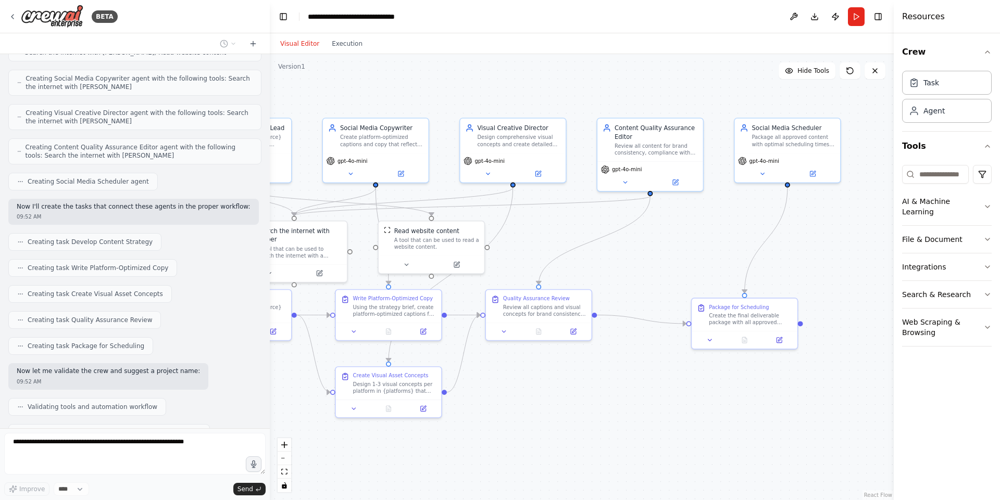
drag, startPoint x: 756, startPoint y: 400, endPoint x: 647, endPoint y: 404, distance: 108.9
click at [647, 404] on div ".deletable-edge-delete-btn { width: 20px; height: 20px; border: 0px solid #ffff…" at bounding box center [582, 277] width 624 height 446
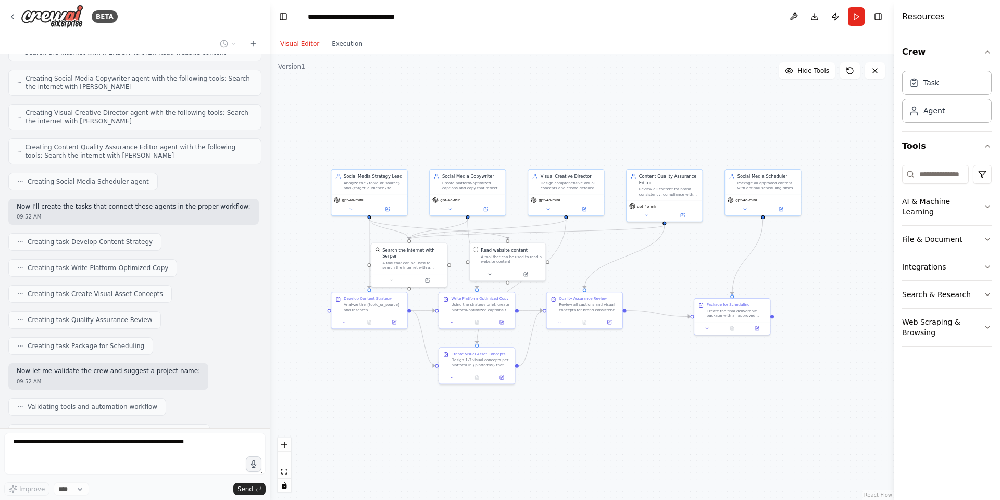
drag, startPoint x: 648, startPoint y: 404, endPoint x: 663, endPoint y: 374, distance: 33.3
click at [663, 374] on div ".deletable-edge-delete-btn { width: 20px; height: 20px; border: 0px solid #ffff…" at bounding box center [582, 277] width 624 height 446
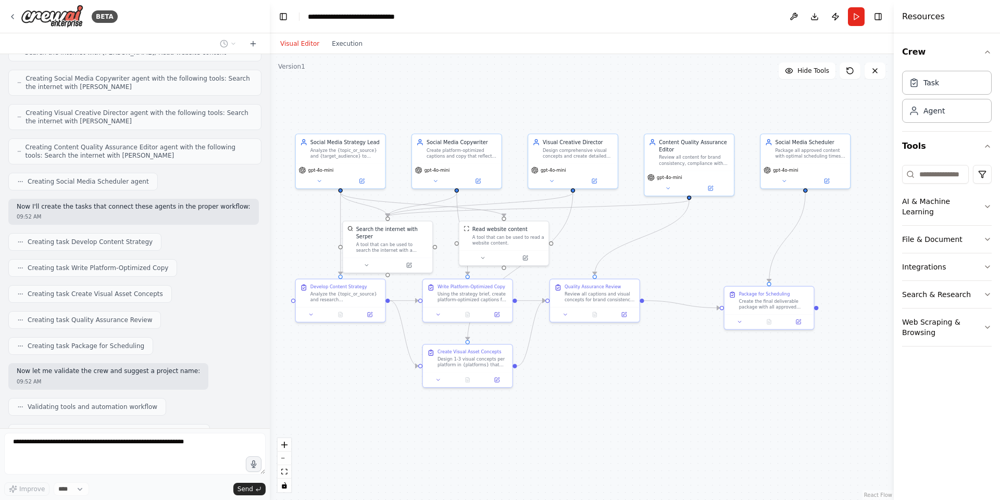
drag, startPoint x: 663, startPoint y: 374, endPoint x: 688, endPoint y: 375, distance: 24.5
click at [688, 375] on div ".deletable-edge-delete-btn { width: 20px; height: 20px; border: 0px solid #ffff…" at bounding box center [582, 277] width 624 height 446
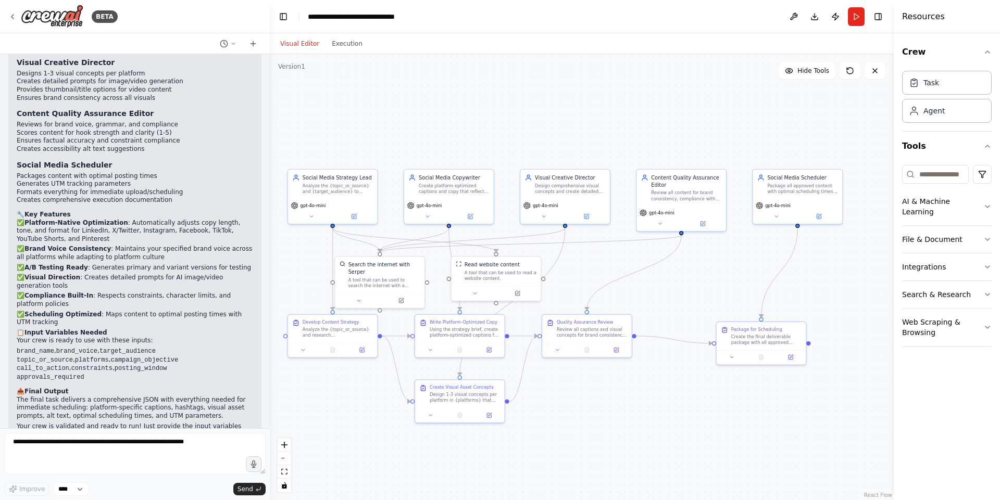
drag, startPoint x: 700, startPoint y: 461, endPoint x: 707, endPoint y: 487, distance: 26.9
click at [706, 487] on div ".deletable-edge-delete-btn { width: 20px; height: 20px; border: 0px solid #ffff…" at bounding box center [582, 277] width 624 height 446
